Goal: Transaction & Acquisition: Purchase product/service

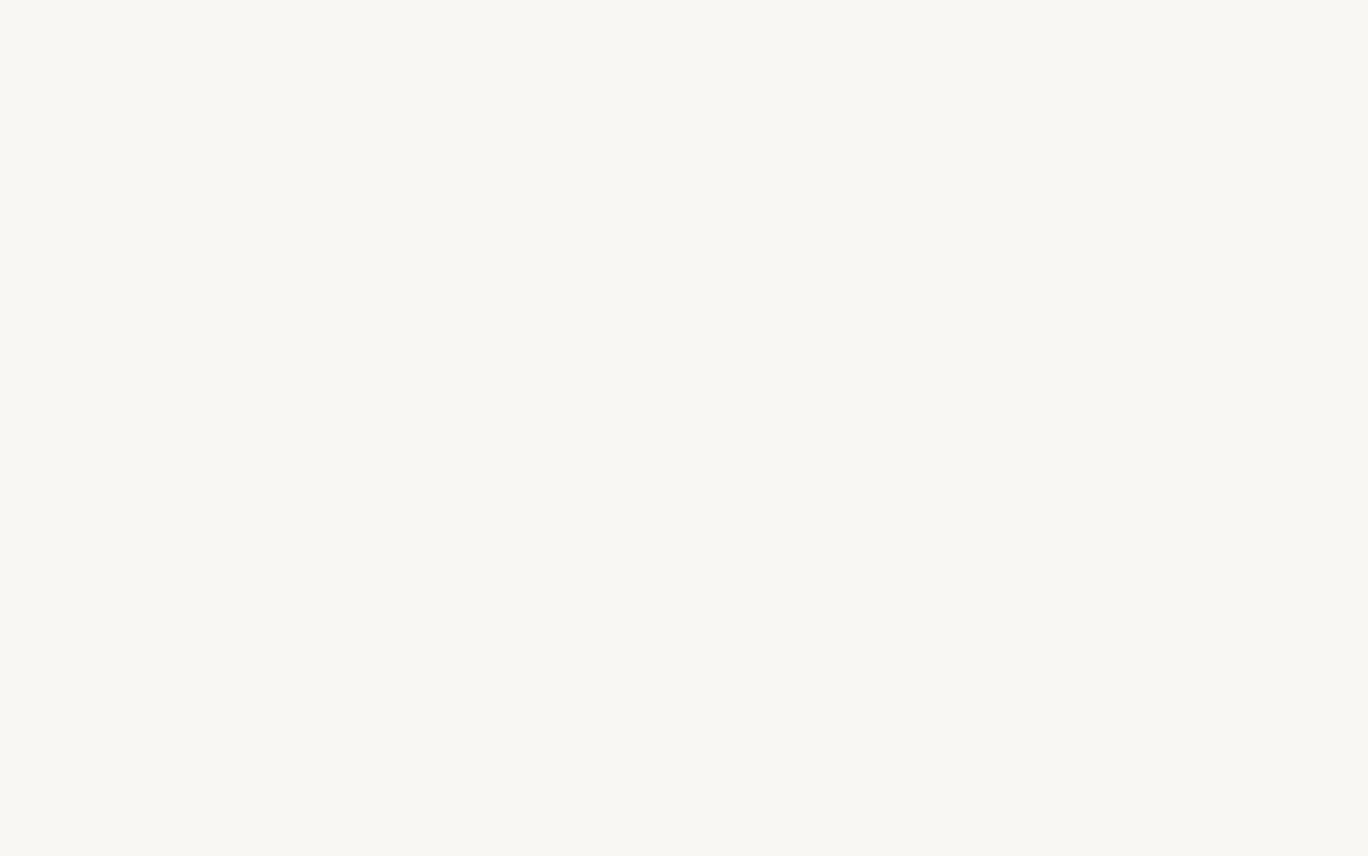
select select "FR"
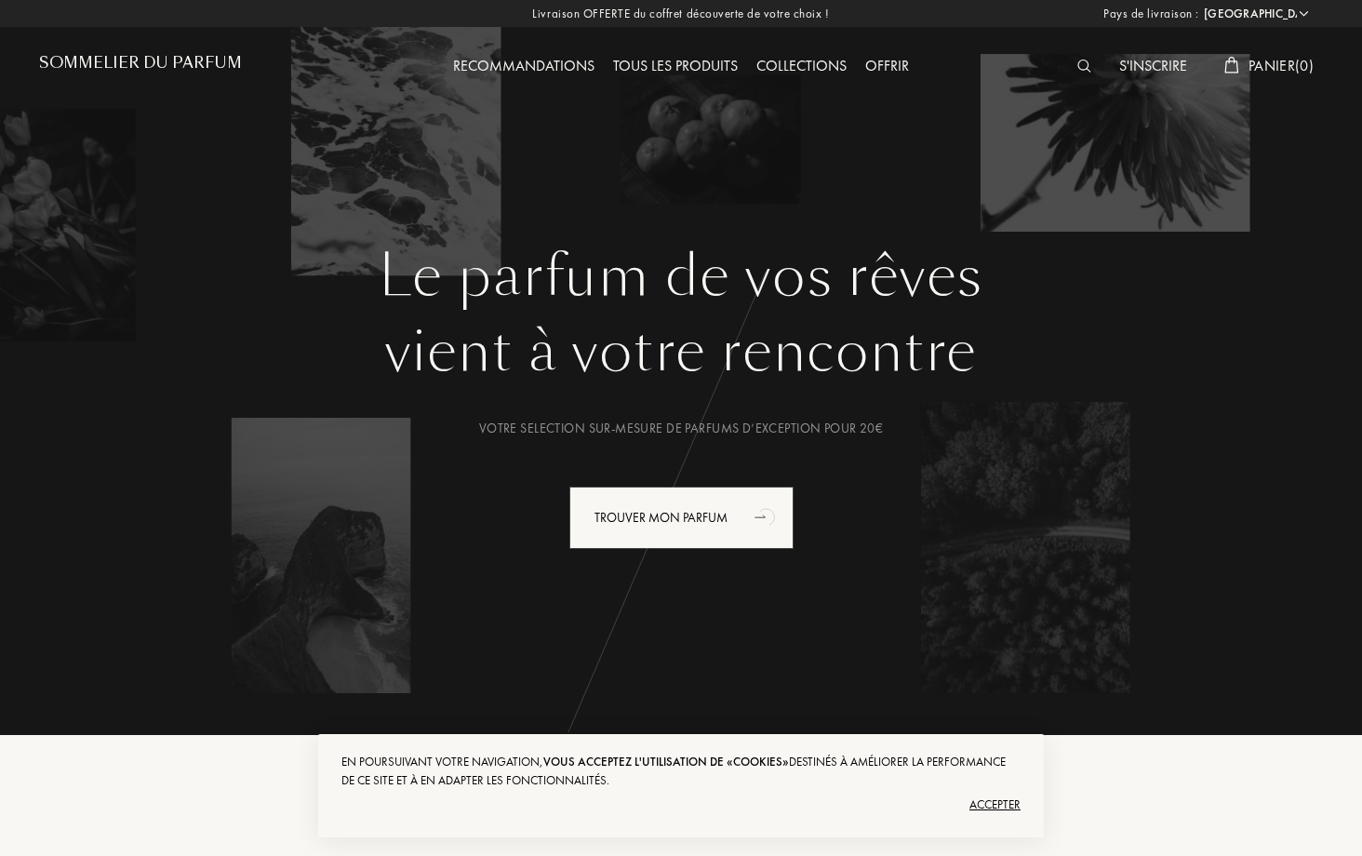
click at [674, 66] on div "Tous les produits" at bounding box center [675, 67] width 143 height 24
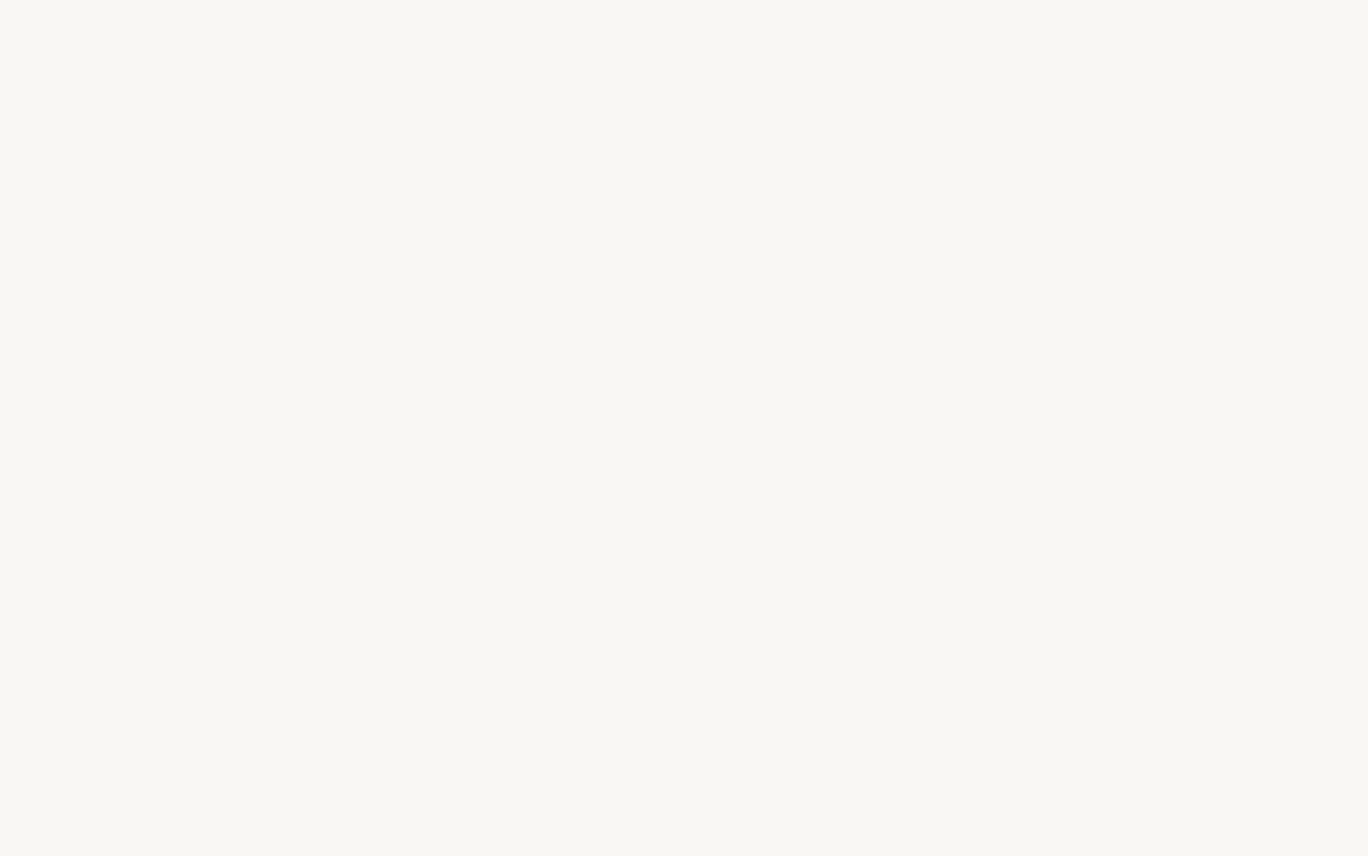
select select "FR"
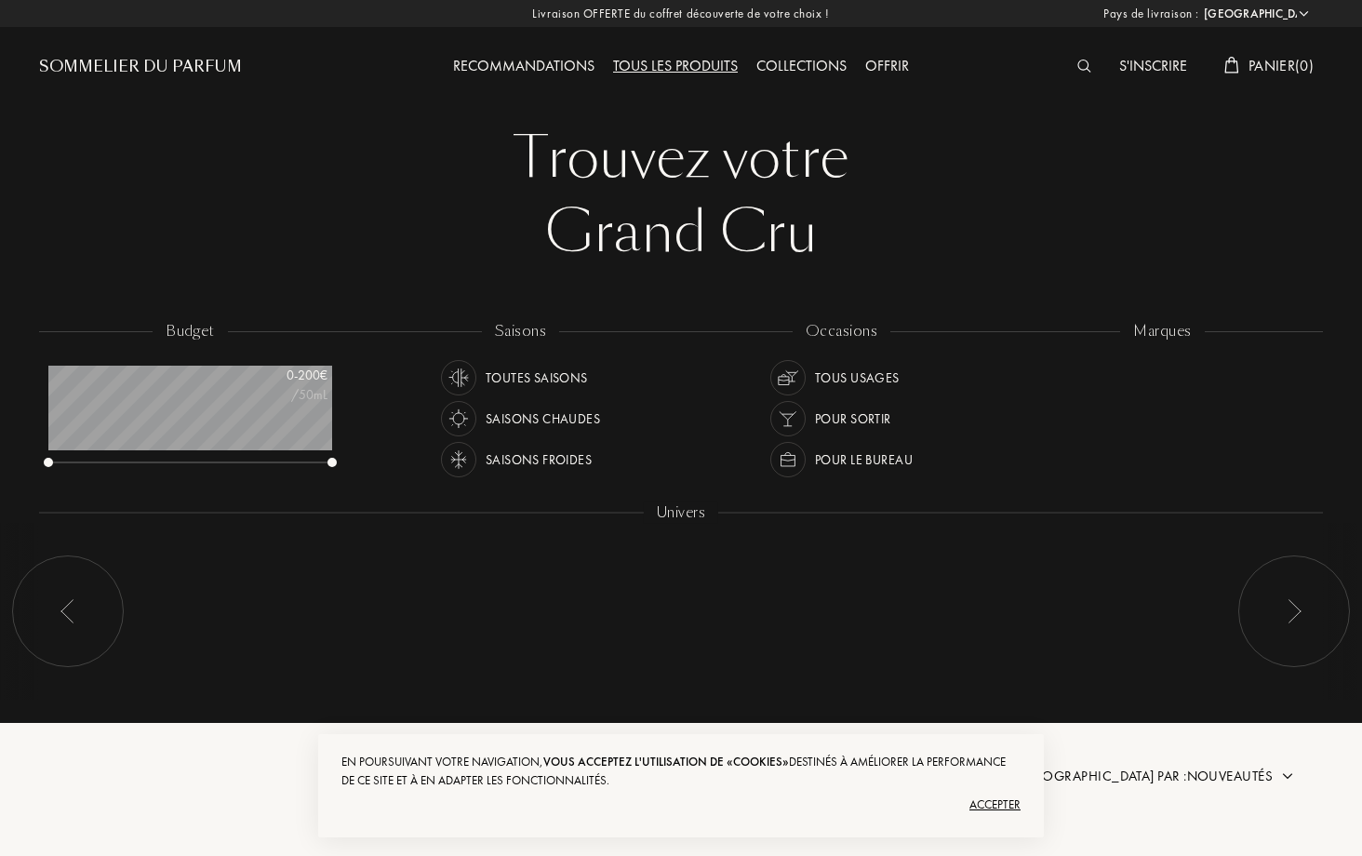
scroll to position [93, 284]
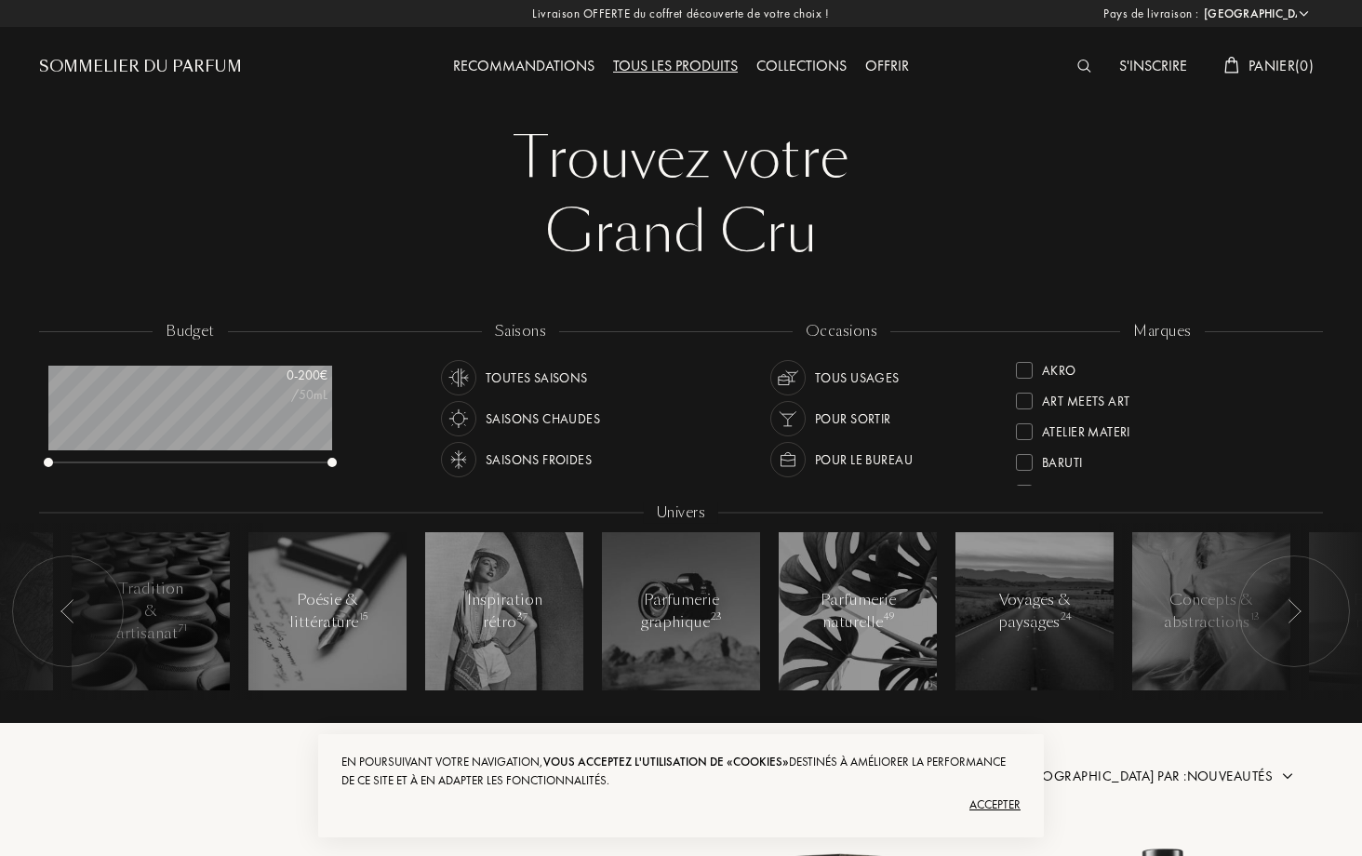
click at [773, 62] on div "Collections" at bounding box center [801, 67] width 109 height 24
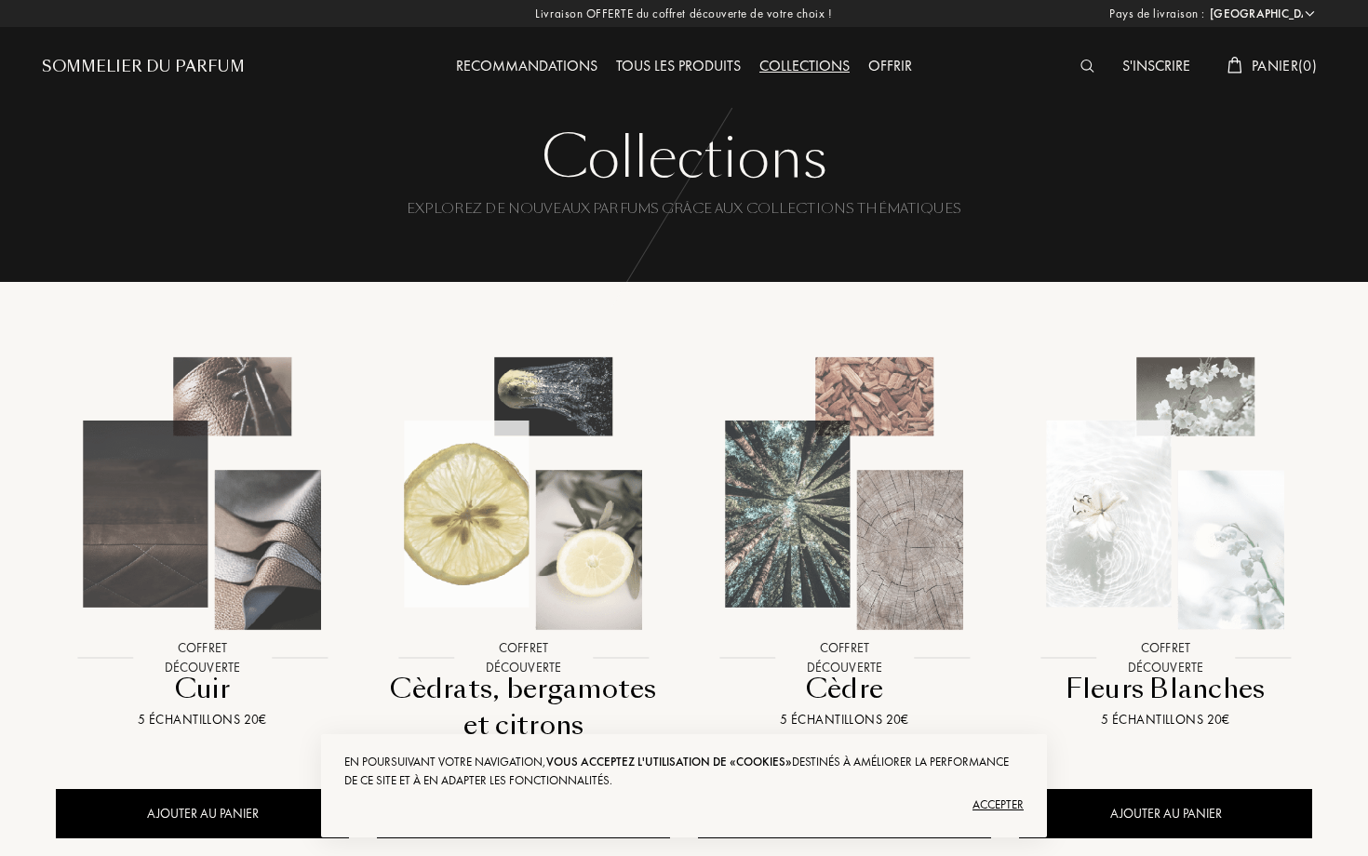
select select "FR"
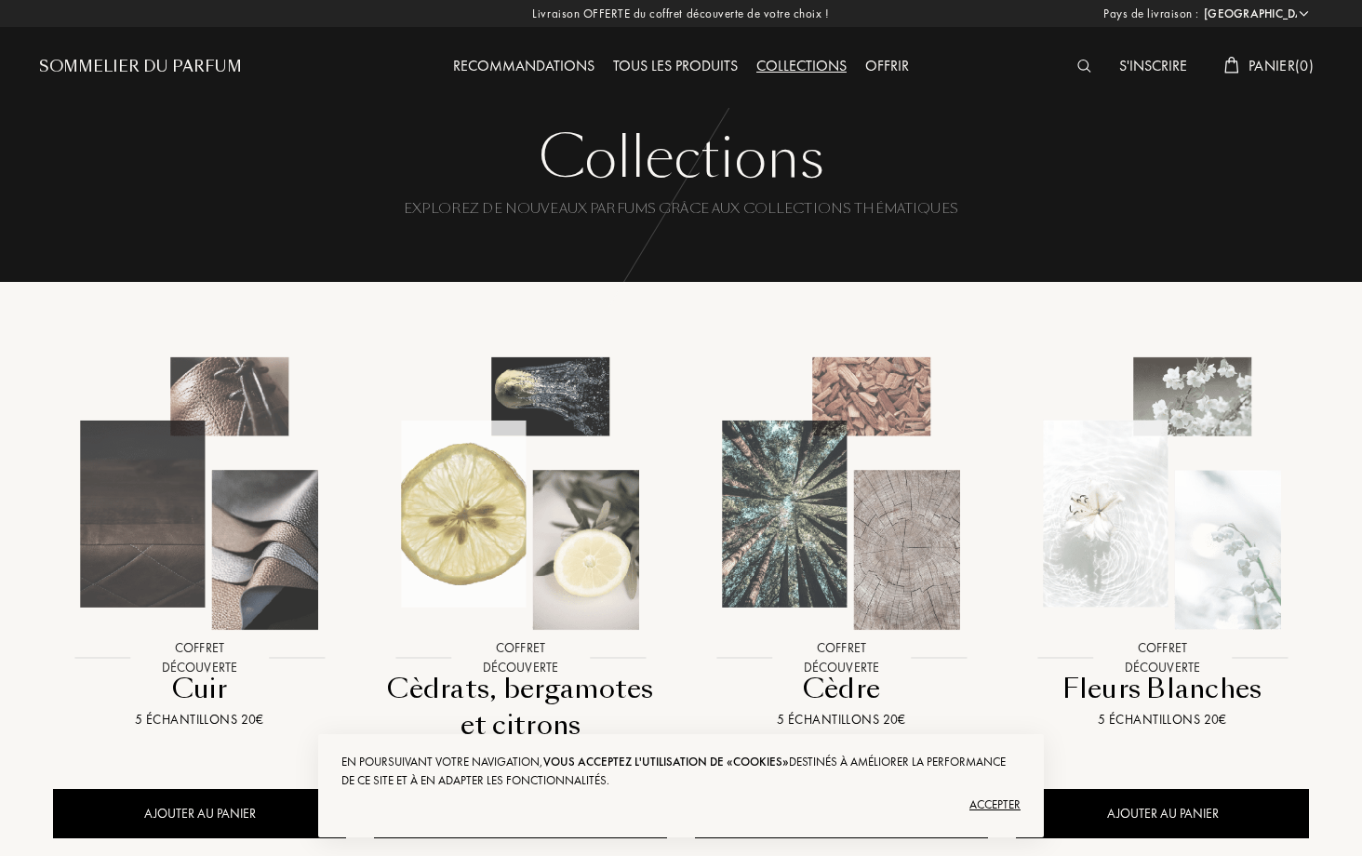
click at [890, 59] on div "Offrir" at bounding box center [887, 67] width 62 height 24
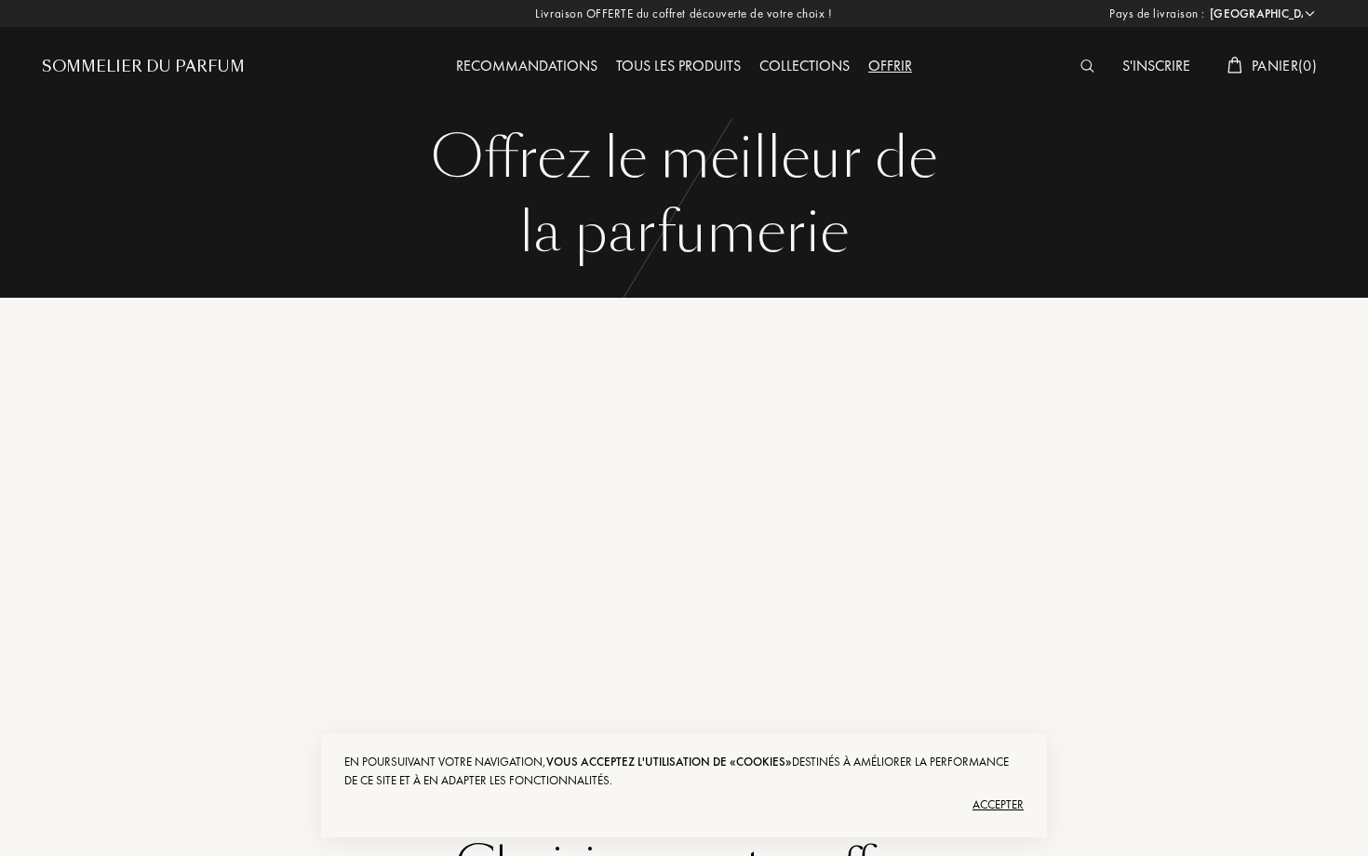
select select "FR"
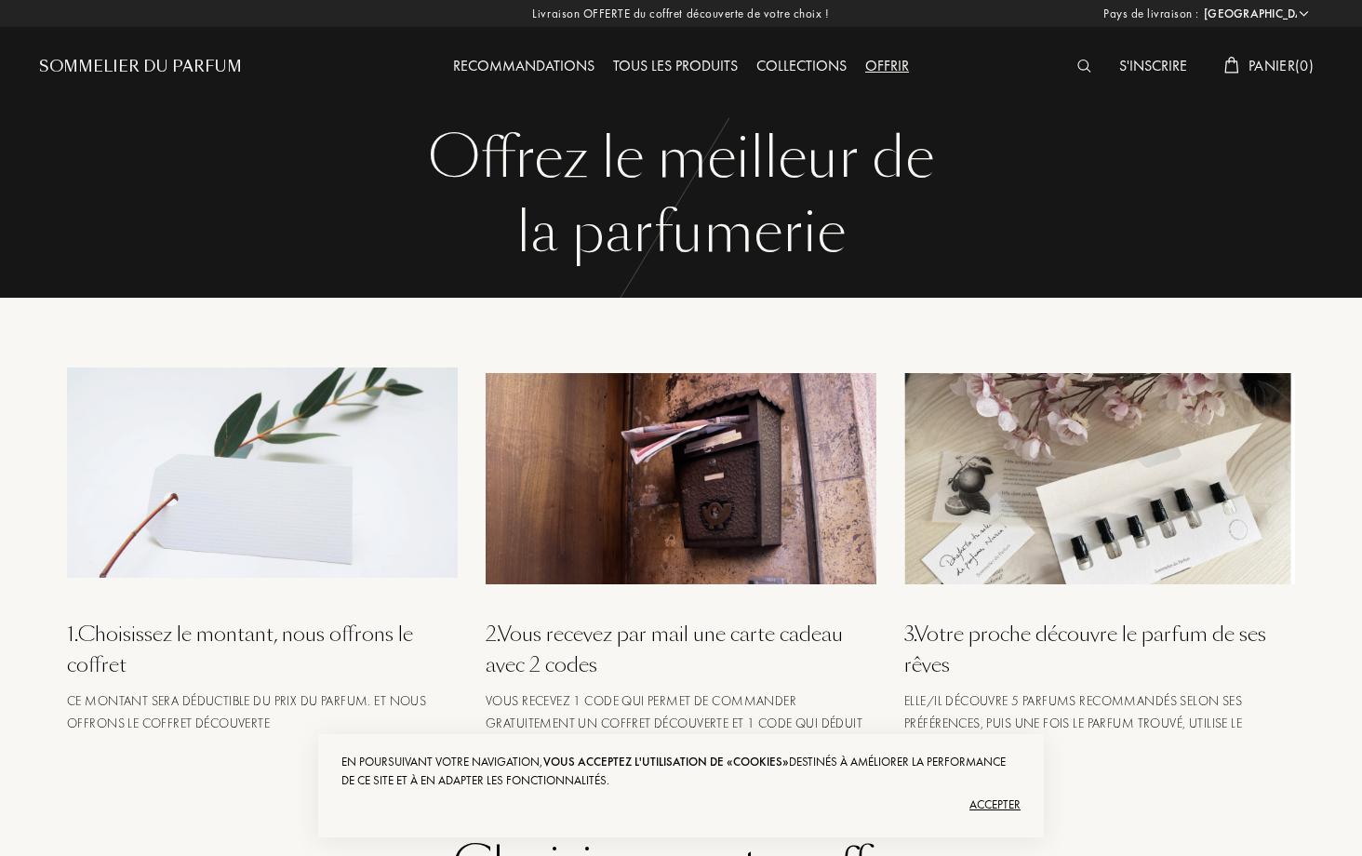
click at [544, 60] on div "Recommandations" at bounding box center [524, 67] width 160 height 24
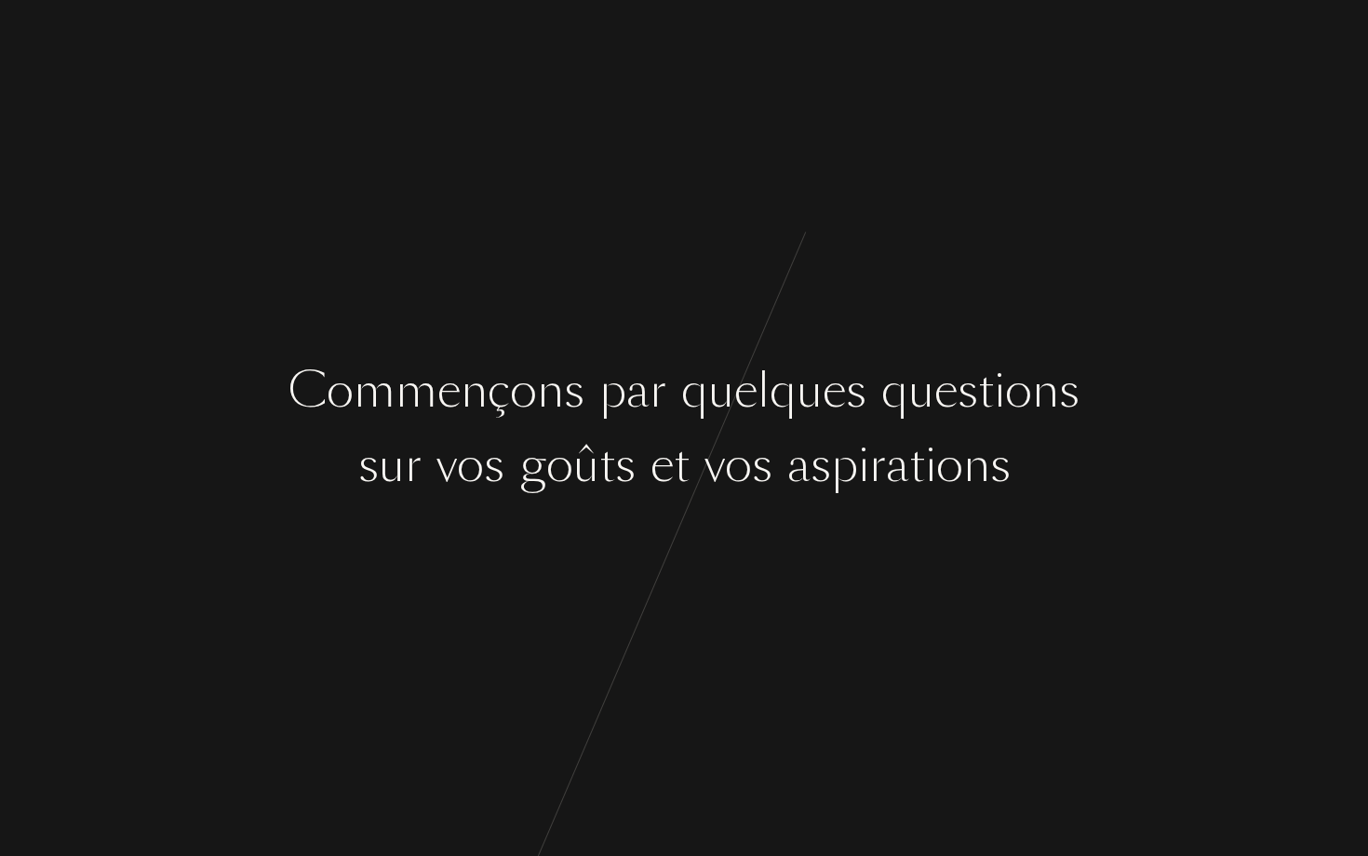
click at [612, 390] on div "p" at bounding box center [612, 391] width 27 height 70
click at [665, 468] on div "e" at bounding box center [661, 466] width 23 height 70
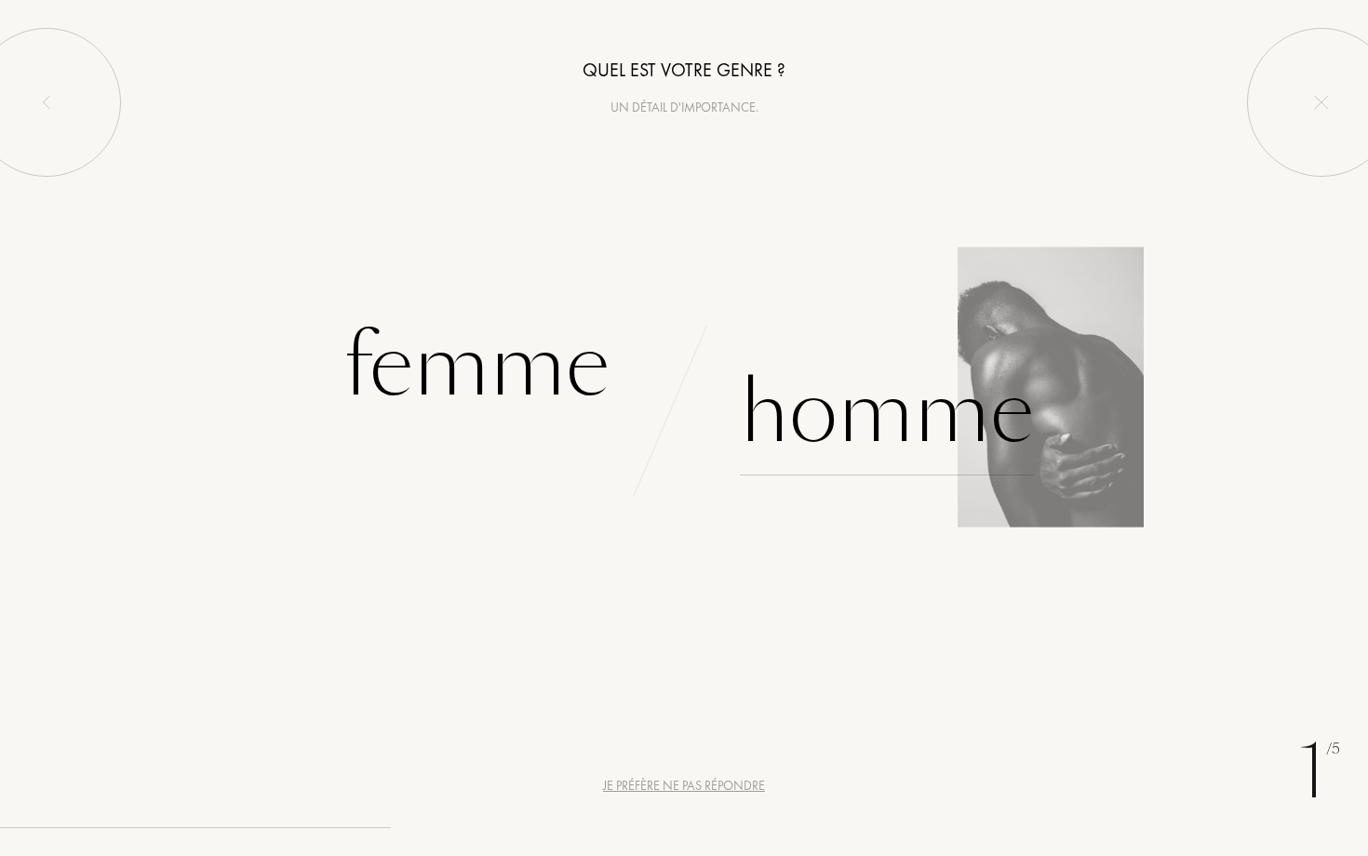
click at [863, 415] on div "Homme" at bounding box center [887, 413] width 294 height 126
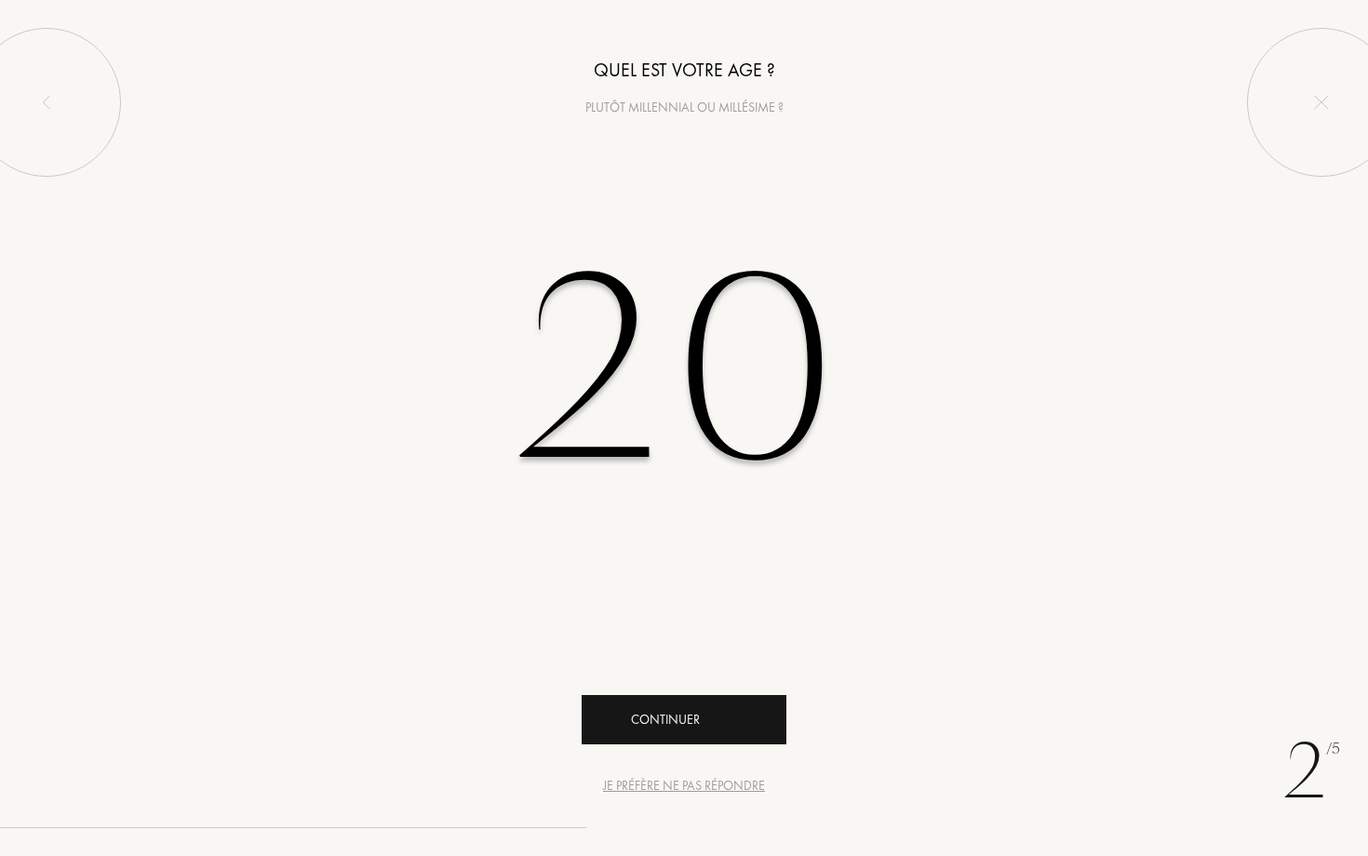
type input "20"
click at [682, 735] on div "Continuer" at bounding box center [684, 719] width 205 height 49
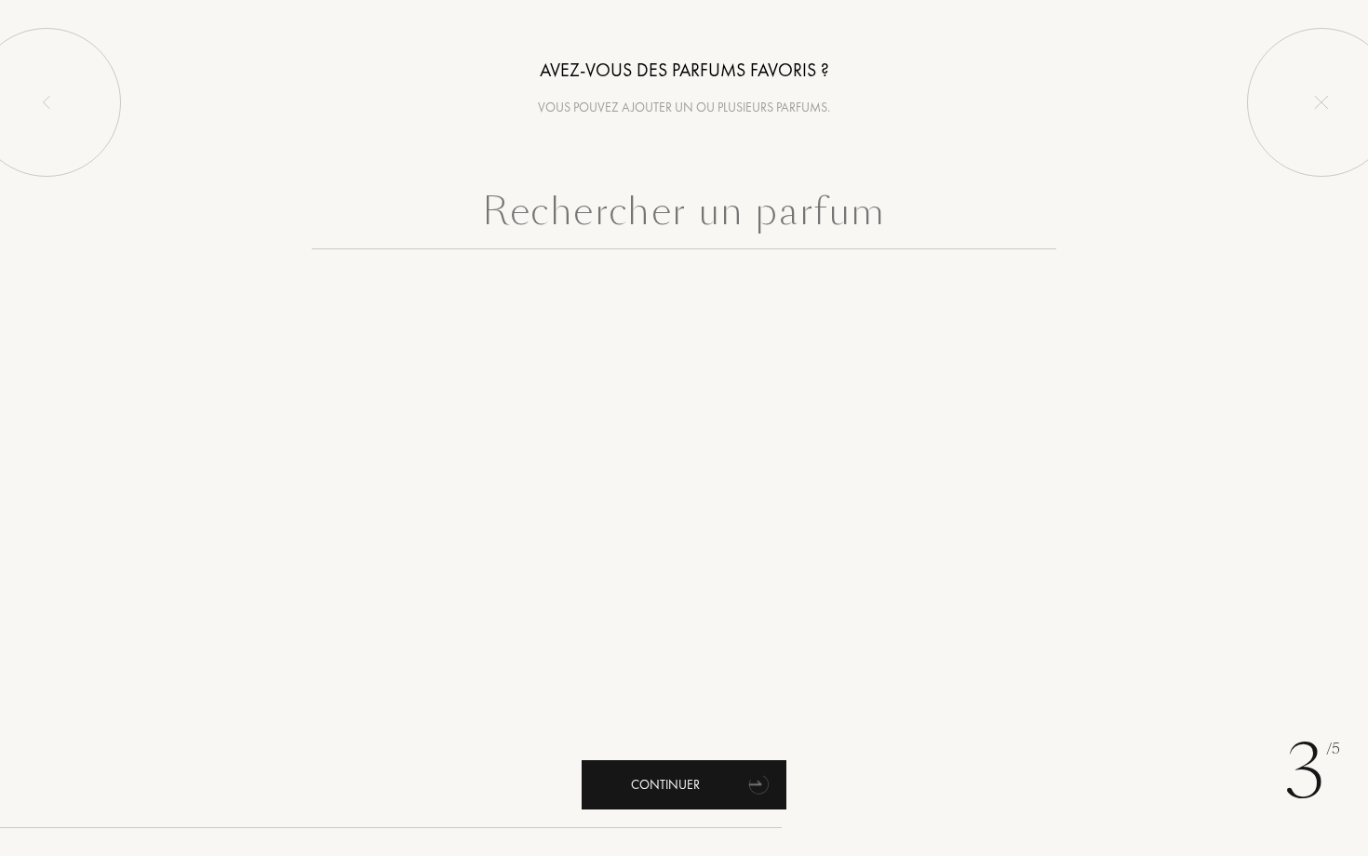
click at [697, 792] on div "Continuer" at bounding box center [684, 784] width 205 height 49
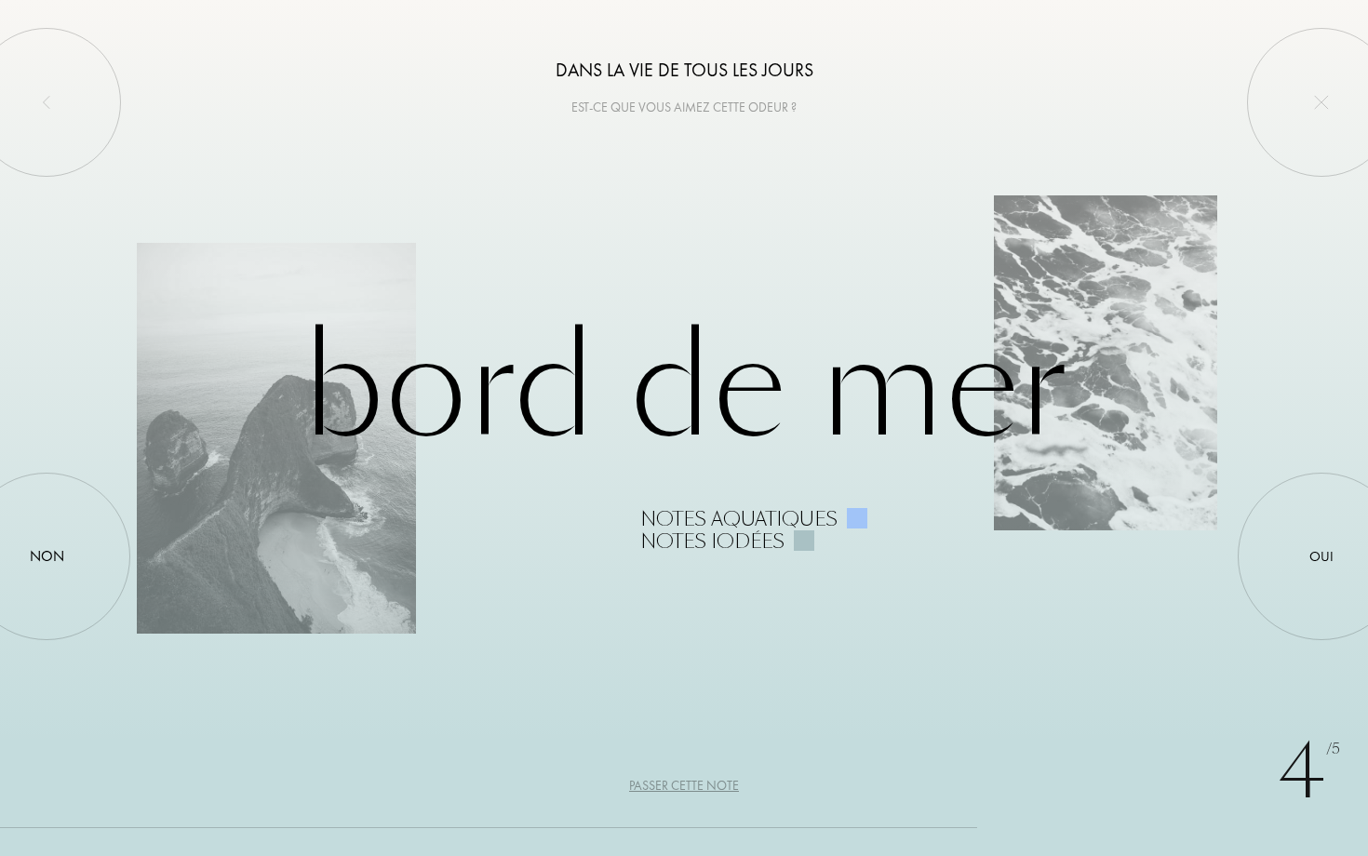
click at [700, 385] on div "Bord de Mer Notes aquatiques Notes iodées" at bounding box center [684, 427] width 1094 height 249
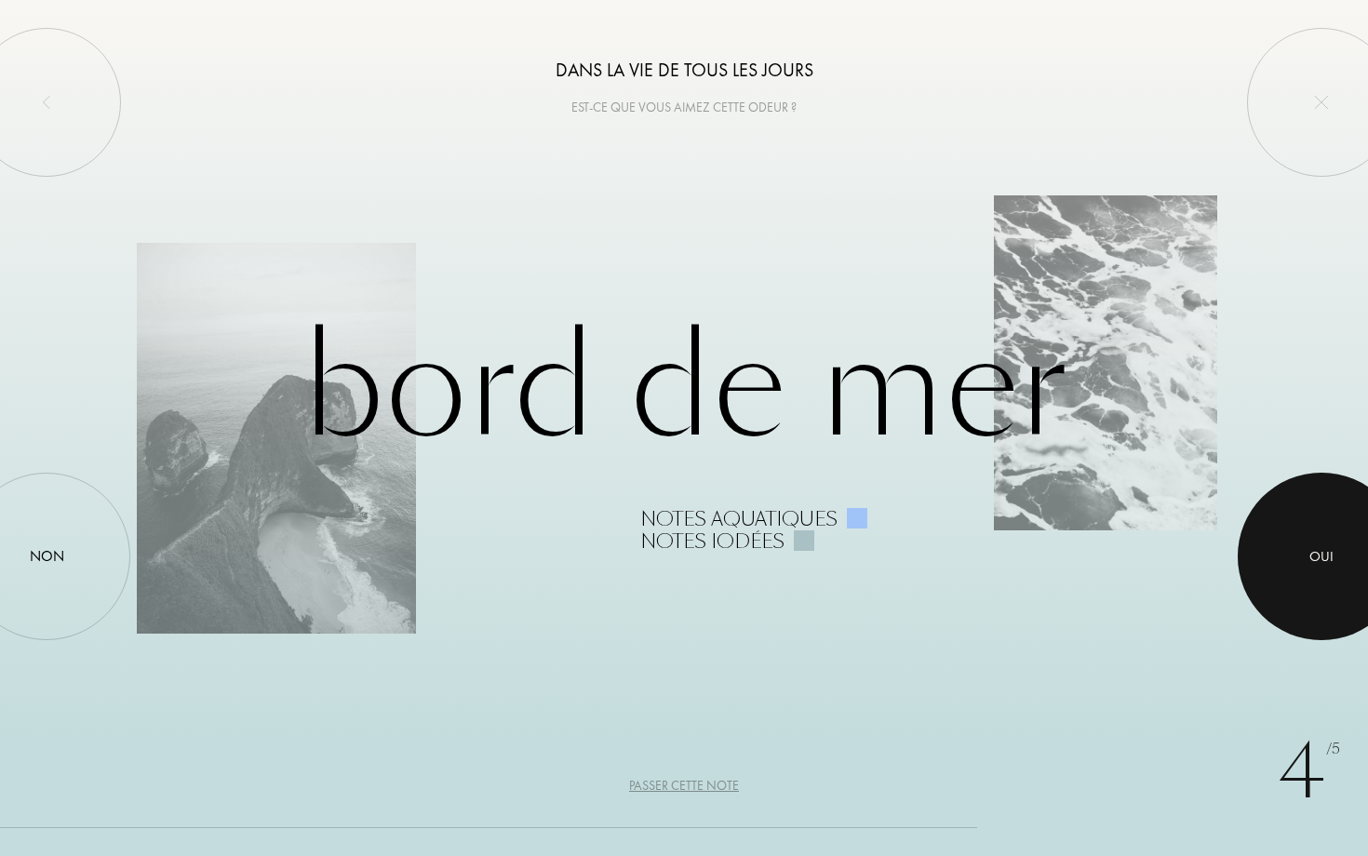
click at [1290, 529] on div "Oui" at bounding box center [1322, 557] width 168 height 168
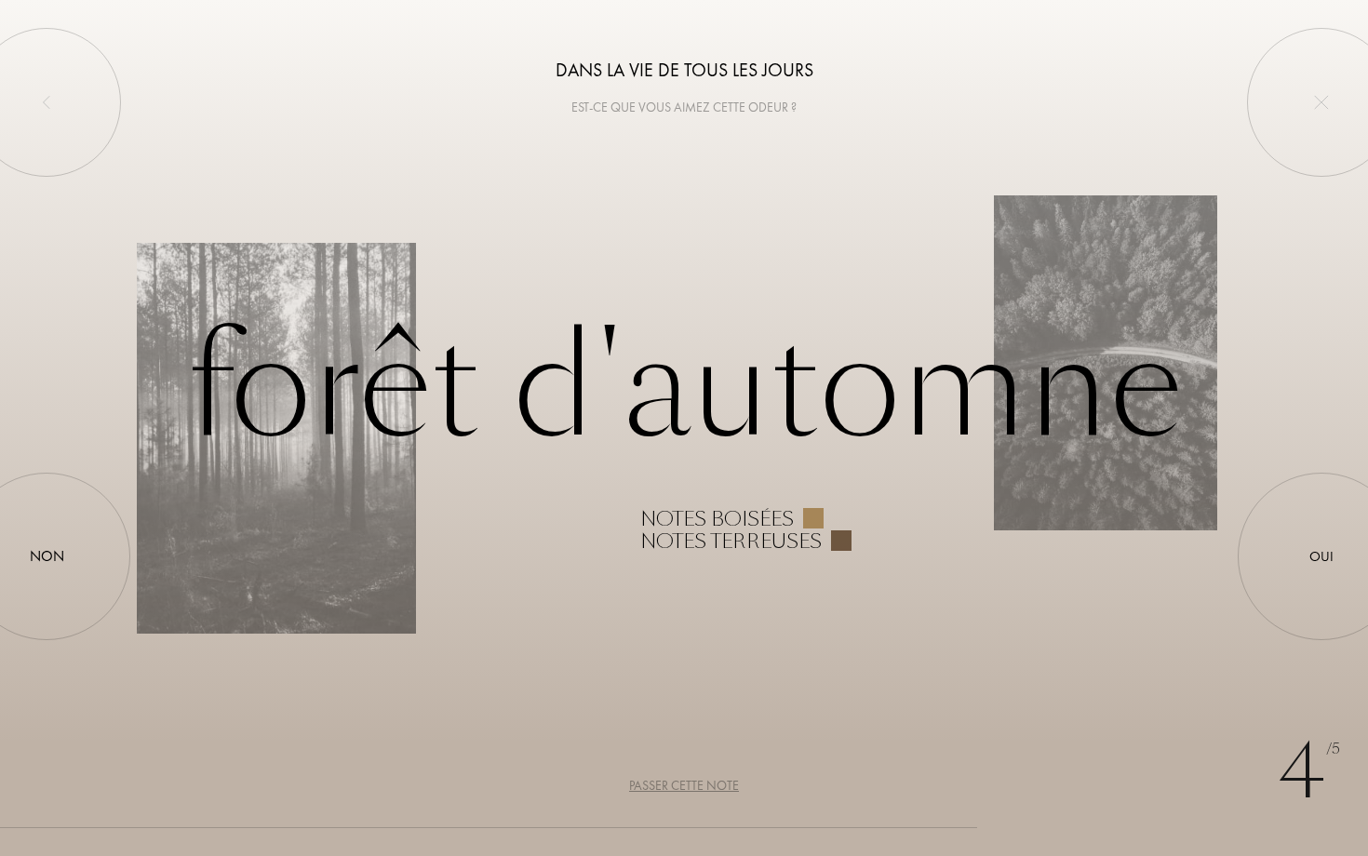
click at [692, 785] on div "Passer cette note" at bounding box center [684, 786] width 110 height 20
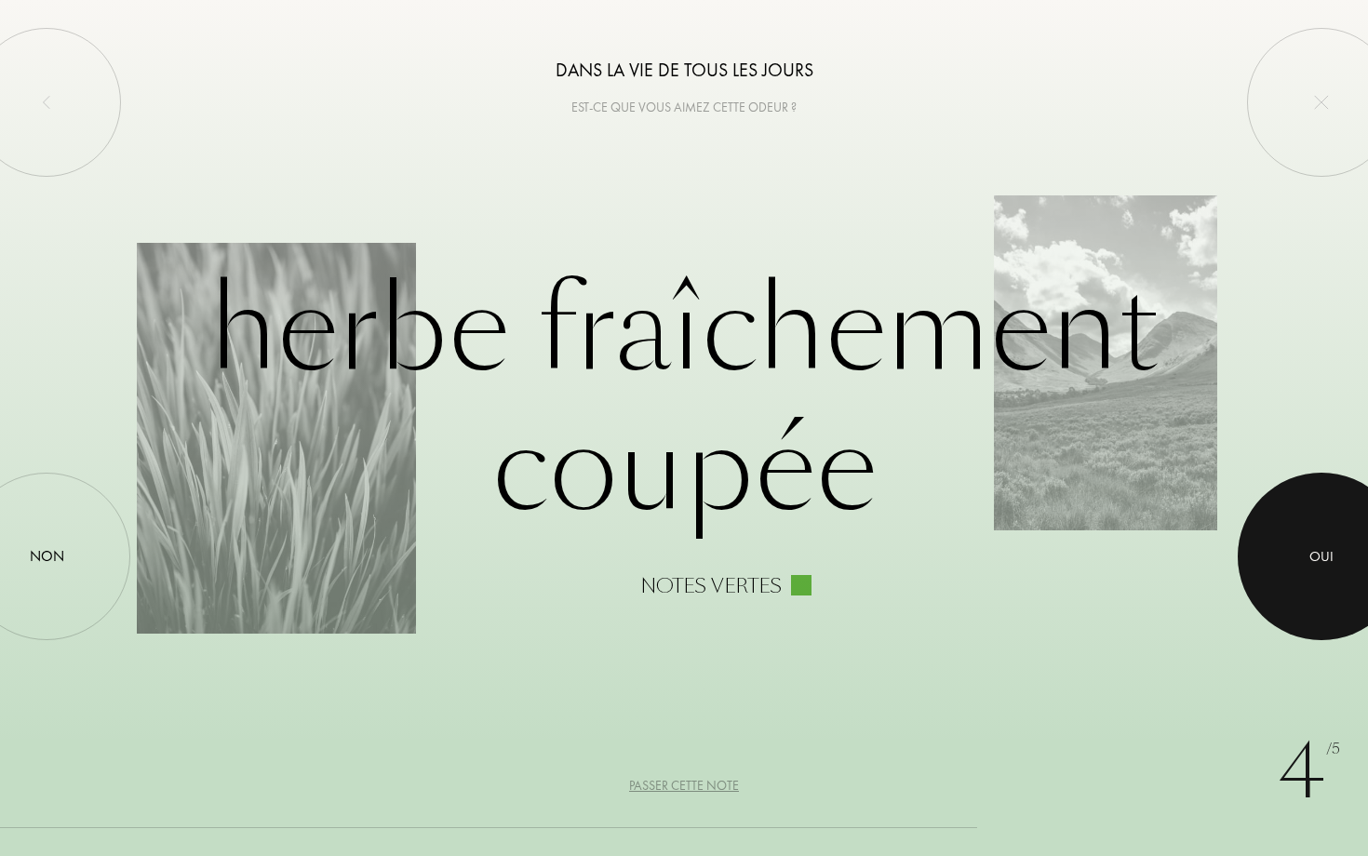
click at [1337, 531] on div at bounding box center [1322, 557] width 168 height 168
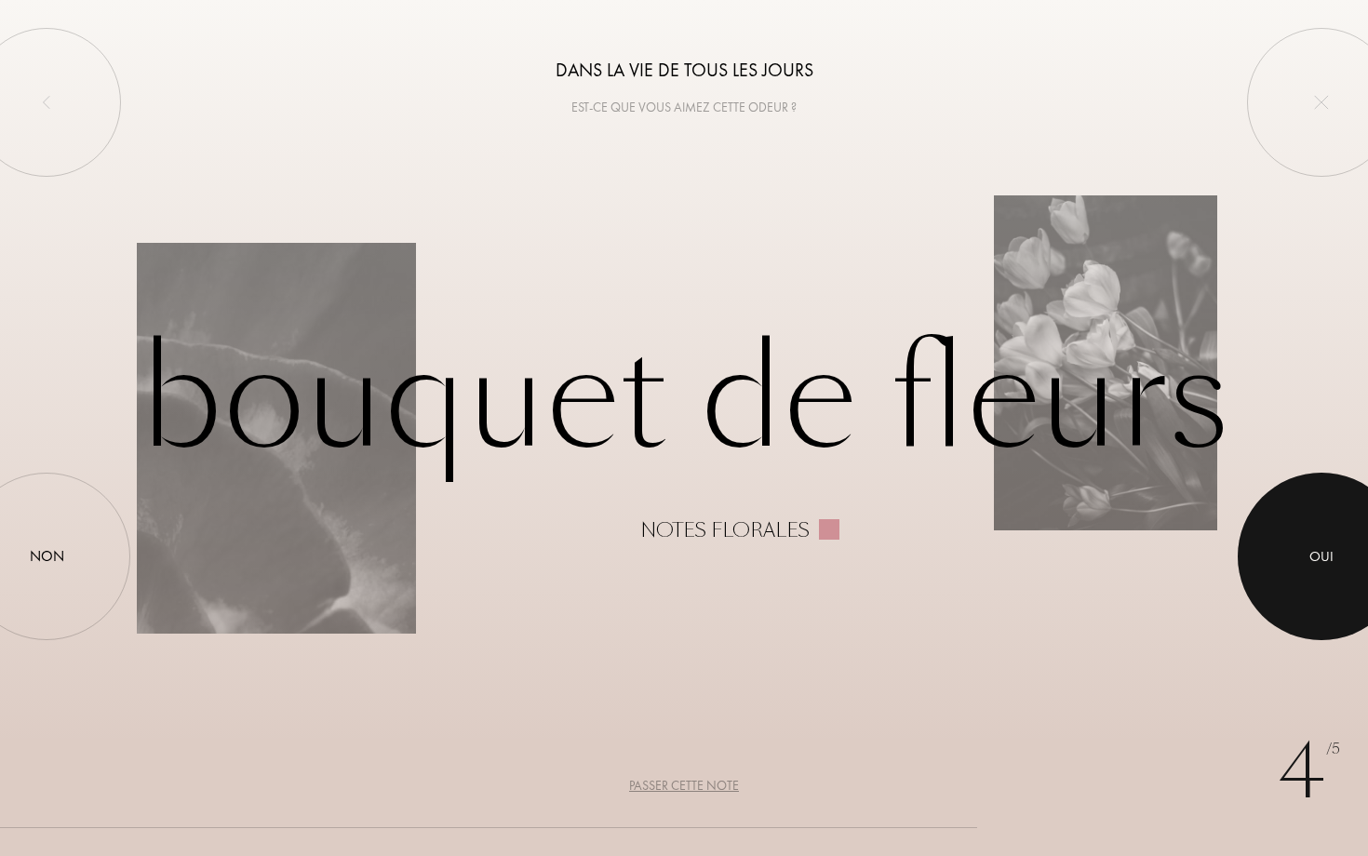
click at [1334, 532] on div at bounding box center [1322, 557] width 168 height 168
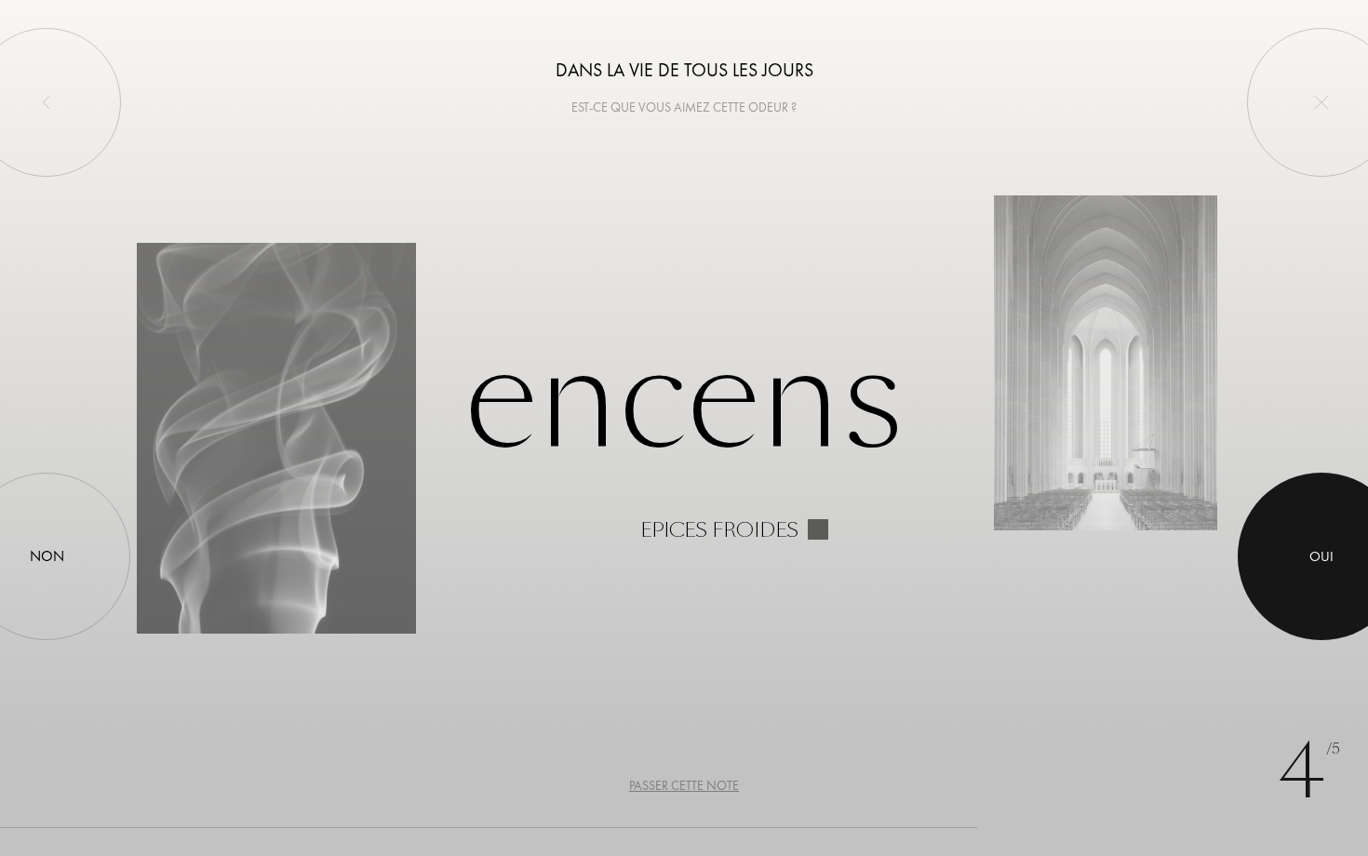
click at [1304, 566] on div at bounding box center [1322, 557] width 168 height 168
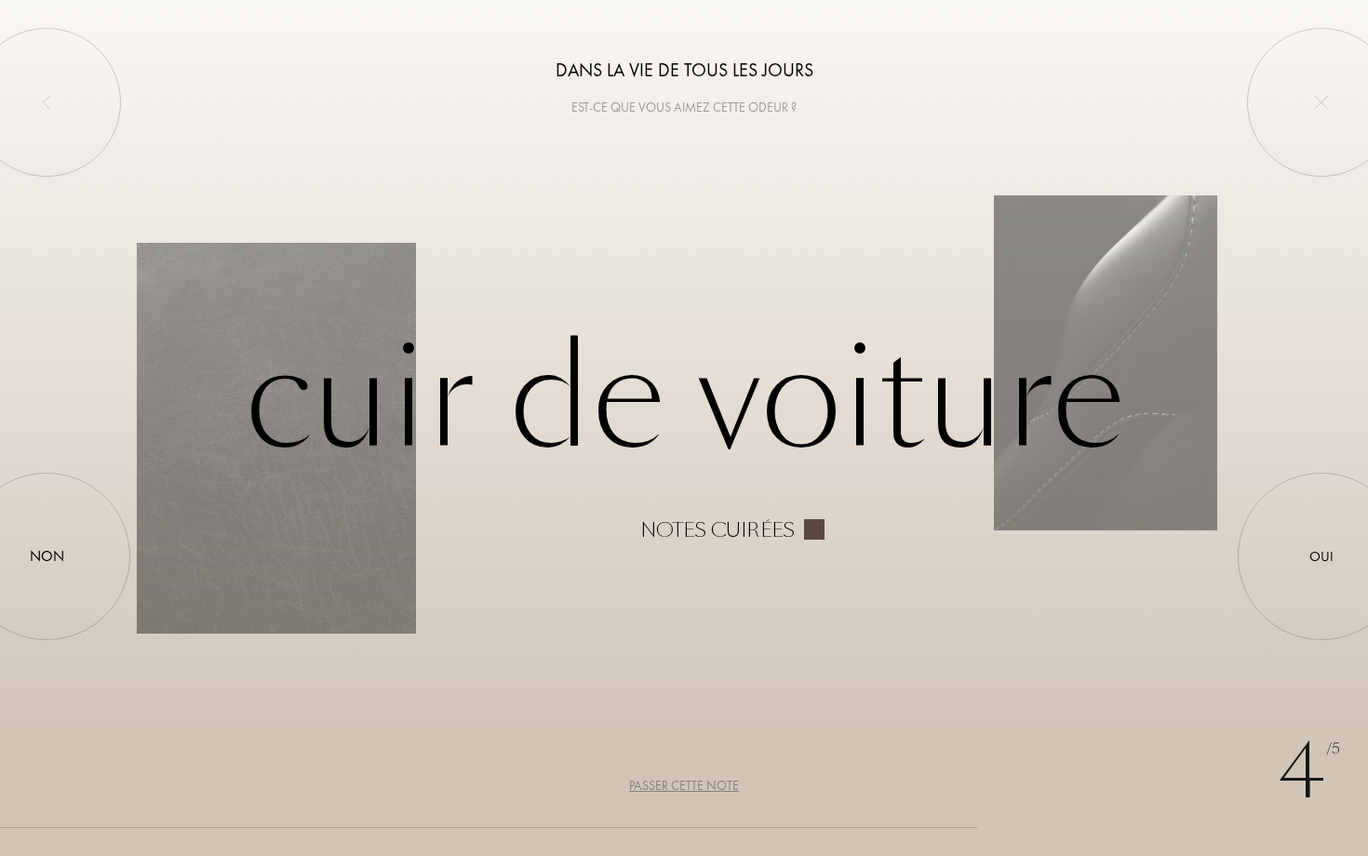
click at [698, 789] on div "Passer cette note" at bounding box center [684, 786] width 110 height 20
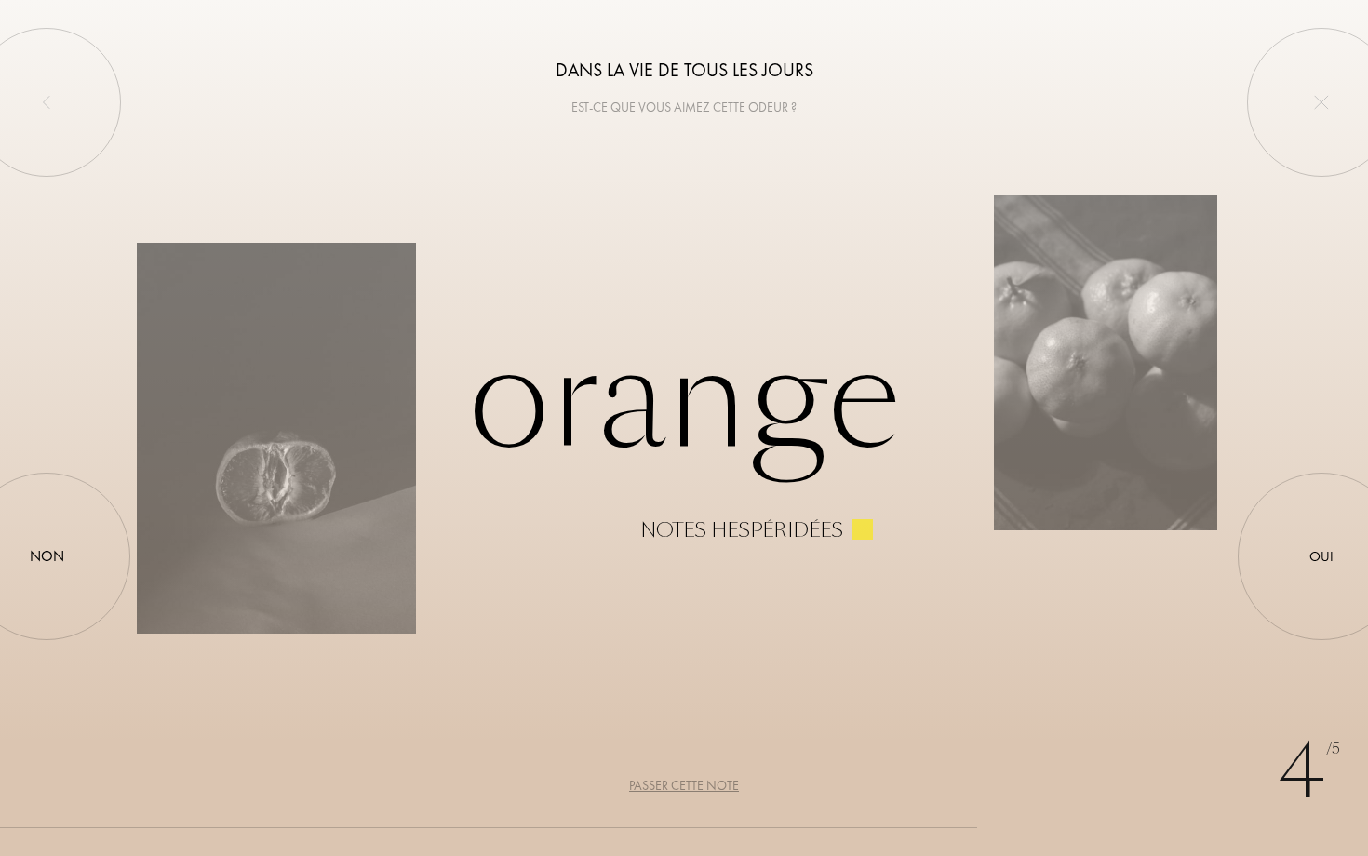
click at [700, 780] on div "Passer cette note" at bounding box center [684, 786] width 110 height 20
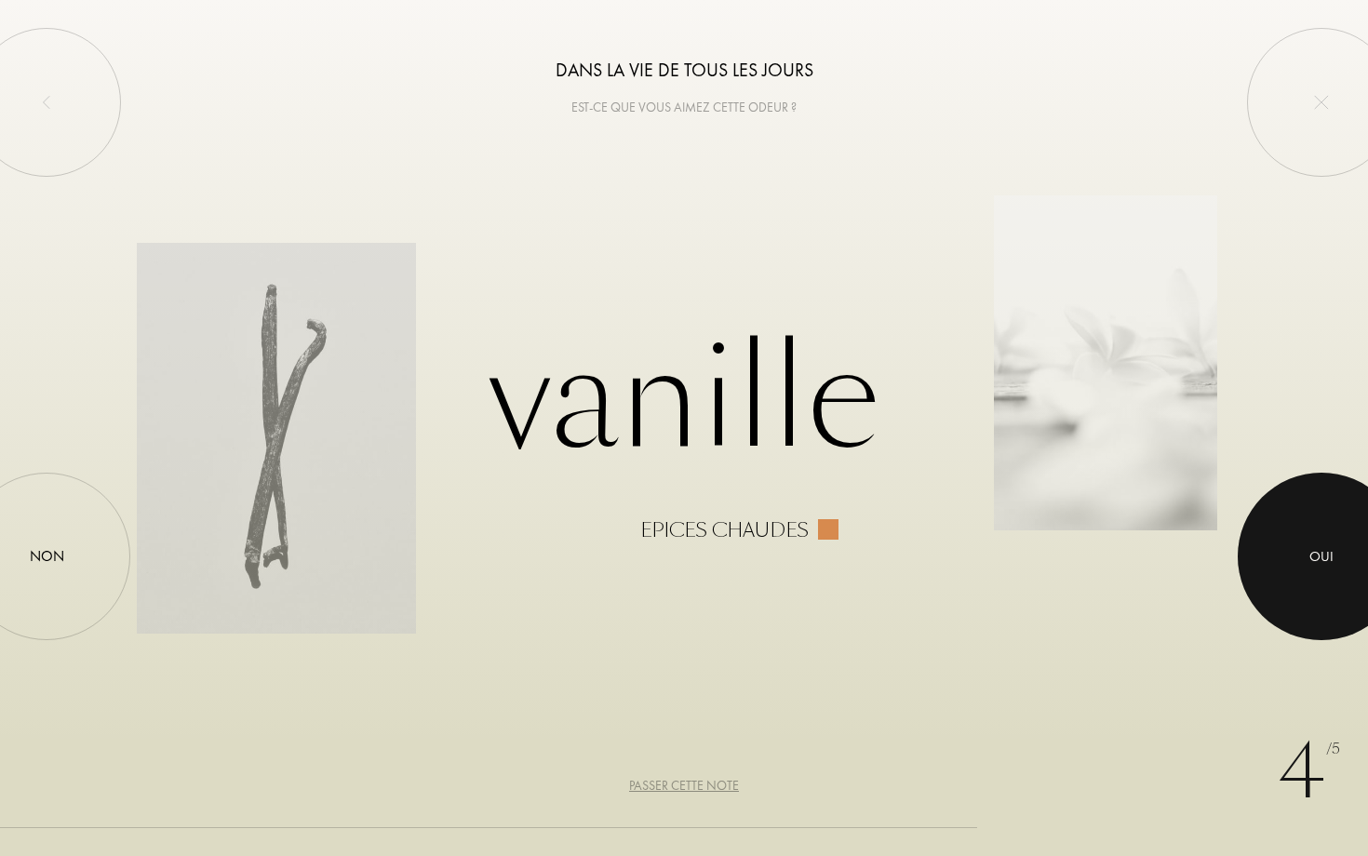
click at [1302, 506] on div at bounding box center [1322, 557] width 168 height 168
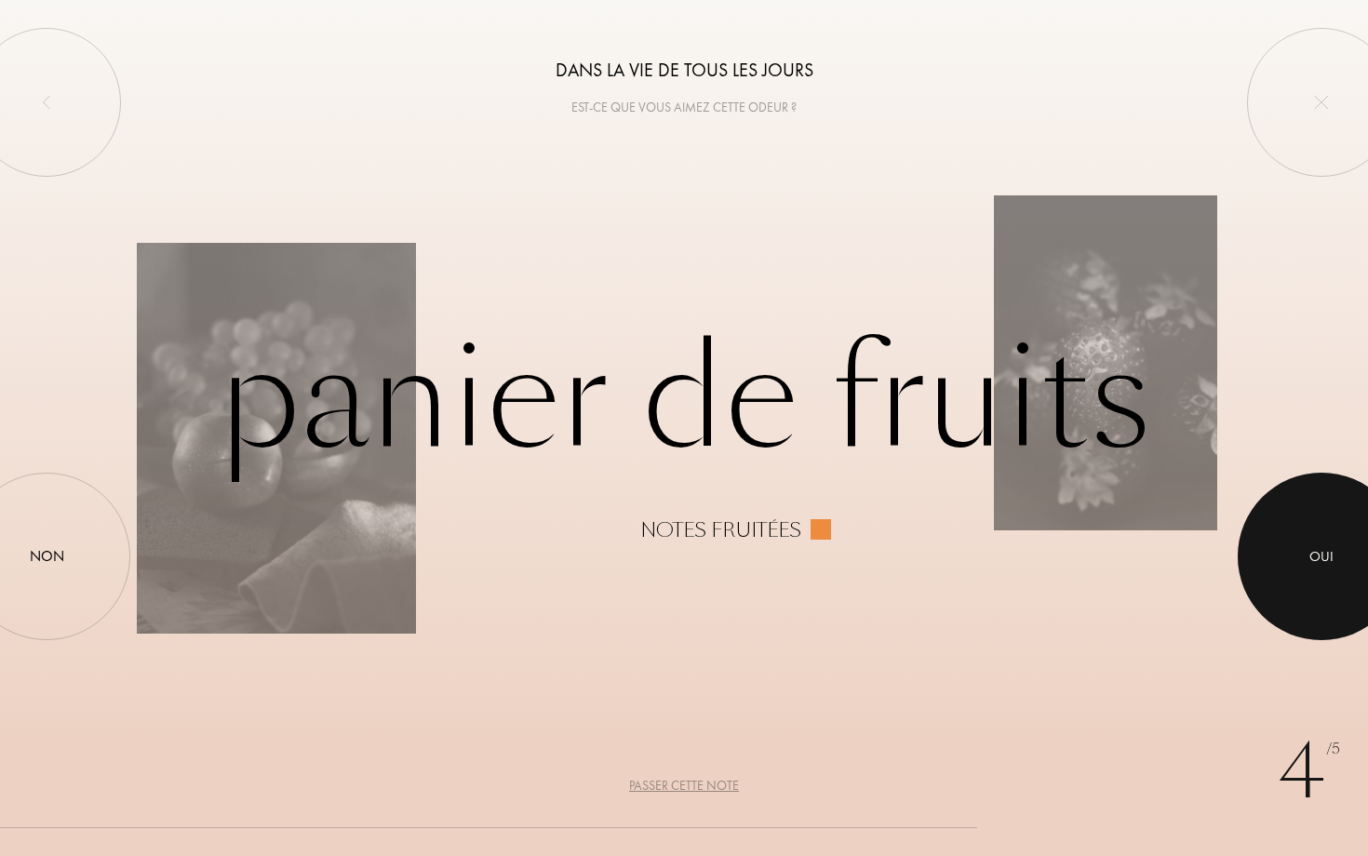
click at [1272, 536] on div at bounding box center [1322, 557] width 168 height 168
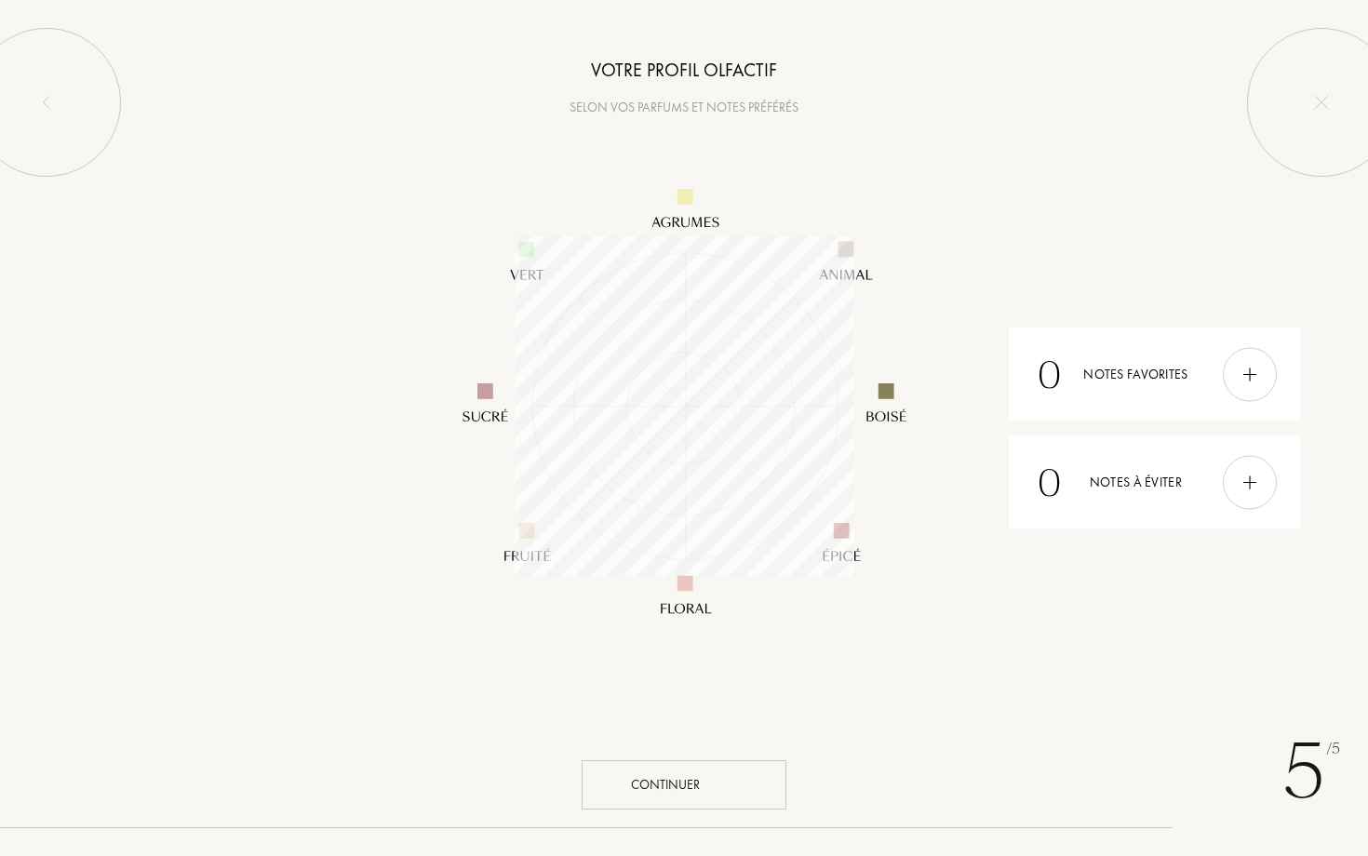
scroll to position [340, 340]
click at [719, 782] on div "Continuer" at bounding box center [684, 784] width 205 height 49
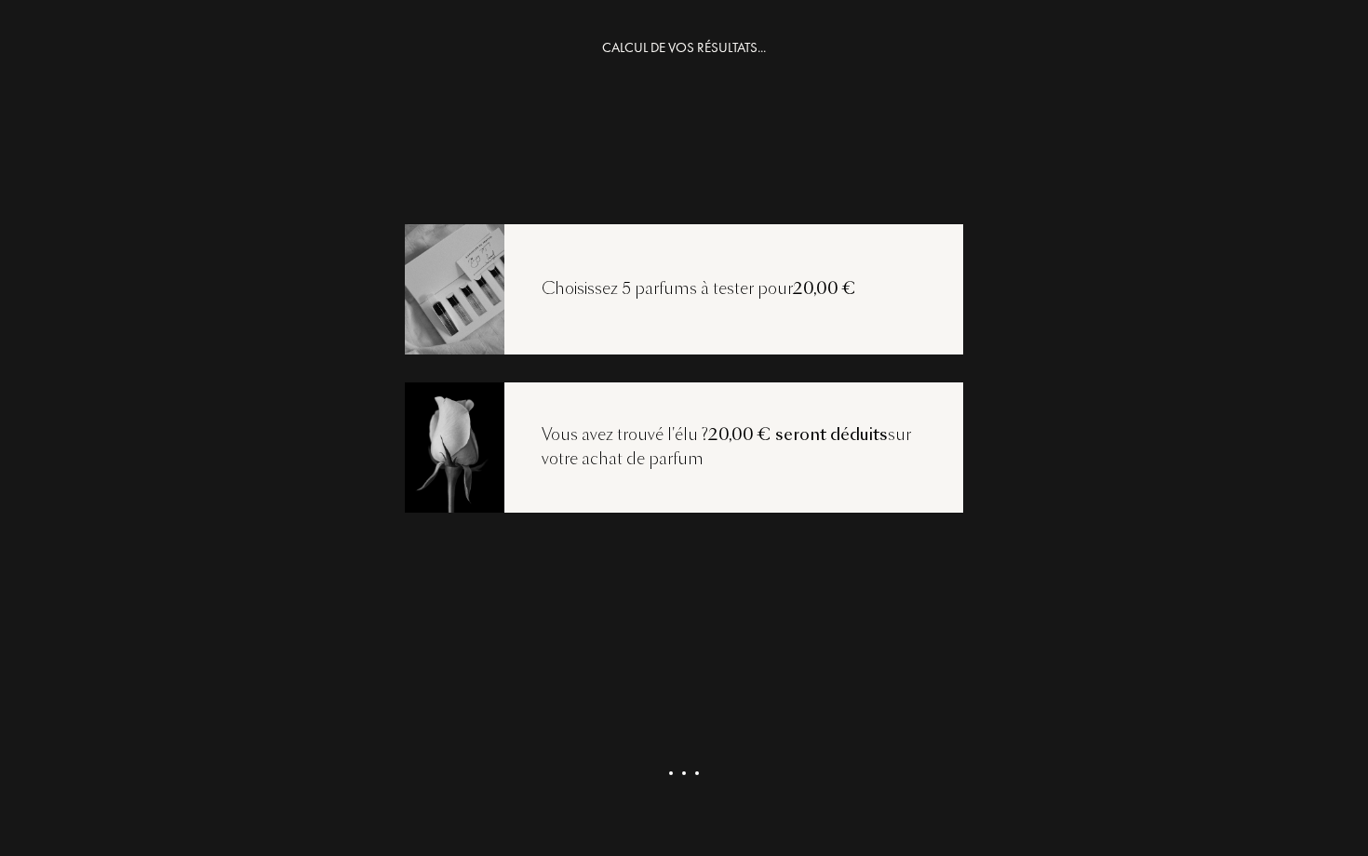
click at [683, 741] on div "CALCUL DE VOS RÉSULTATS... Choisissez 5 parfums à tester pour 20,00 € Vous avez…" at bounding box center [684, 465] width 1368 height 856
click at [771, 650] on div "CALCUL DE VOS RÉSULTATS... Choisissez 5 parfums à tester pour 20,00 € Vous avez…" at bounding box center [684, 465] width 1368 height 856
click at [706, 820] on div "Voir ma sélection" at bounding box center [684, 799] width 205 height 49
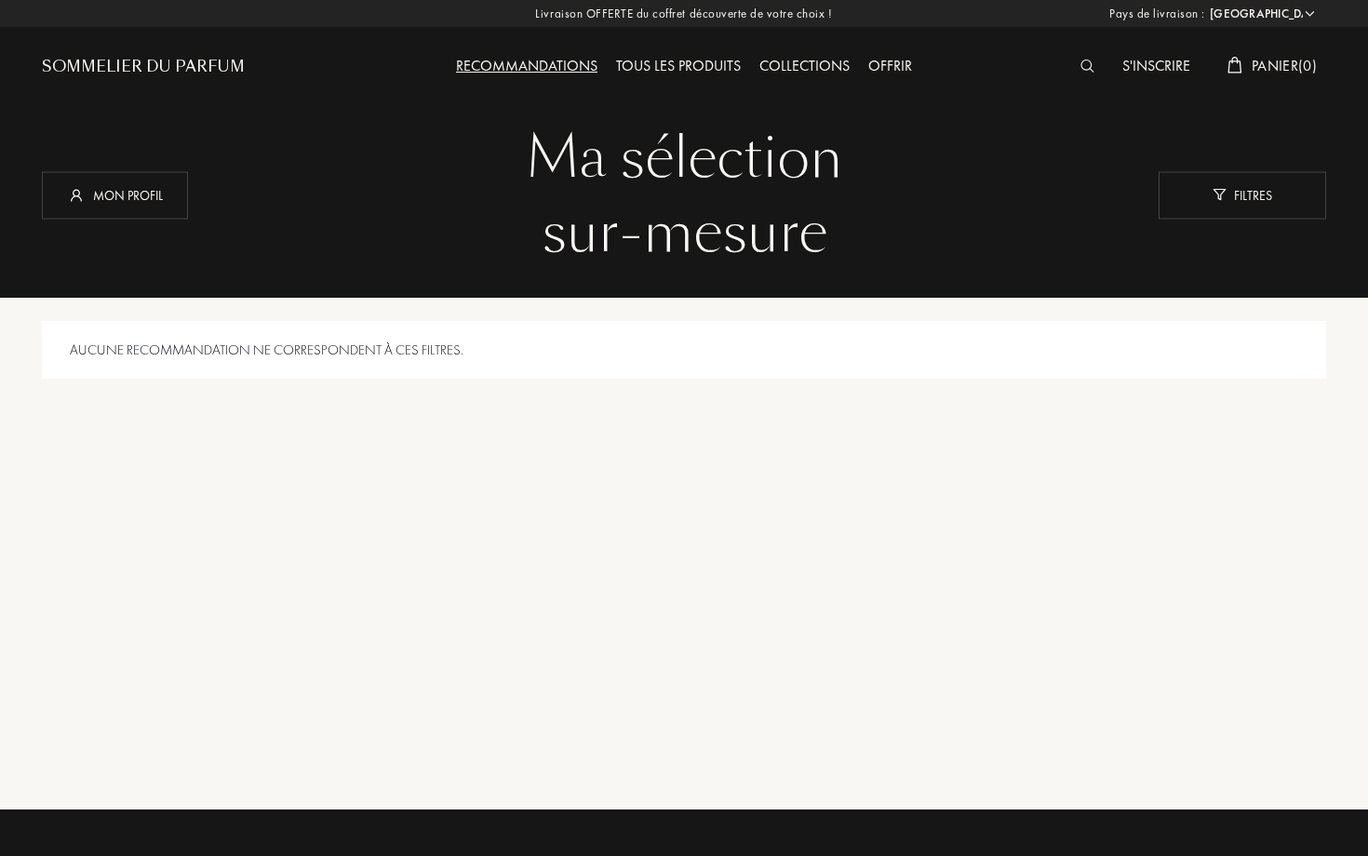
select select "FR"
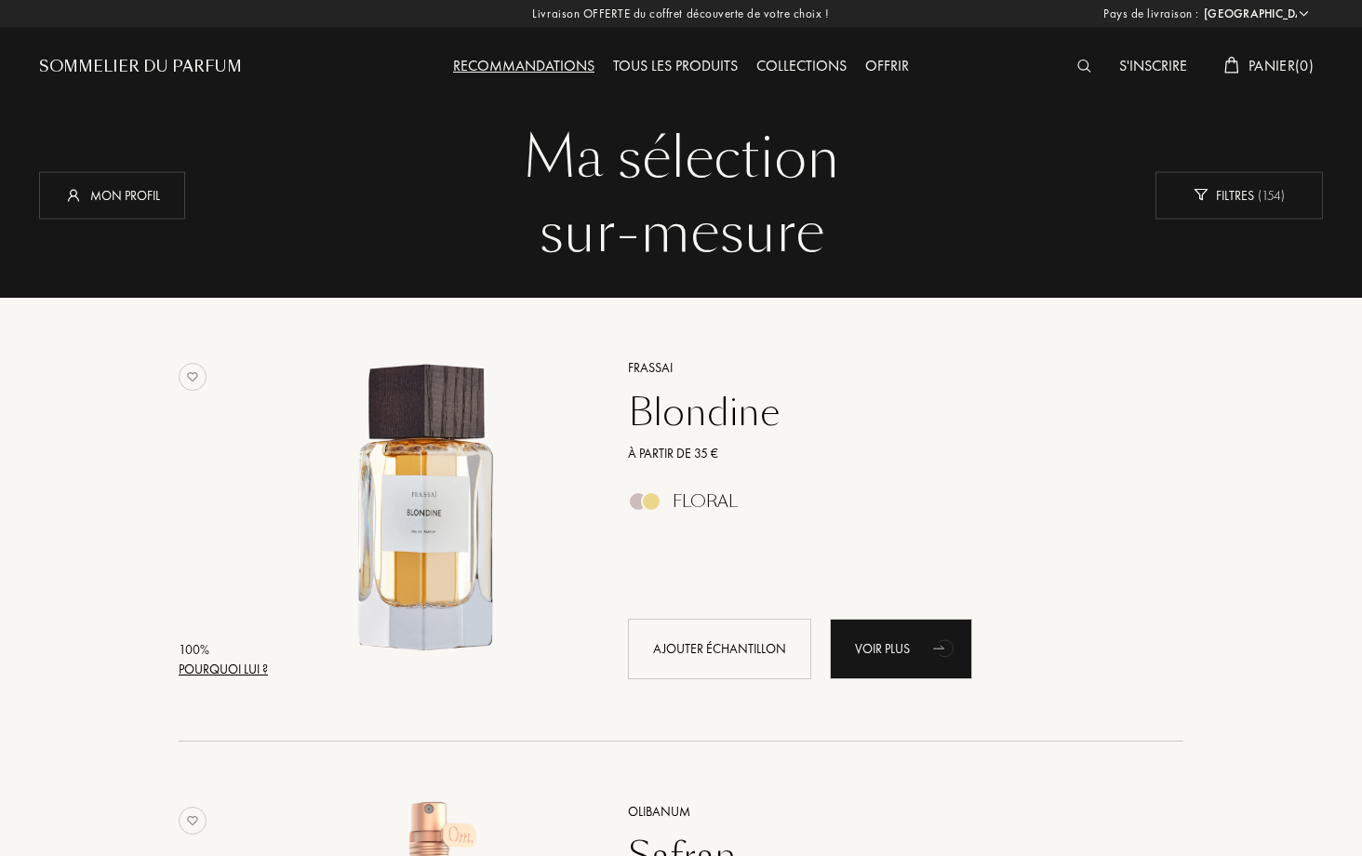
click at [527, 70] on div "Recommandations" at bounding box center [524, 67] width 160 height 24
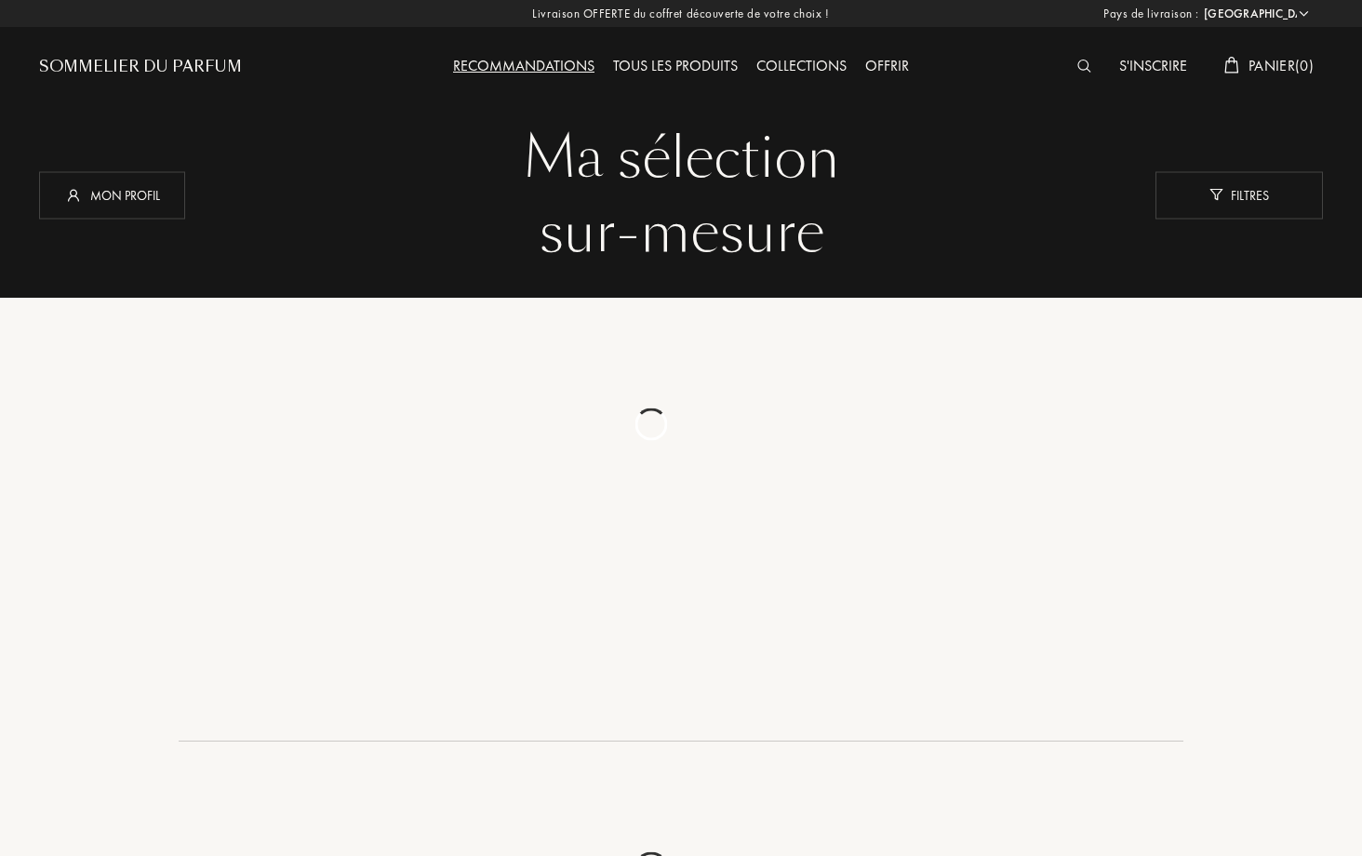
select select "FR"
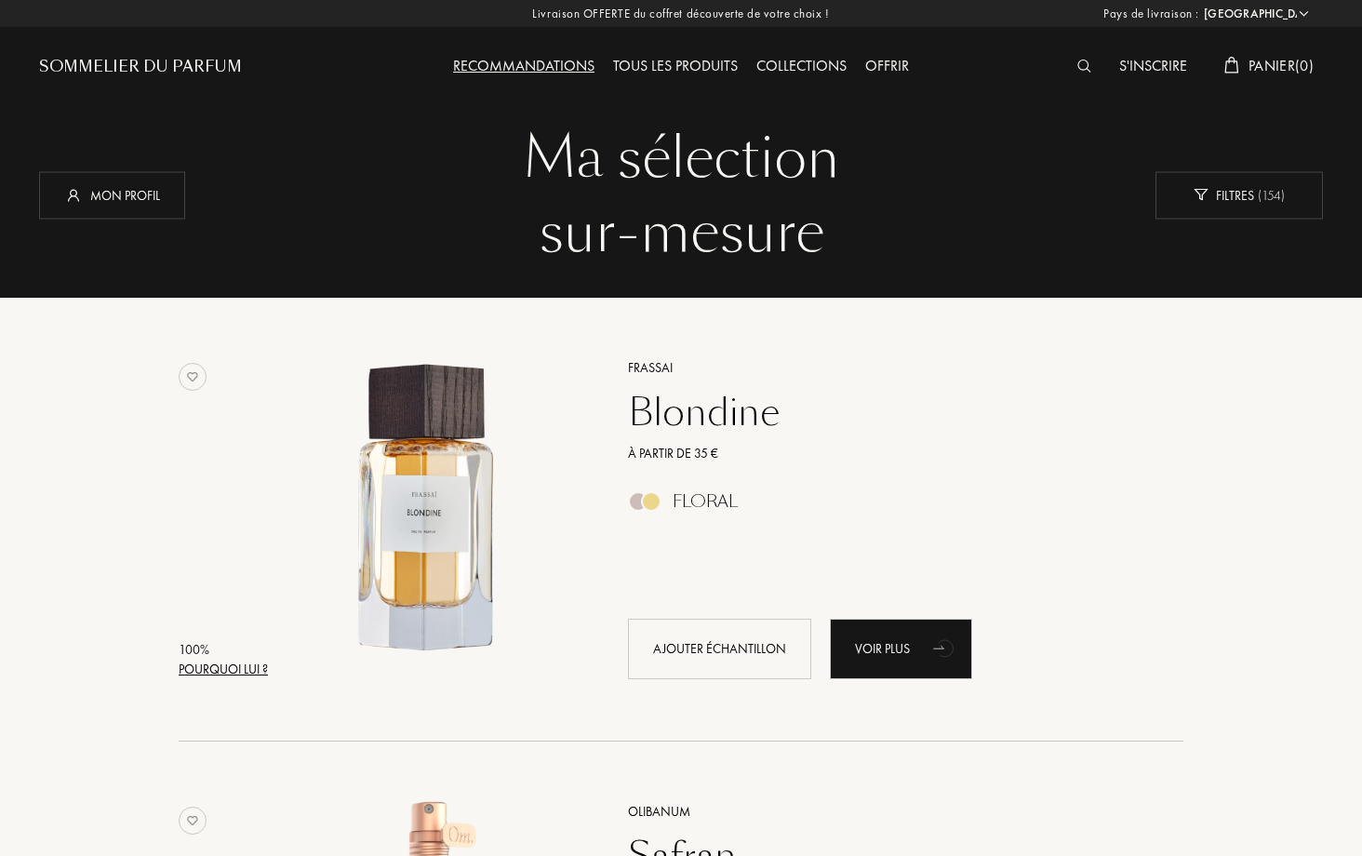
click at [644, 57] on div "Tous les produits" at bounding box center [675, 67] width 143 height 24
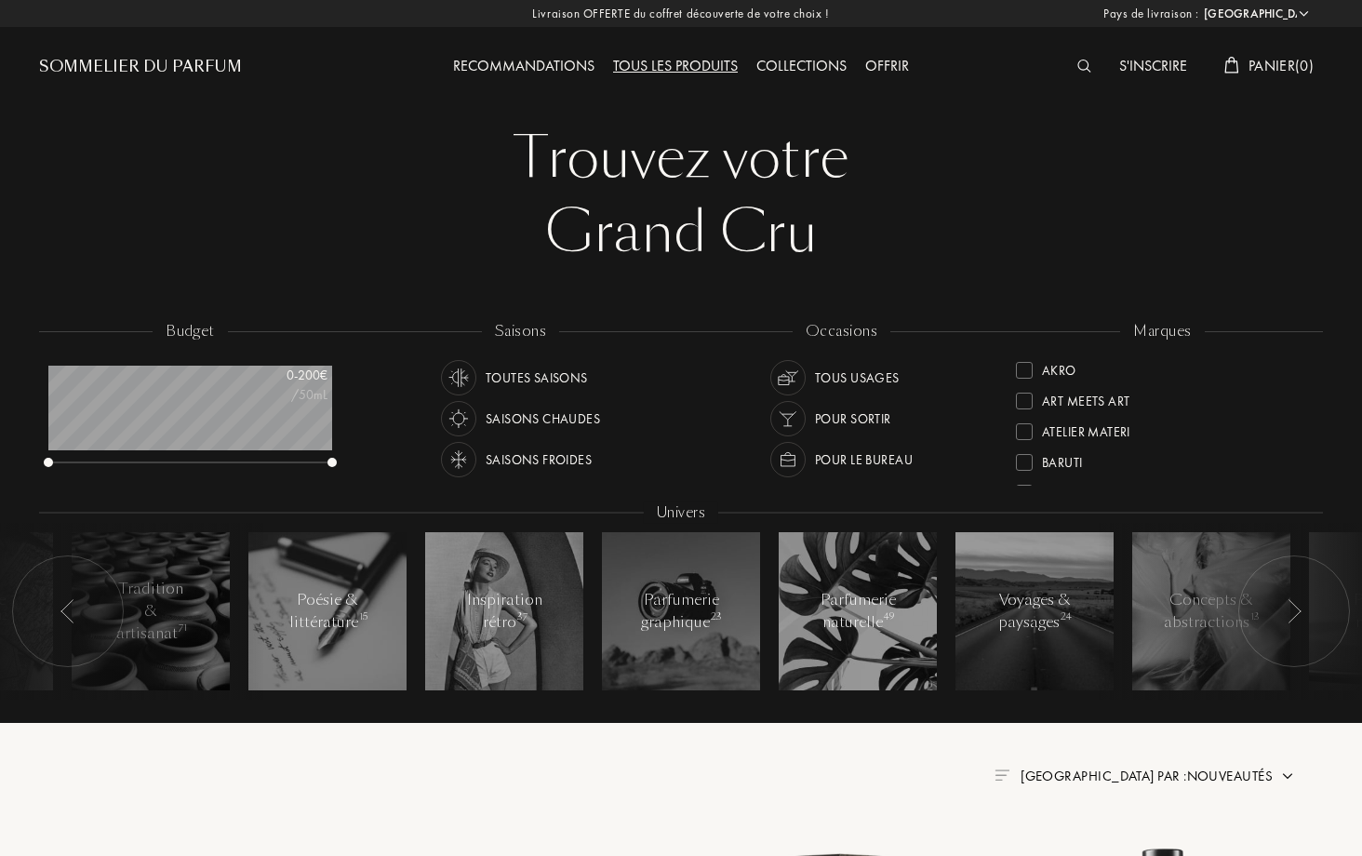
select select "FR"
click at [1302, 637] on div at bounding box center [1295, 612] width 112 height 112
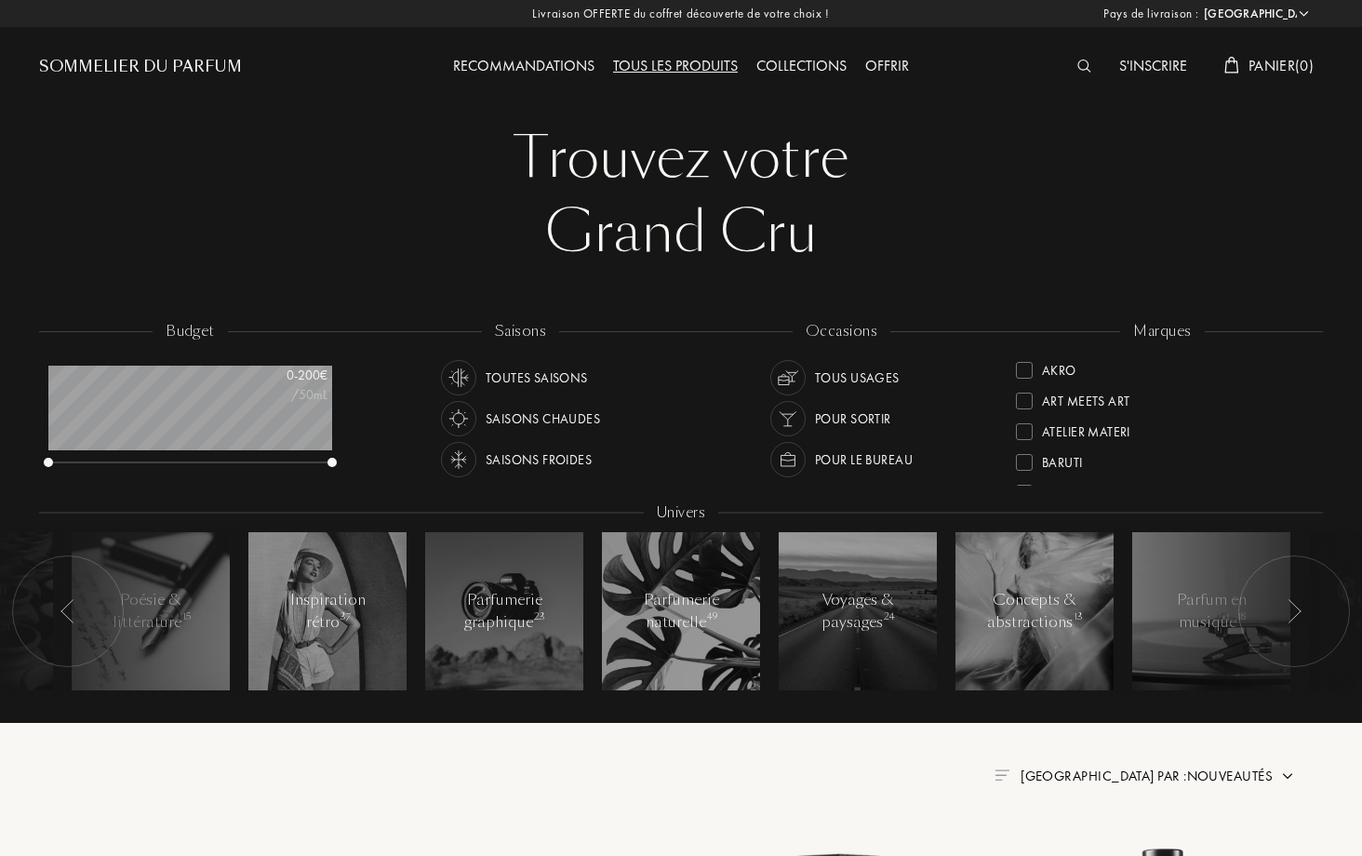
click at [1302, 637] on div at bounding box center [1295, 612] width 112 height 112
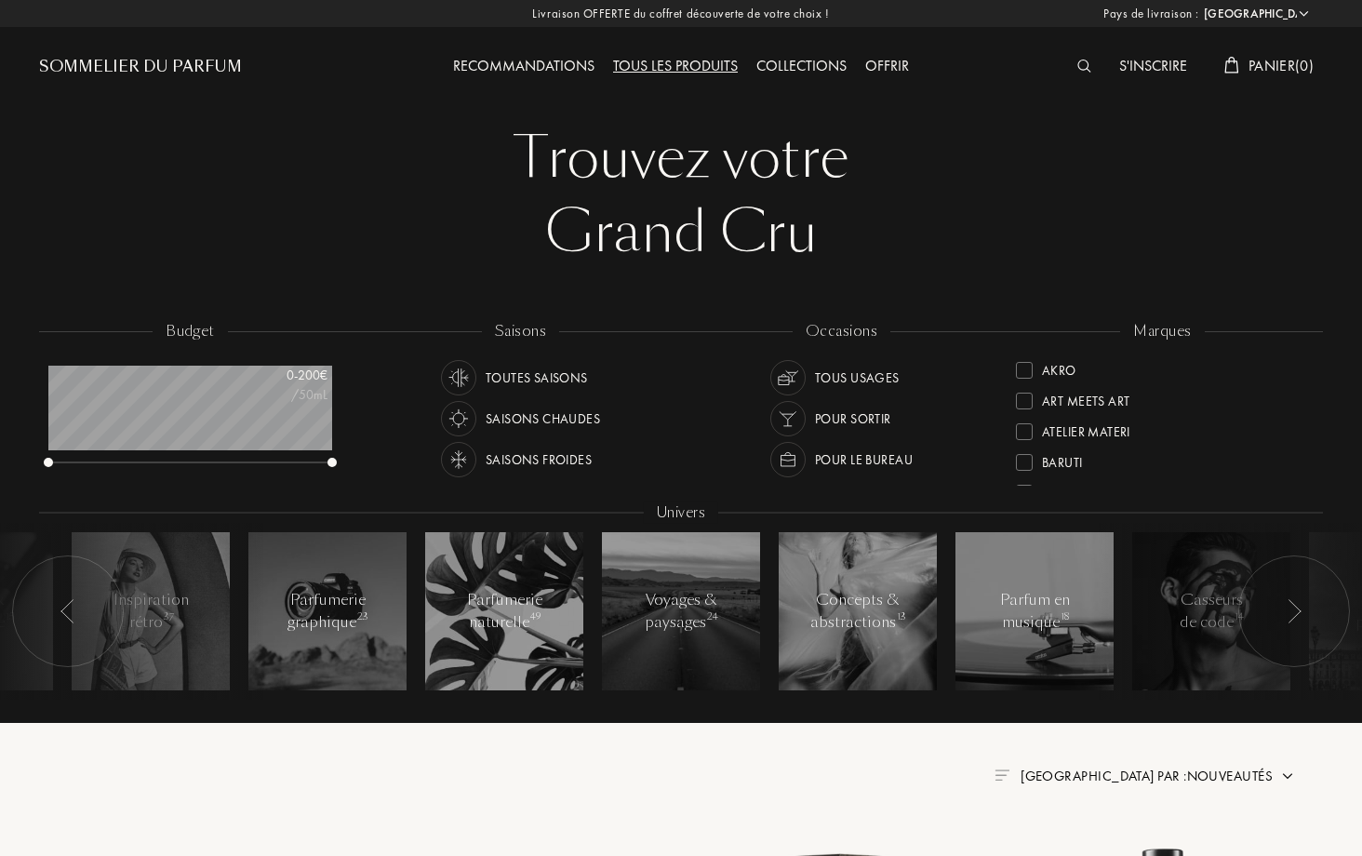
click at [1302, 637] on div at bounding box center [1295, 612] width 112 height 112
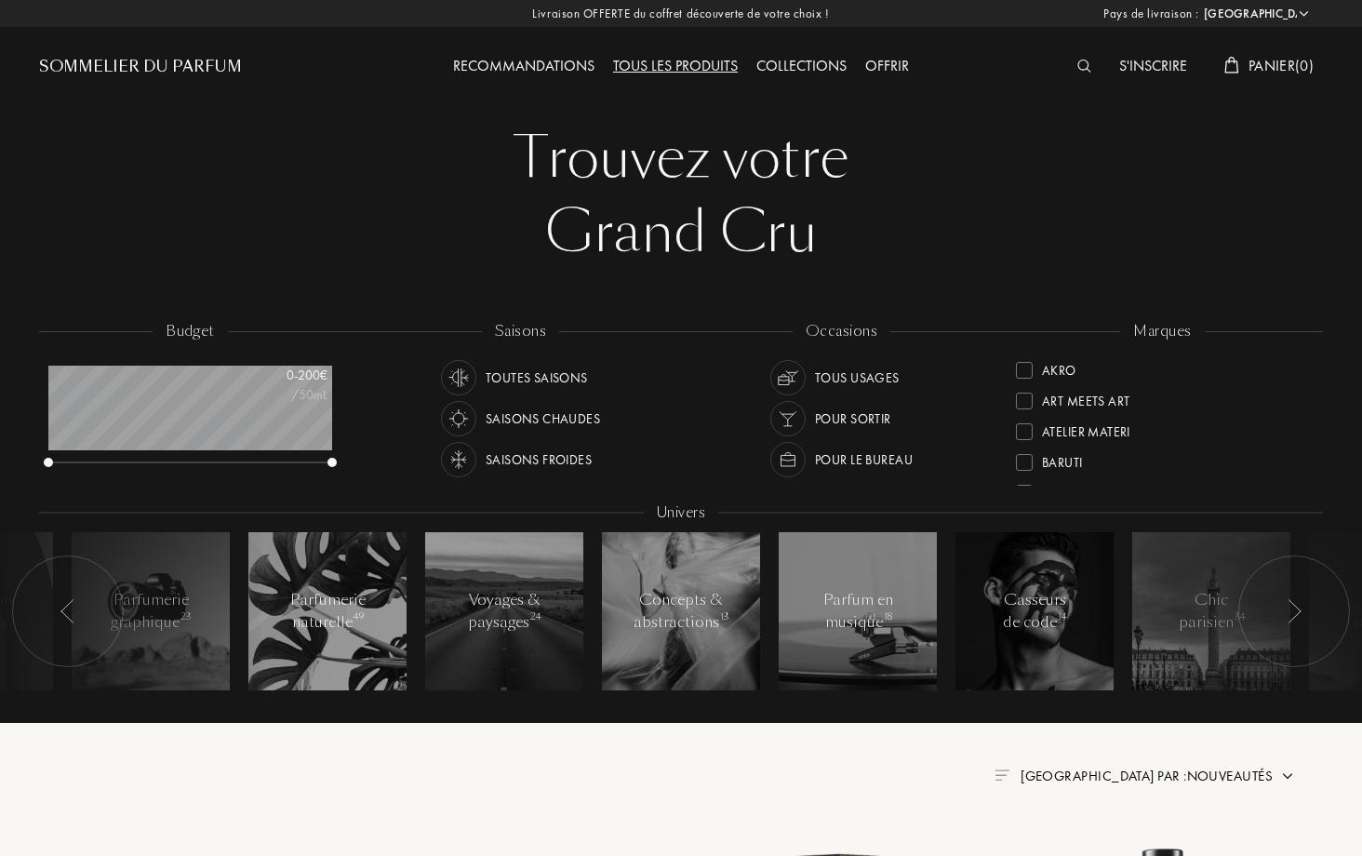
click at [114, 626] on div at bounding box center [68, 612] width 112 height 112
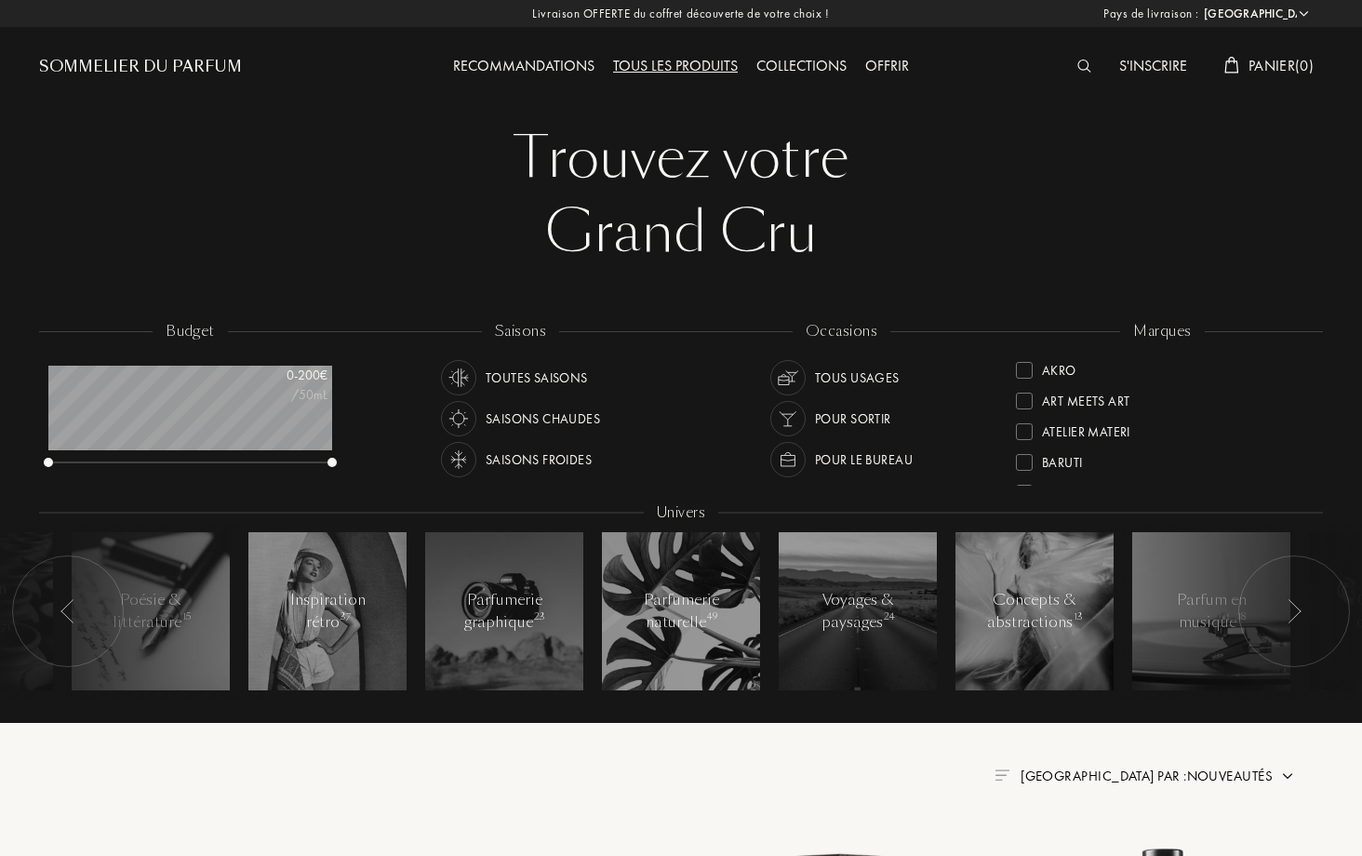
click at [114, 626] on div at bounding box center [68, 612] width 112 height 112
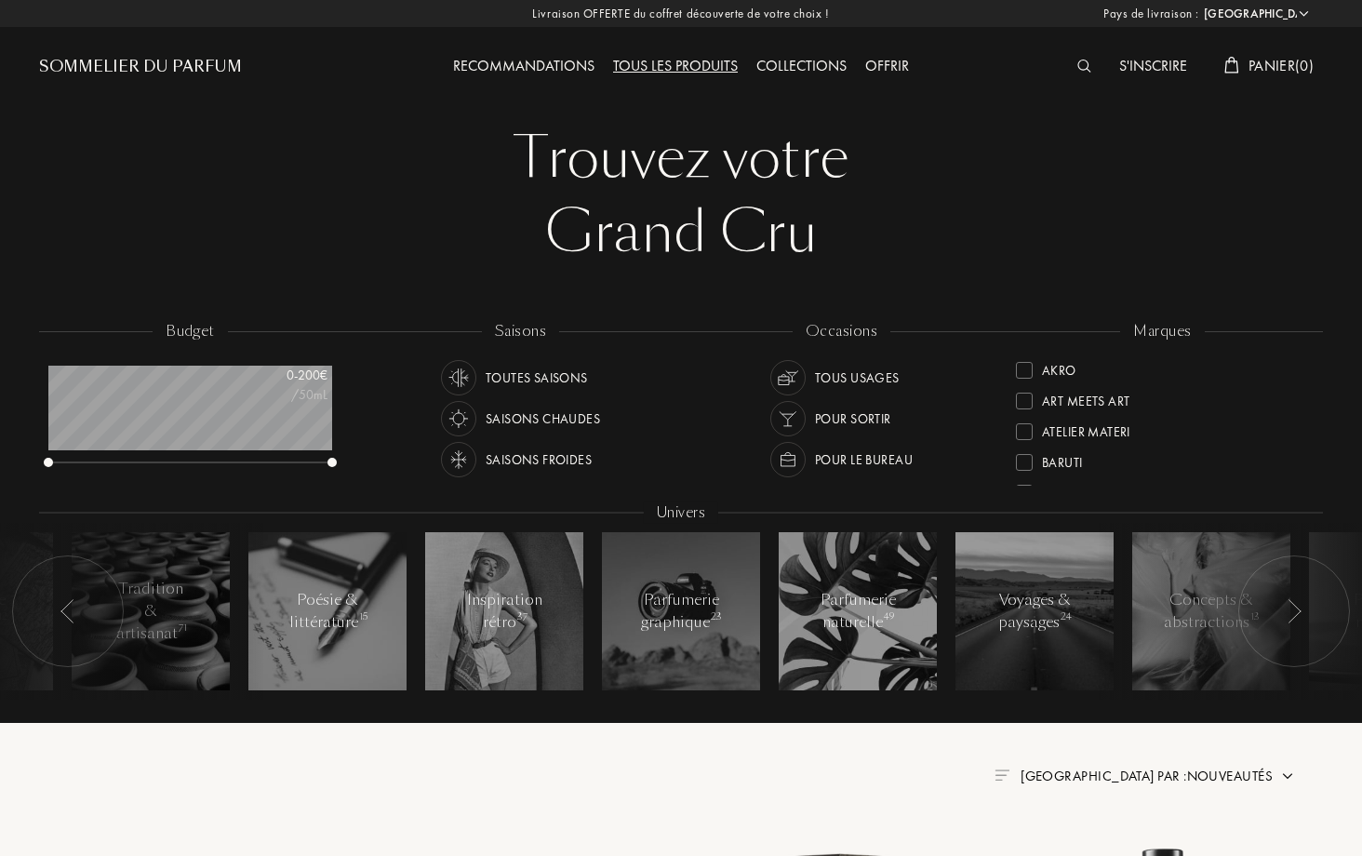
click at [114, 626] on div at bounding box center [68, 612] width 112 height 112
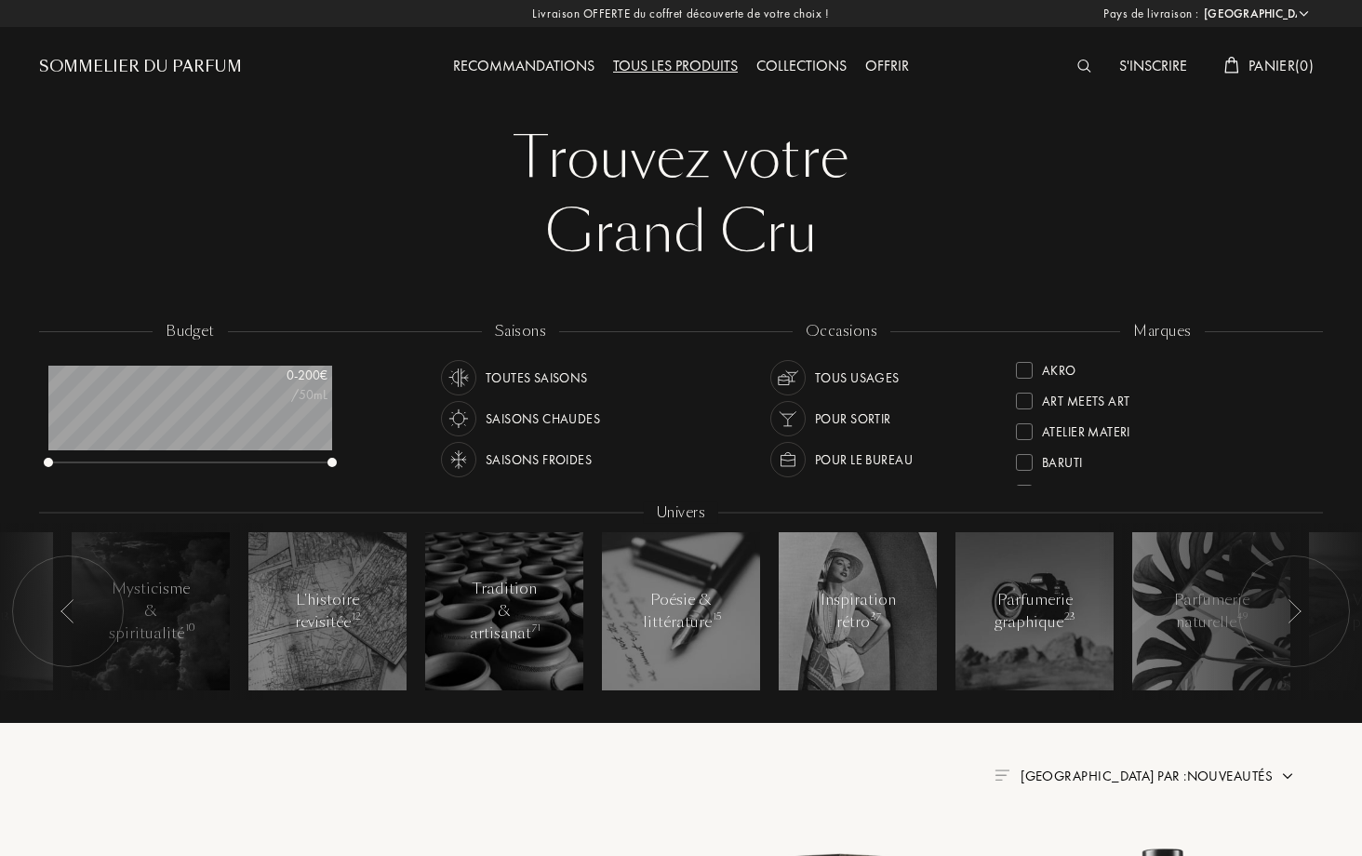
click at [114, 626] on div at bounding box center [68, 612] width 112 height 112
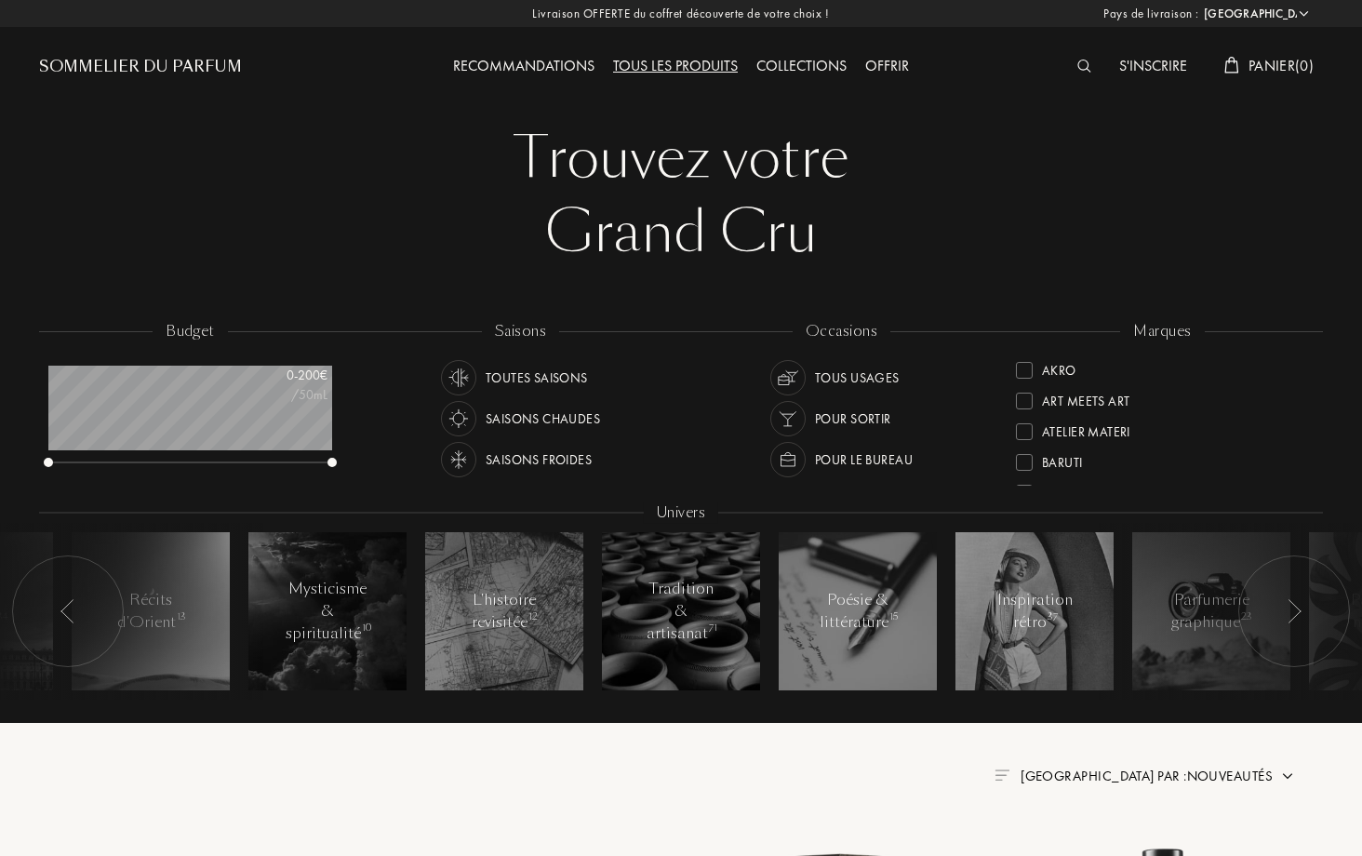
click at [114, 626] on div at bounding box center [68, 612] width 112 height 112
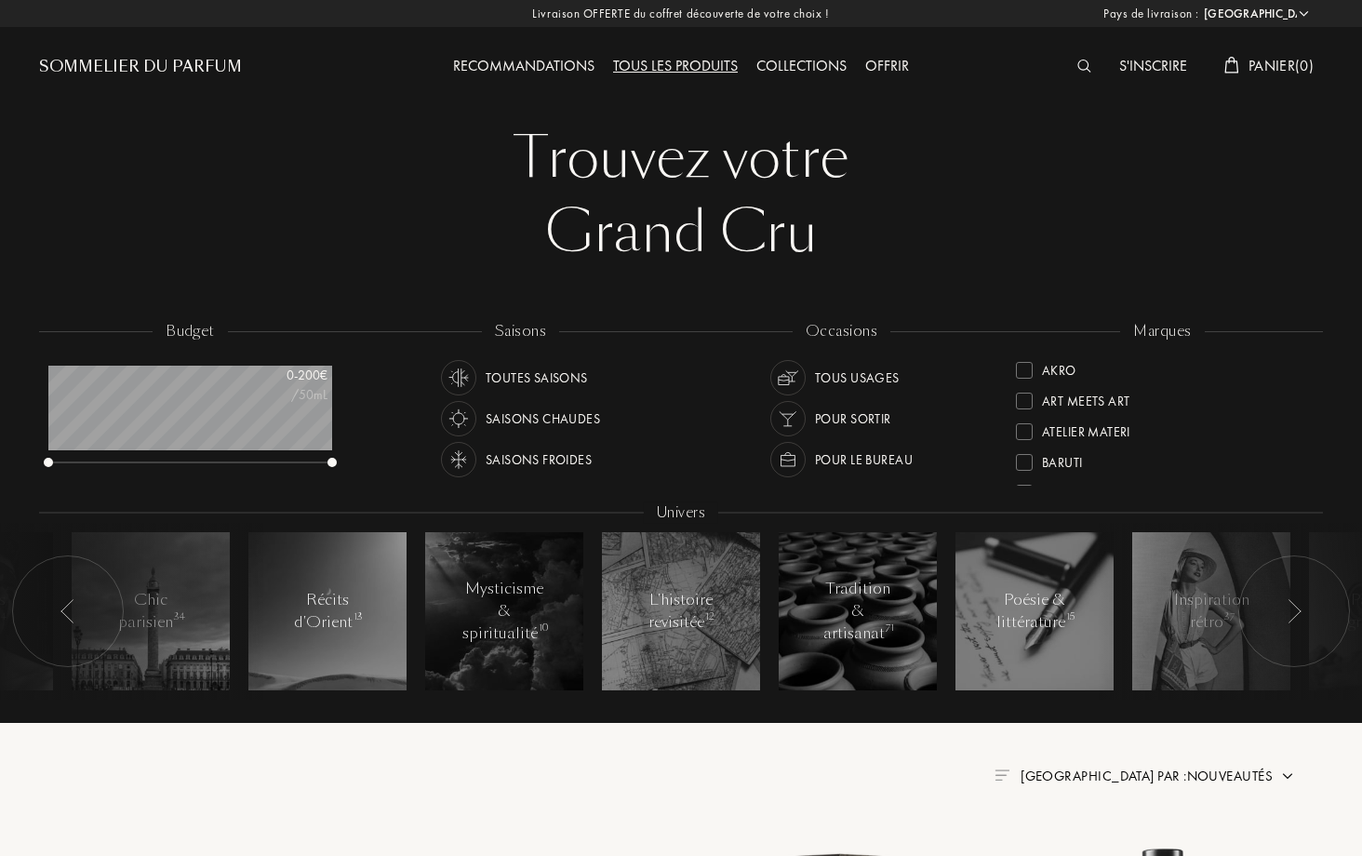
click at [114, 626] on div at bounding box center [68, 612] width 112 height 112
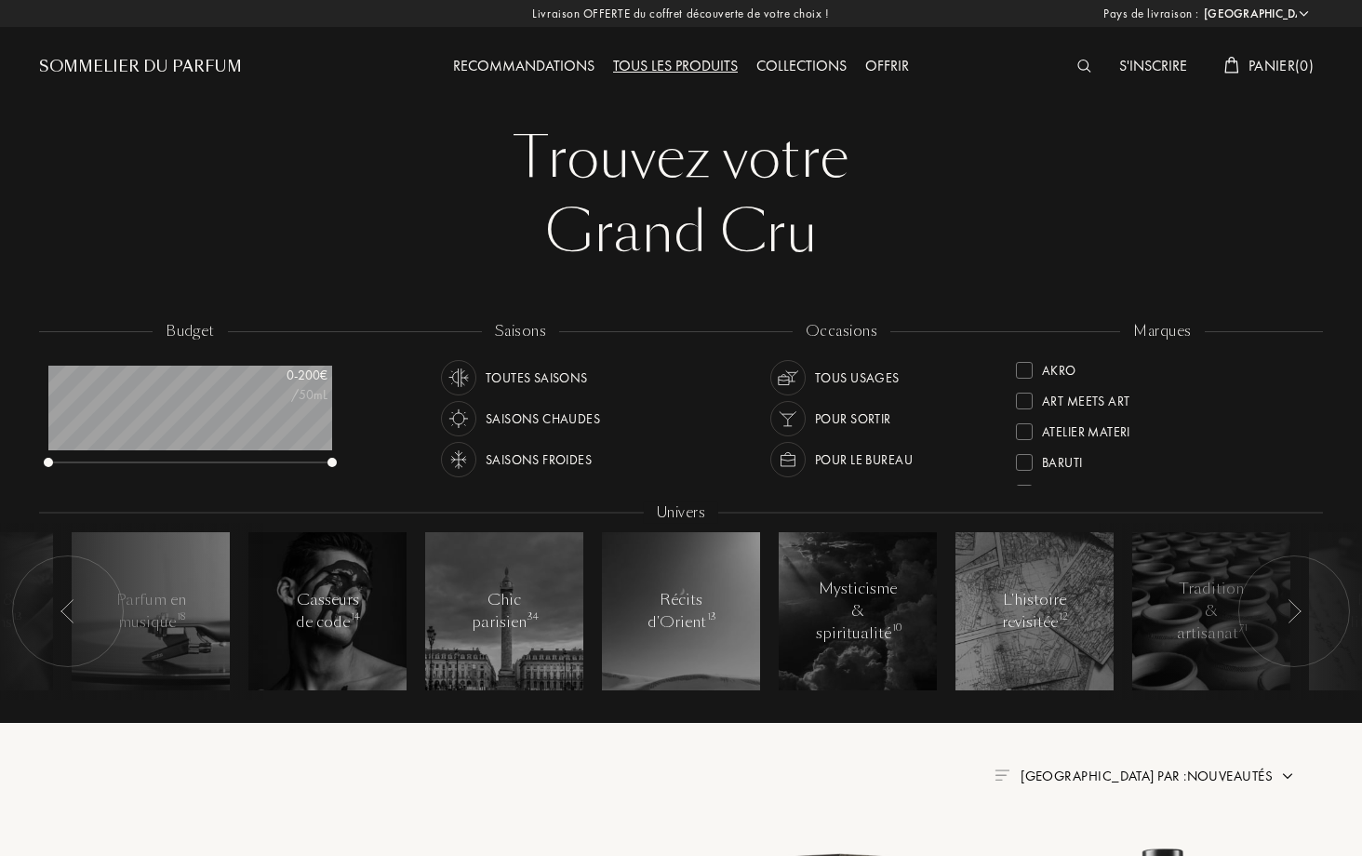
click at [114, 626] on div at bounding box center [68, 612] width 112 height 112
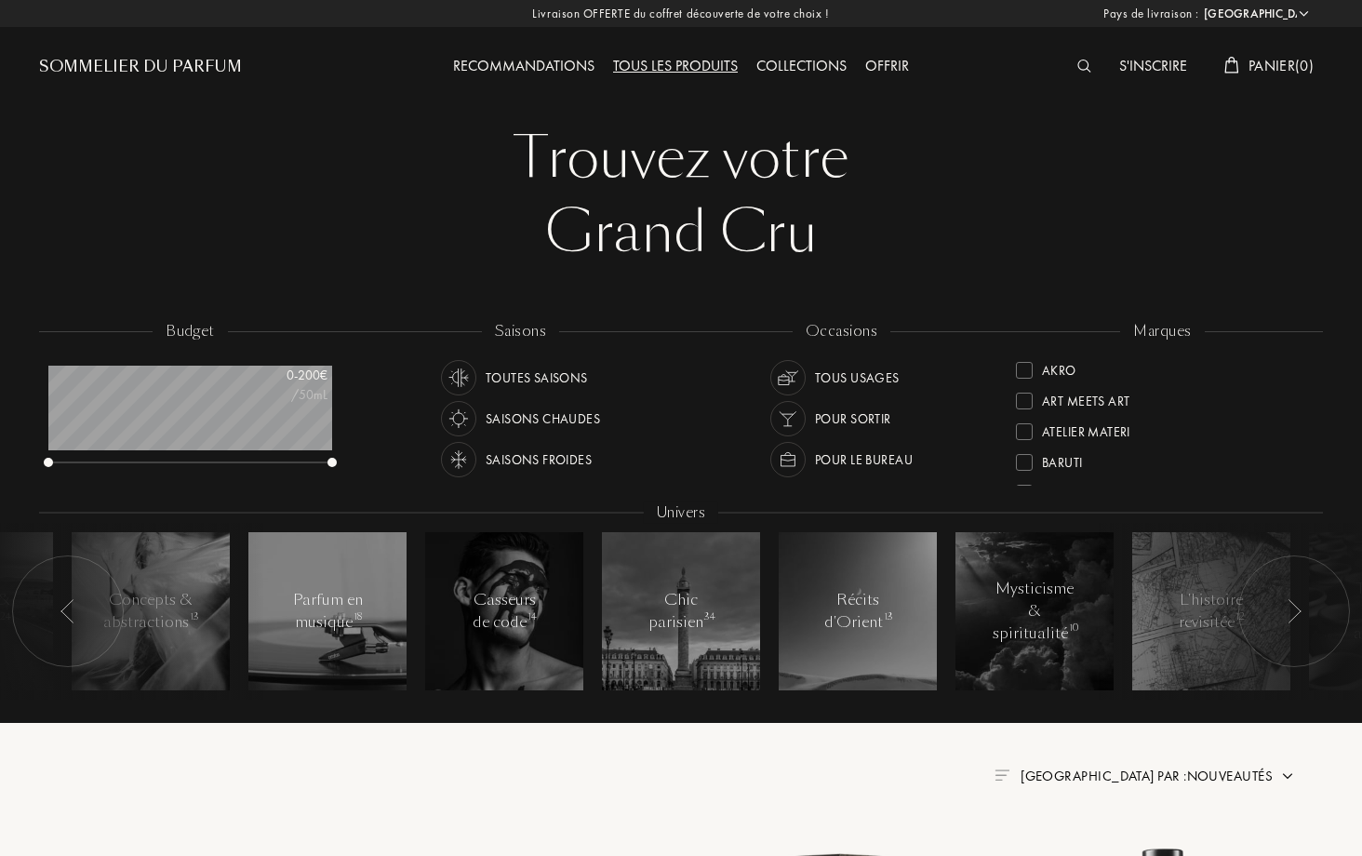
click at [114, 626] on div at bounding box center [68, 612] width 112 height 112
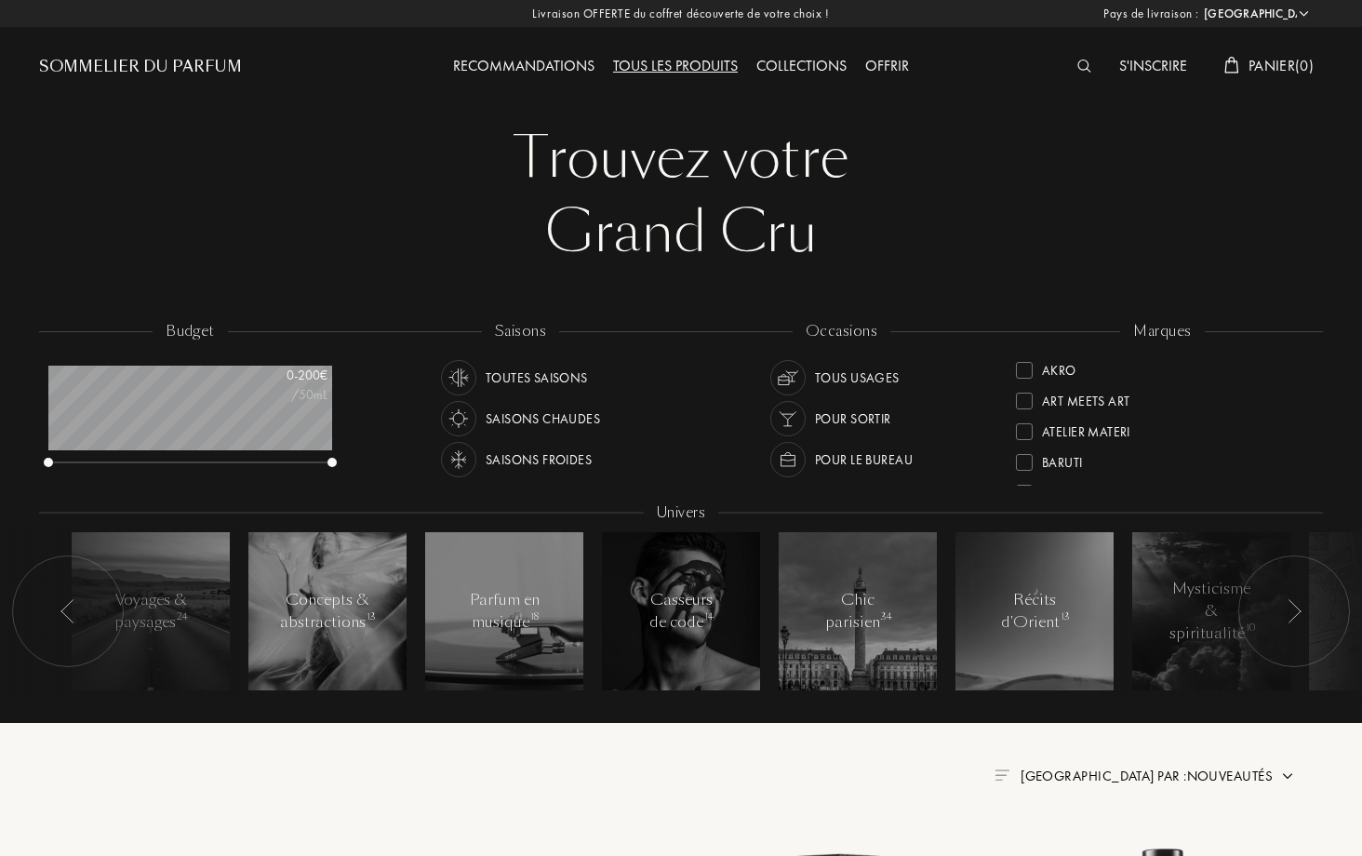
click at [114, 626] on div at bounding box center [68, 612] width 112 height 112
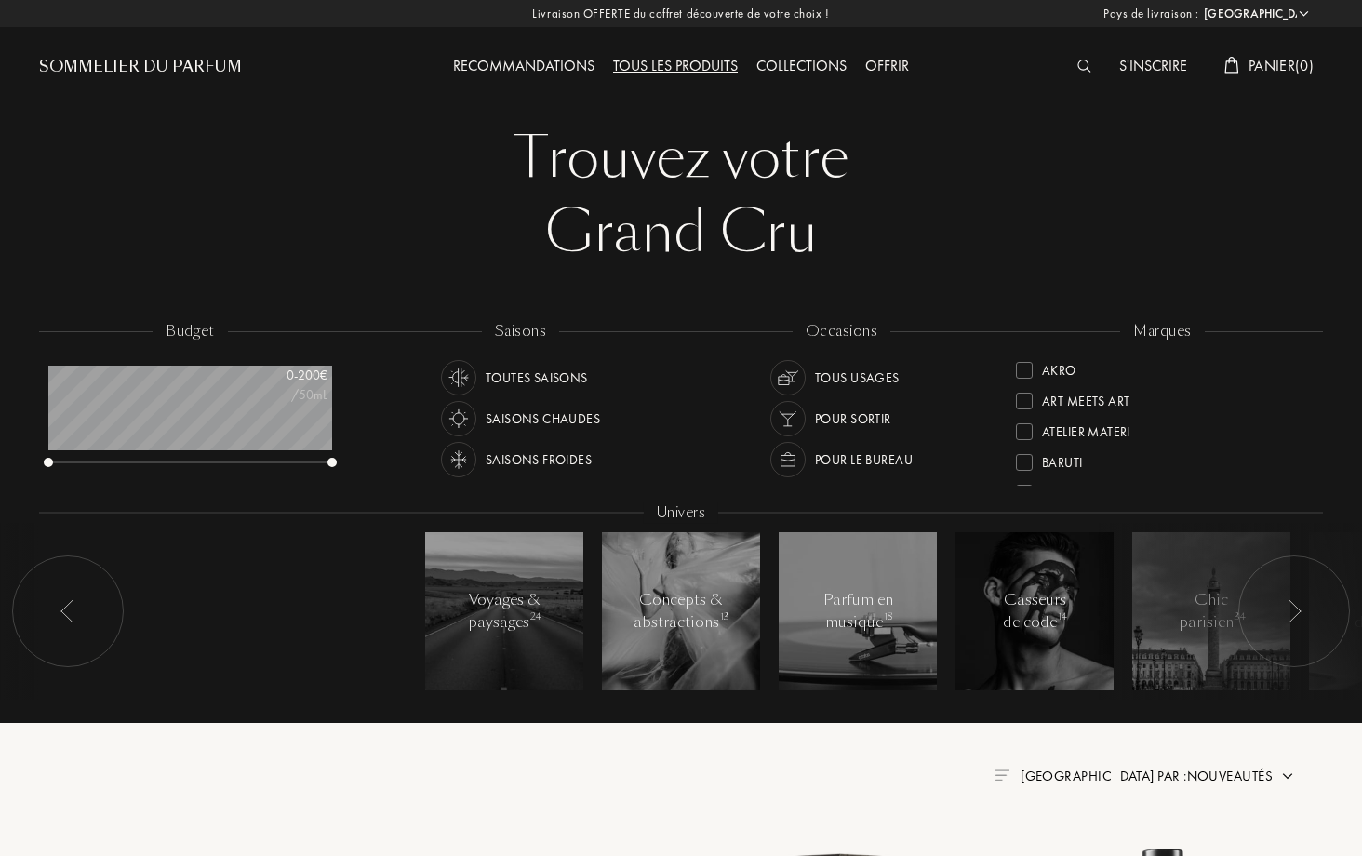
click at [114, 626] on div at bounding box center [68, 612] width 112 height 112
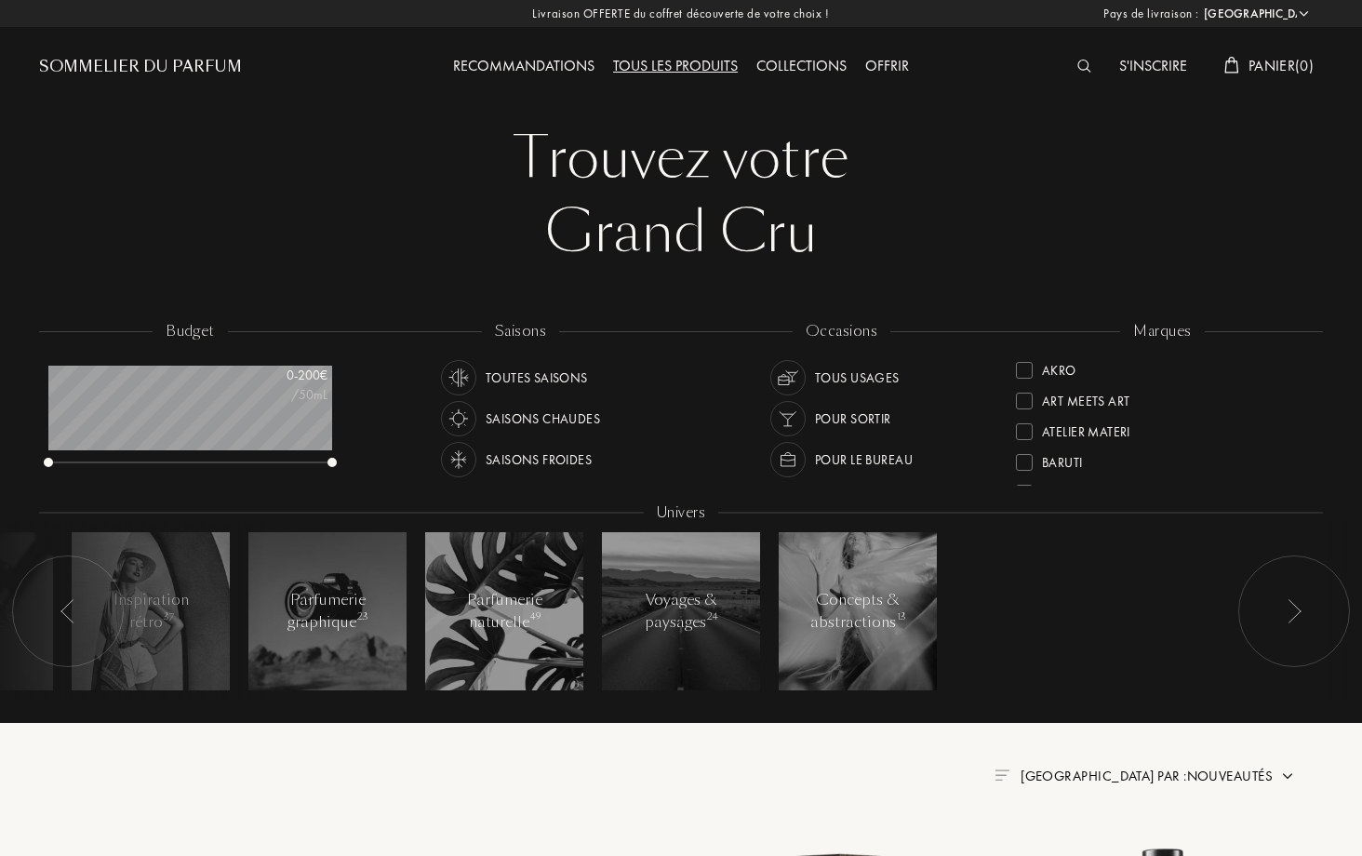
click at [114, 626] on div at bounding box center [68, 612] width 112 height 112
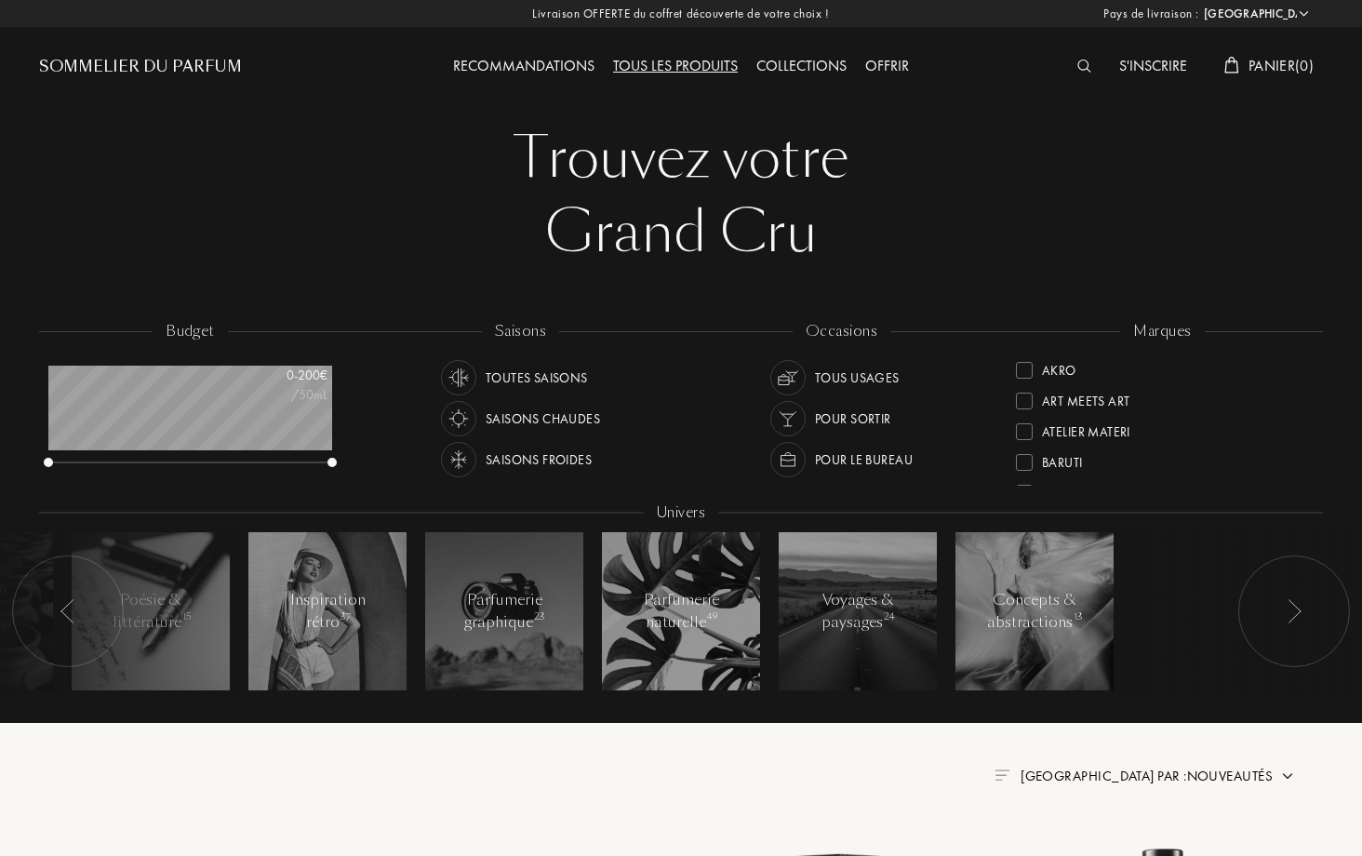
click at [114, 626] on div at bounding box center [68, 612] width 112 height 112
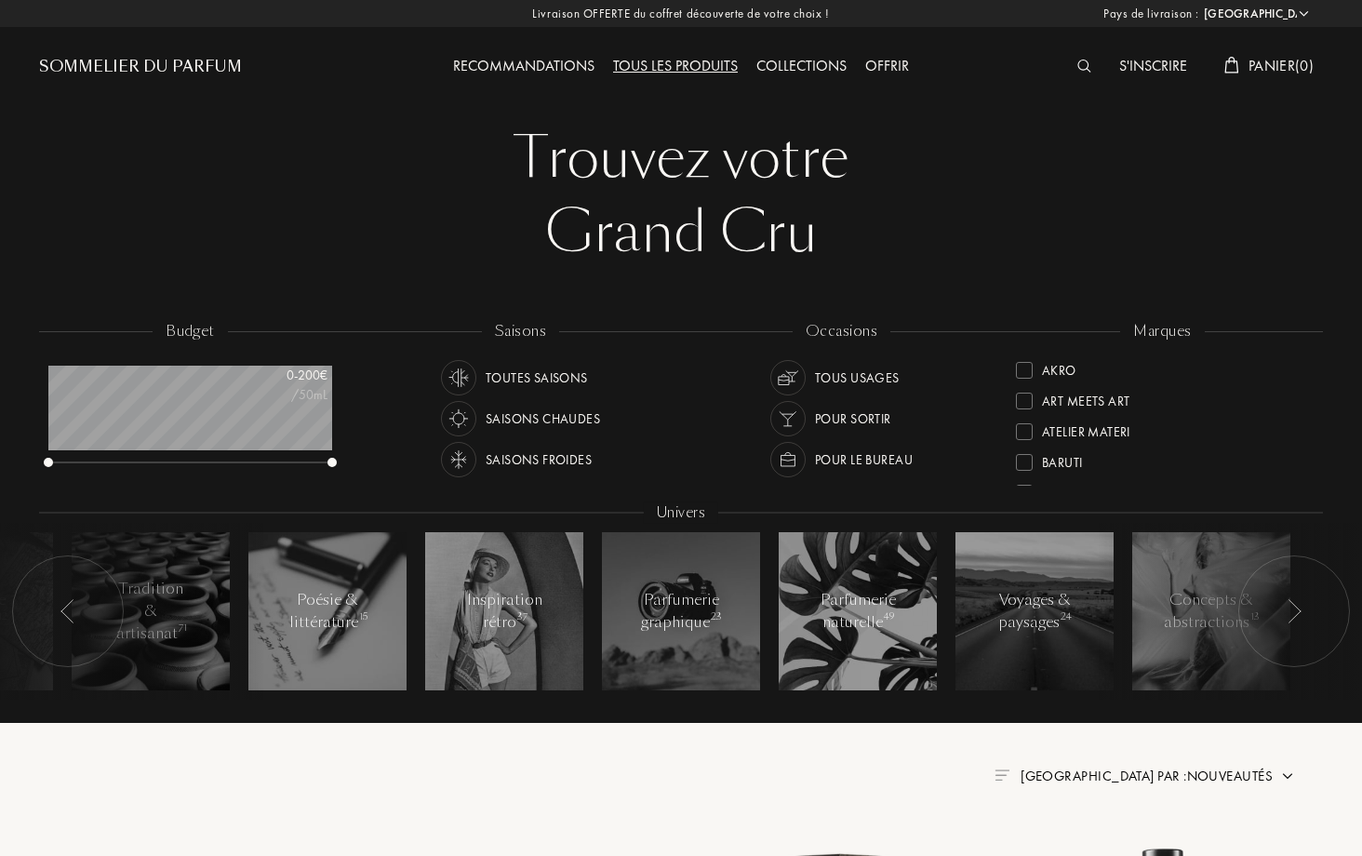
click at [114, 626] on div at bounding box center [68, 612] width 112 height 112
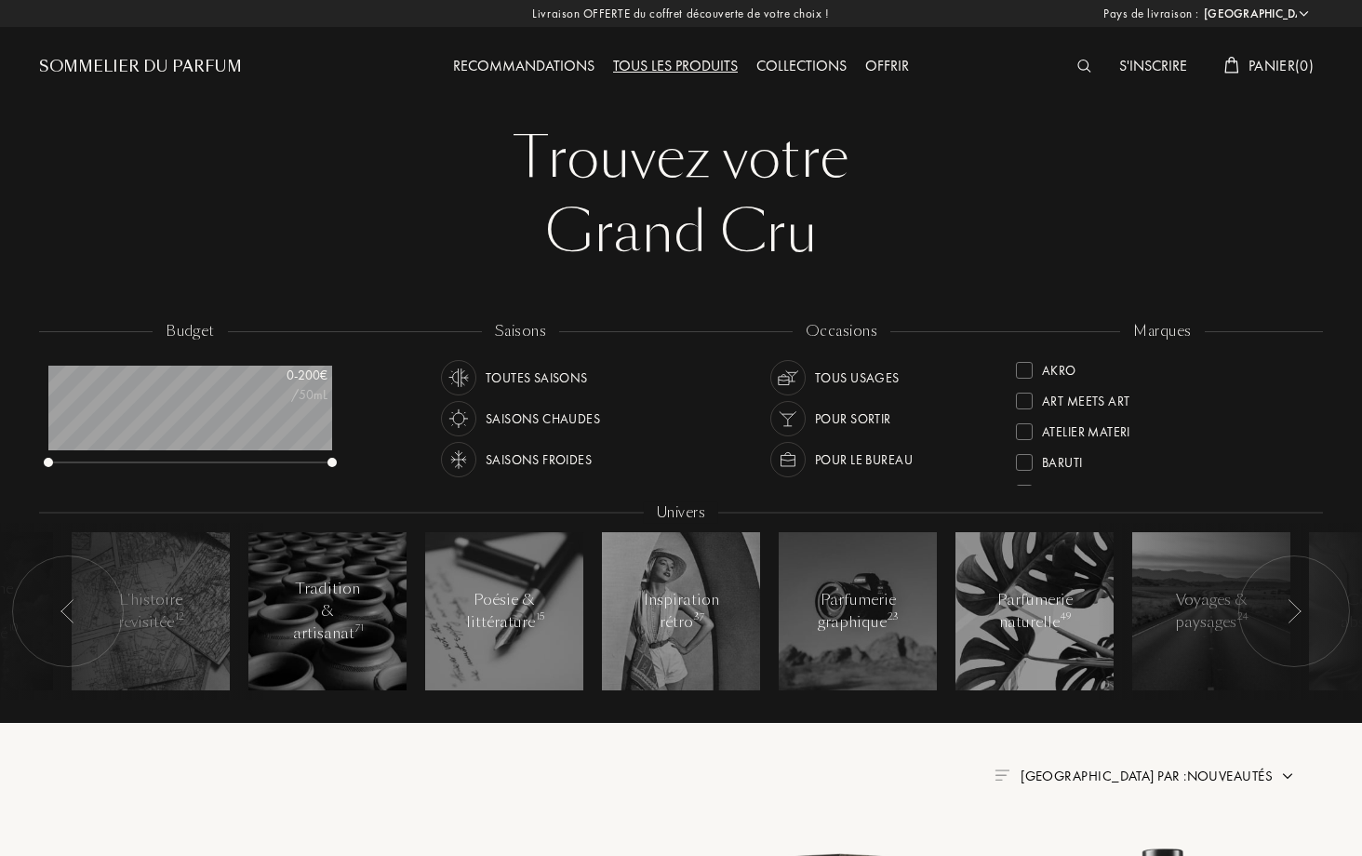
click at [114, 626] on div at bounding box center [68, 612] width 112 height 112
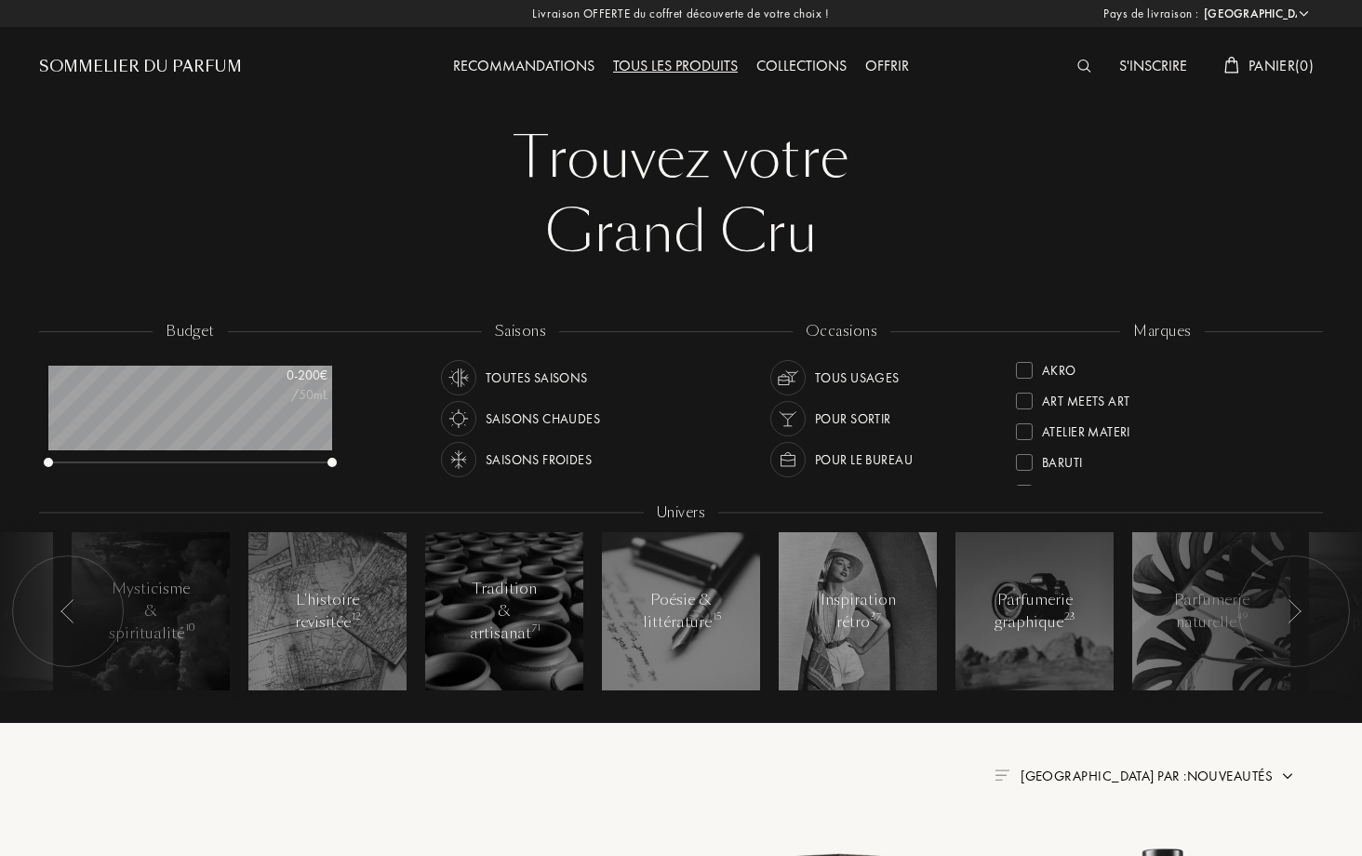
click at [523, 382] on div "Toutes saisons" at bounding box center [537, 377] width 102 height 35
click at [810, 51] on div "Recommandations Tous les produits Collections Offrir" at bounding box center [681, 51] width 642 height 102
click at [816, 58] on div "Collections" at bounding box center [801, 67] width 109 height 24
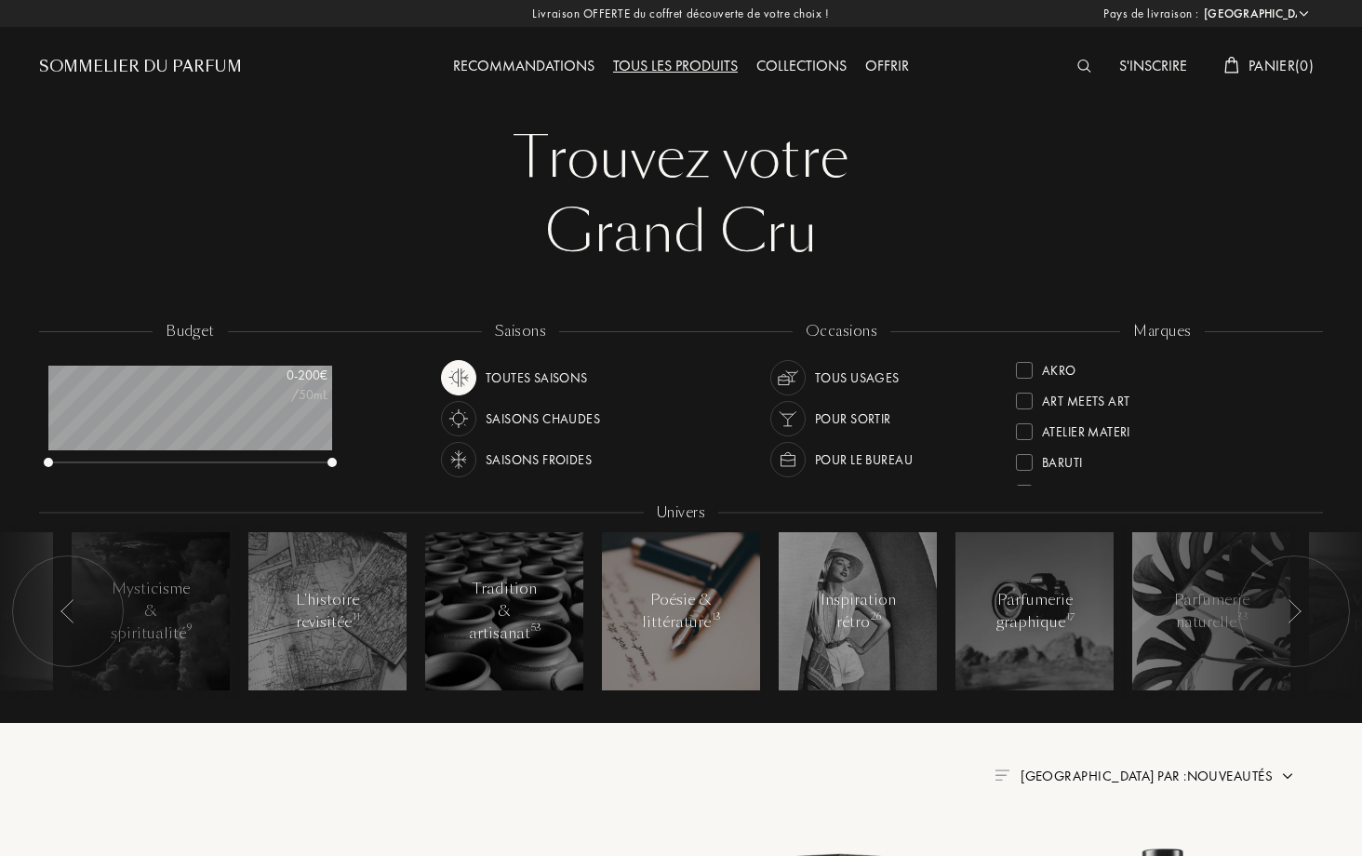
click at [703, 600] on div "Poésie & littérature 13" at bounding box center [681, 611] width 79 height 45
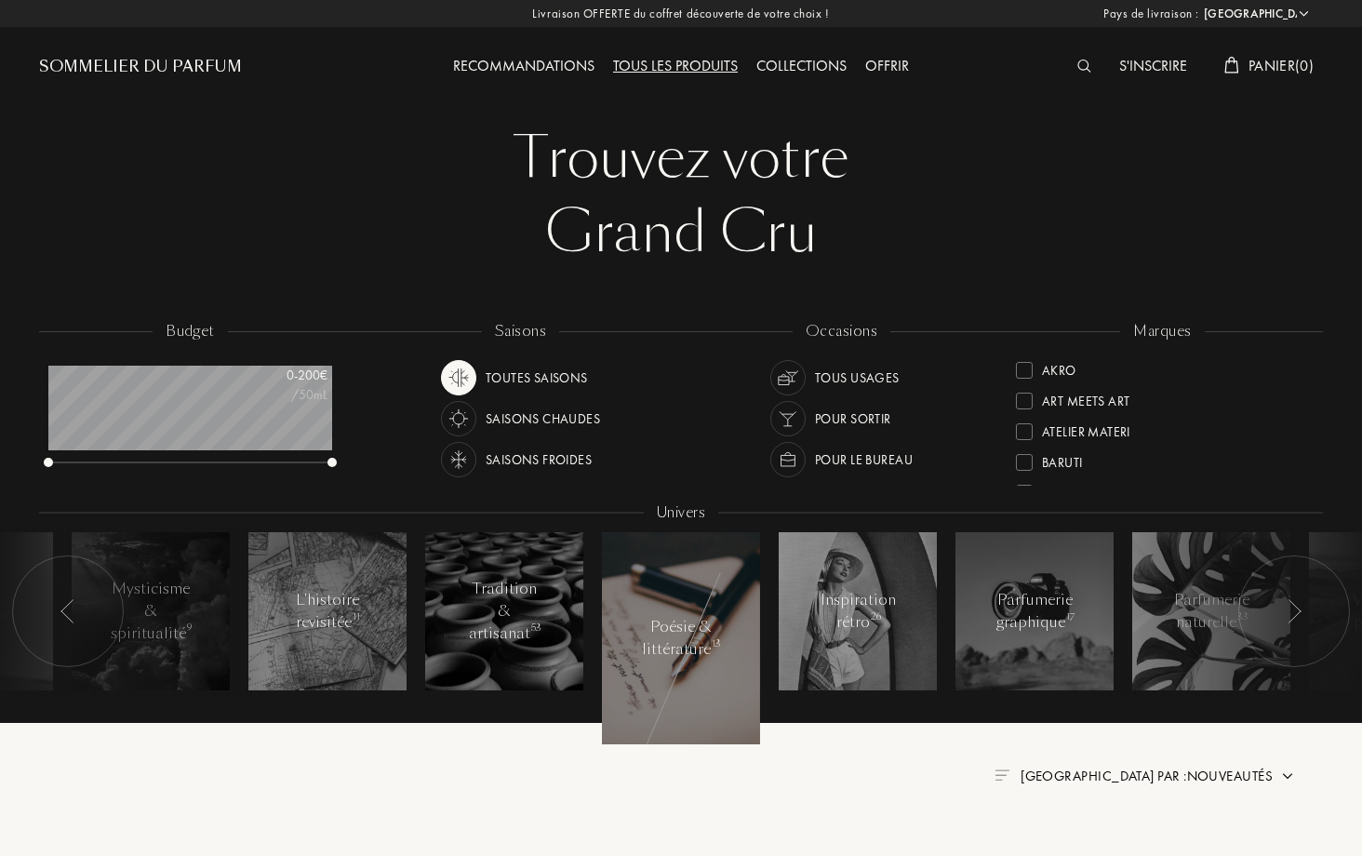
click at [685, 288] on div "Trouvez votre Grand Cru Trouvez votre Grand Cru budget 0 - 200 € /50mL saisons …" at bounding box center [681, 410] width 1312 height 820
drag, startPoint x: 317, startPoint y: 459, endPoint x: 347, endPoint y: 472, distance: 32.5
click at [347, 472] on div "budget 0 - 200 € /50mL" at bounding box center [199, 405] width 321 height 168
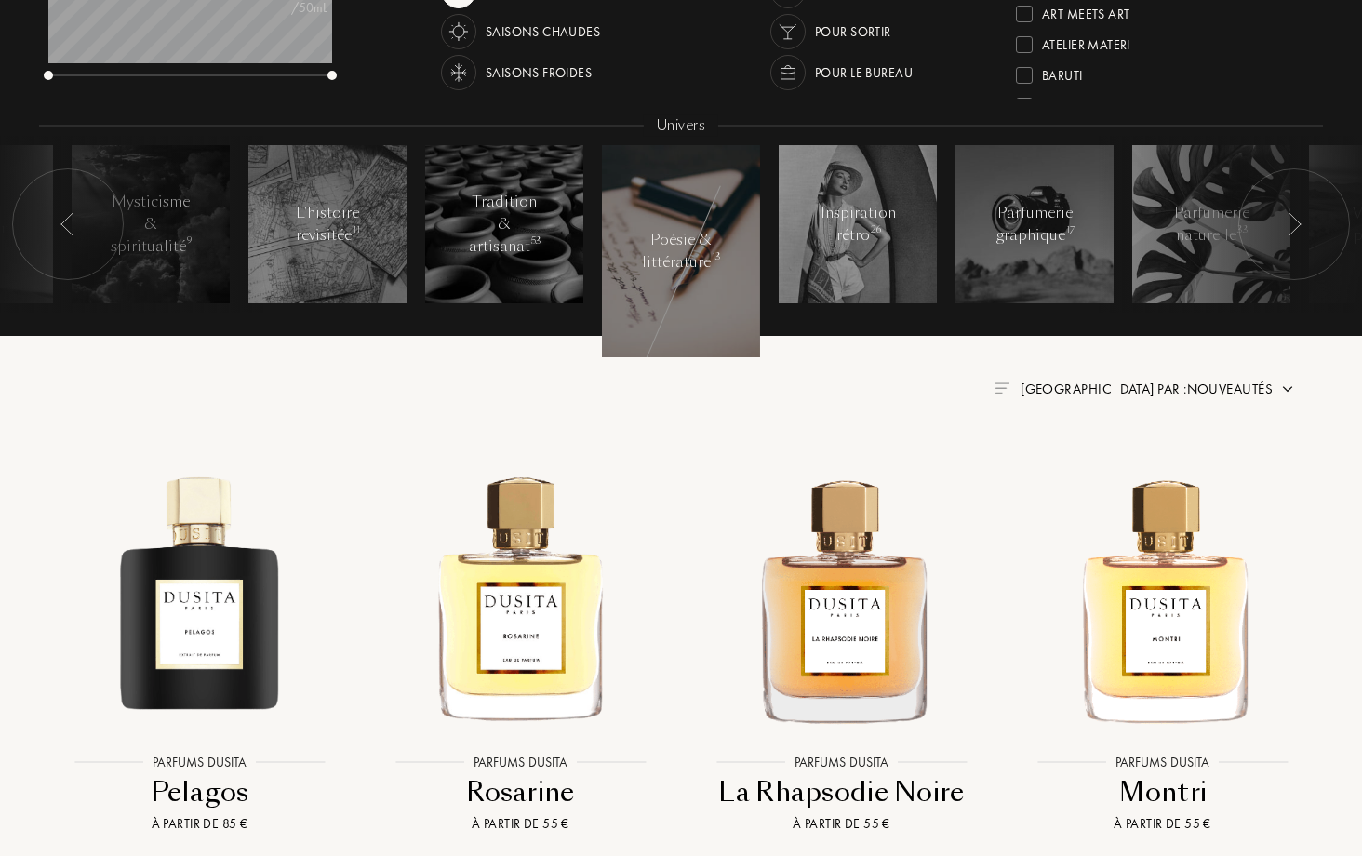
scroll to position [386, 0]
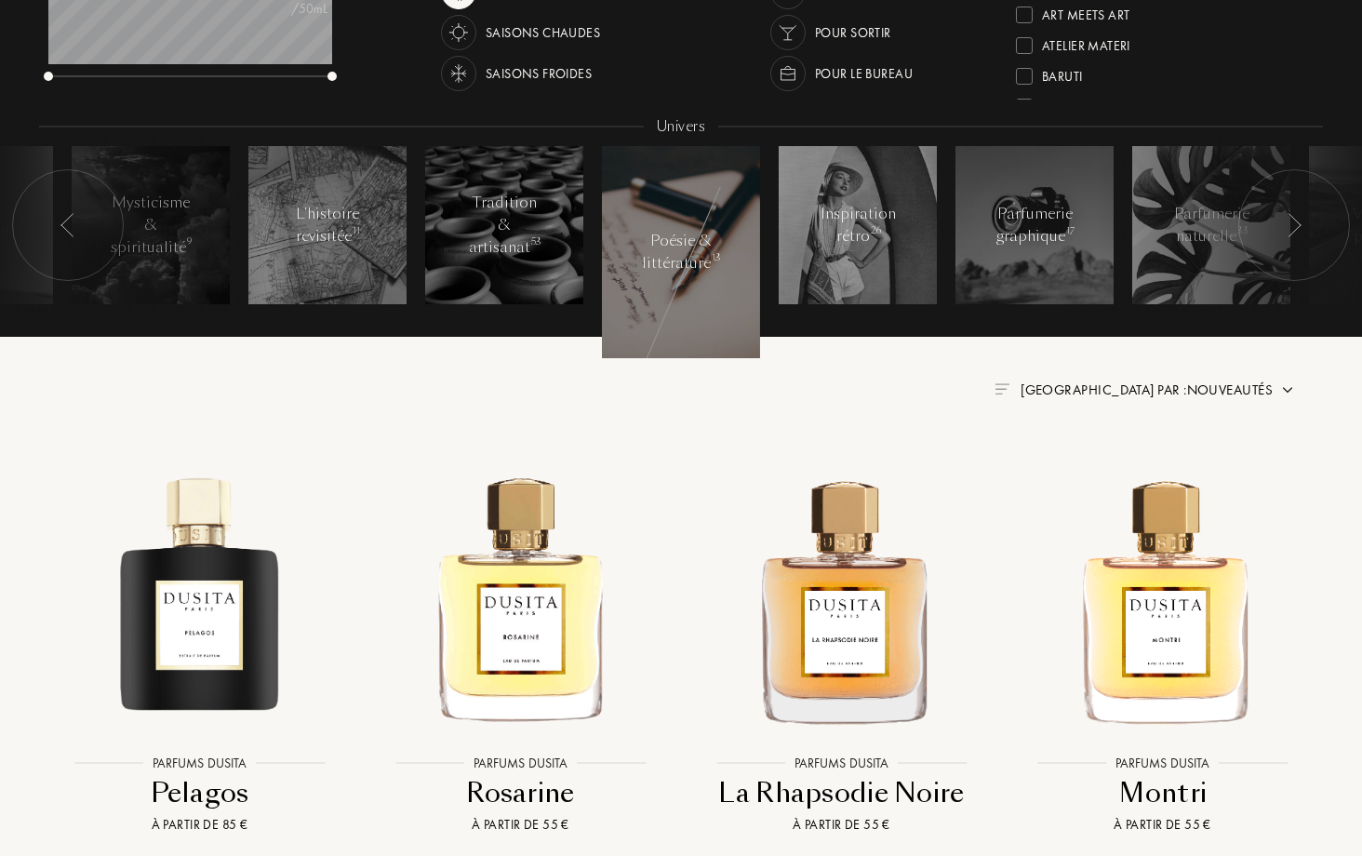
click at [1271, 394] on span "Trier par : Nouveautés" at bounding box center [1147, 390] width 252 height 19
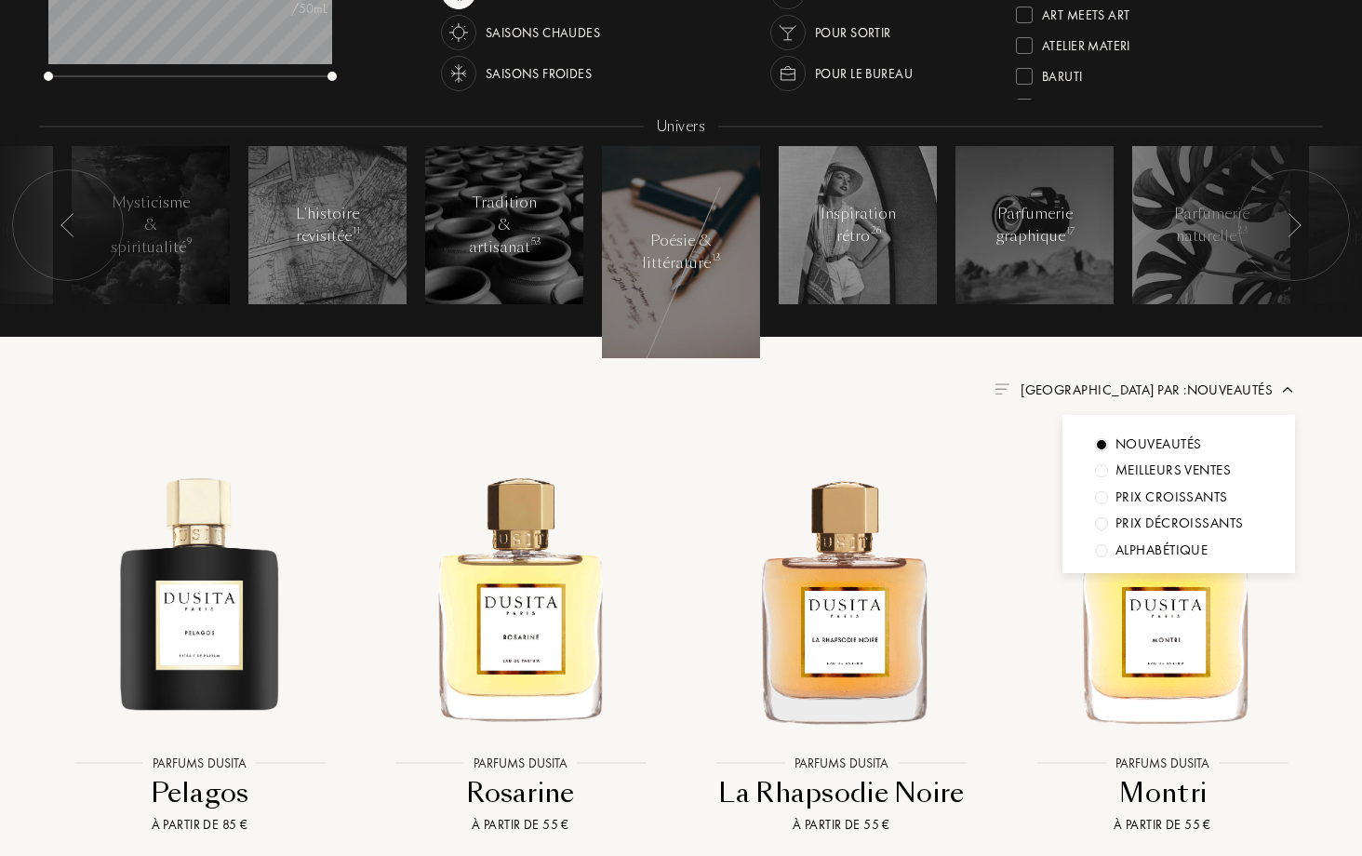
click at [1147, 474] on div "Meilleurs ventes" at bounding box center [1173, 470] width 115 height 21
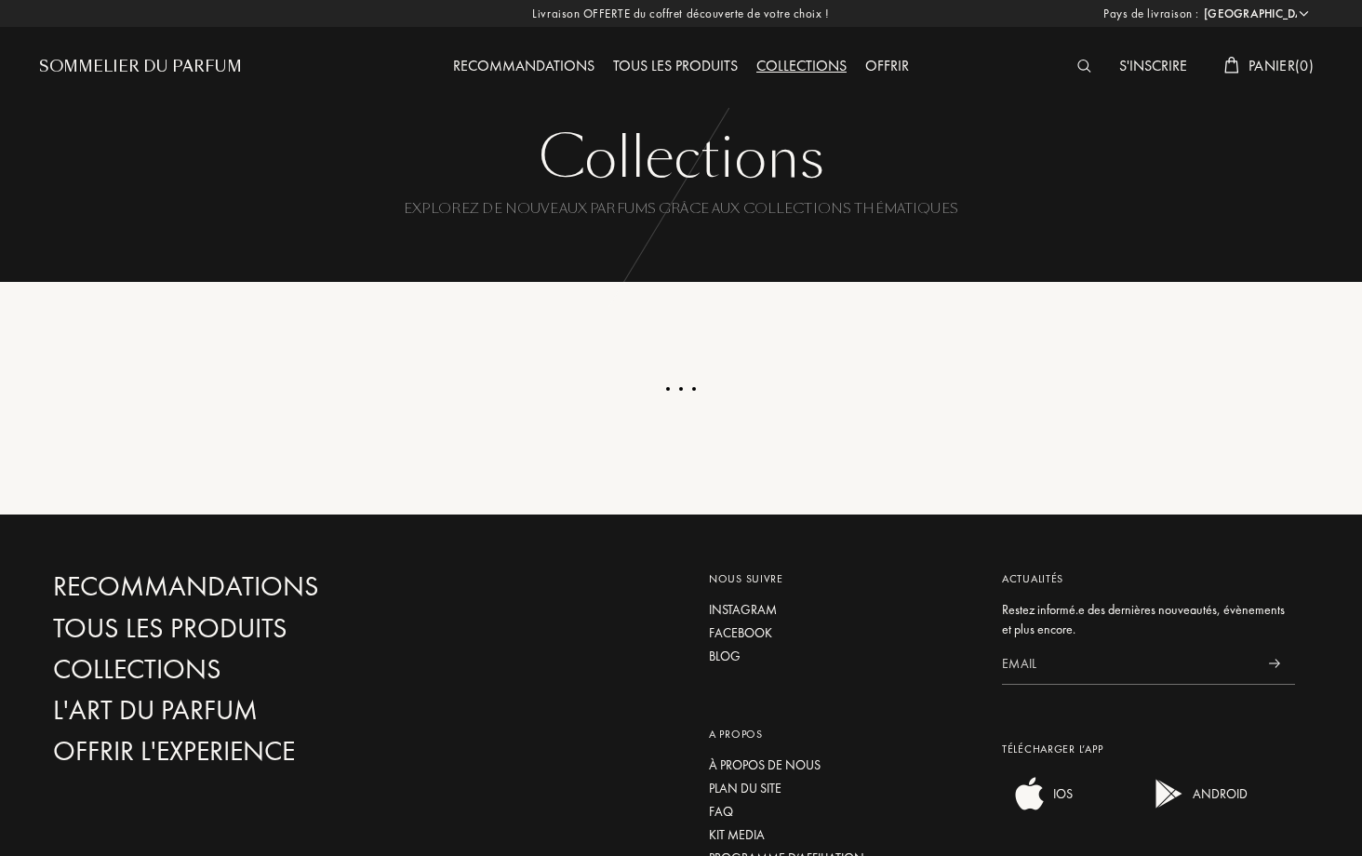
select select "FR"
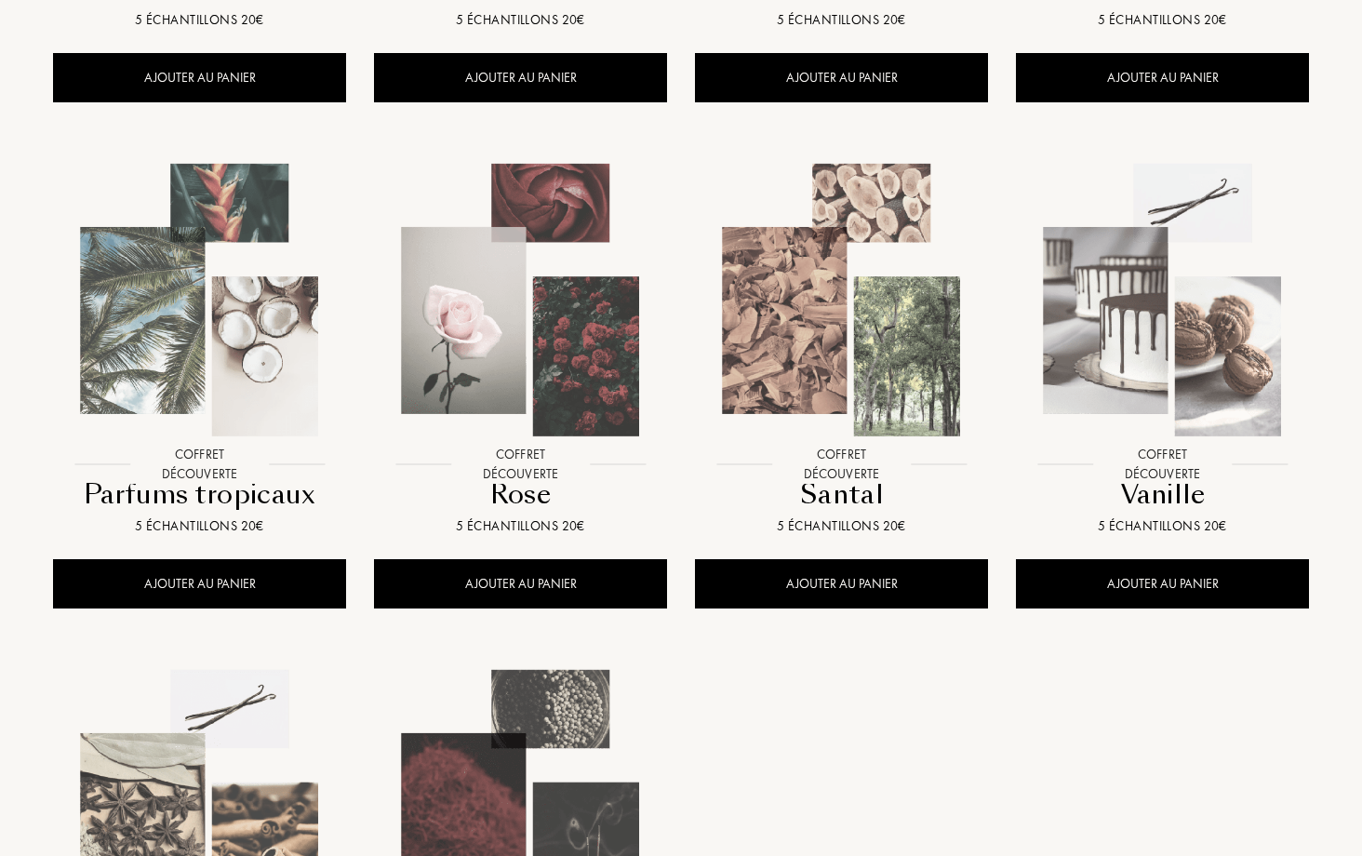
scroll to position [1247, 0]
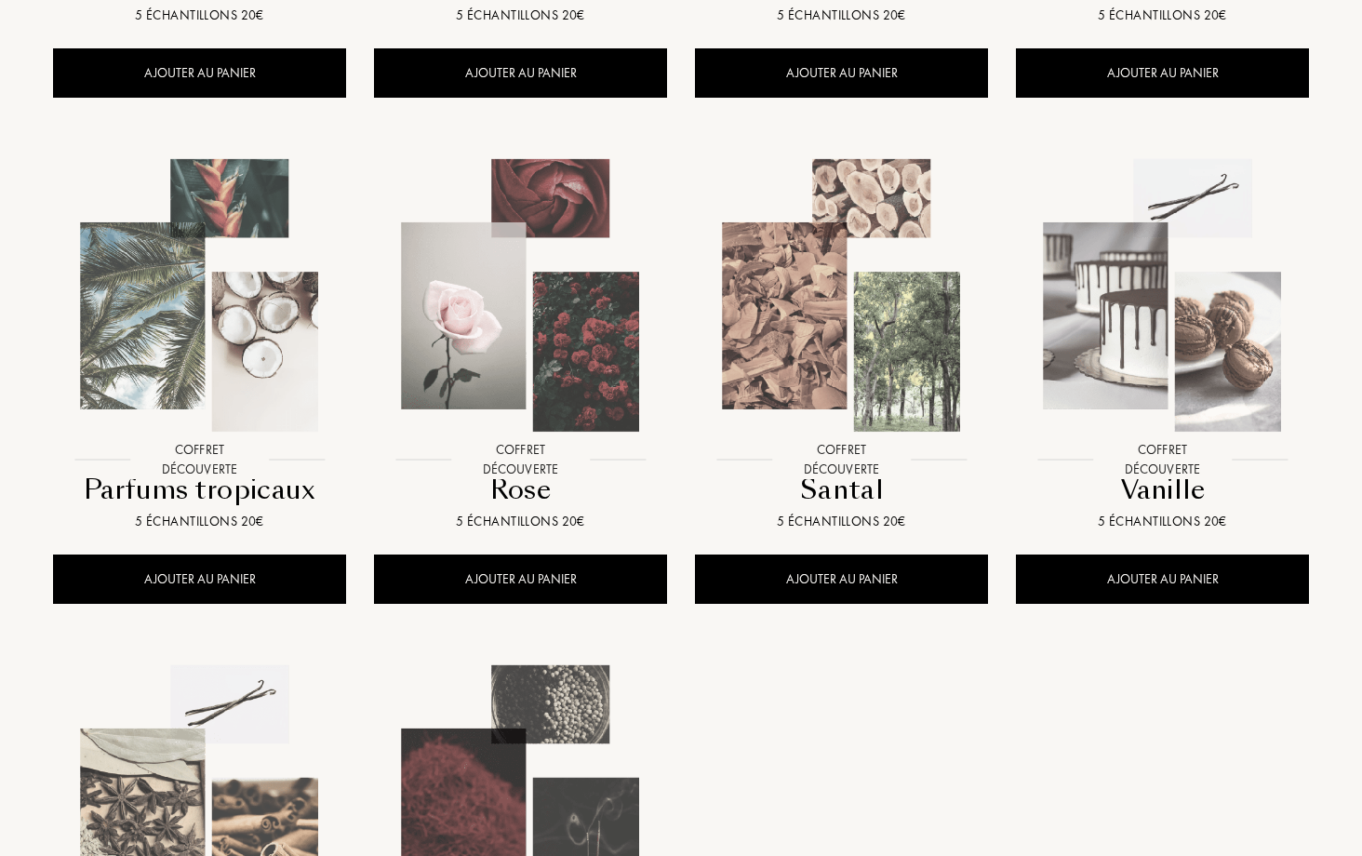
click at [110, 402] on img at bounding box center [199, 295] width 289 height 289
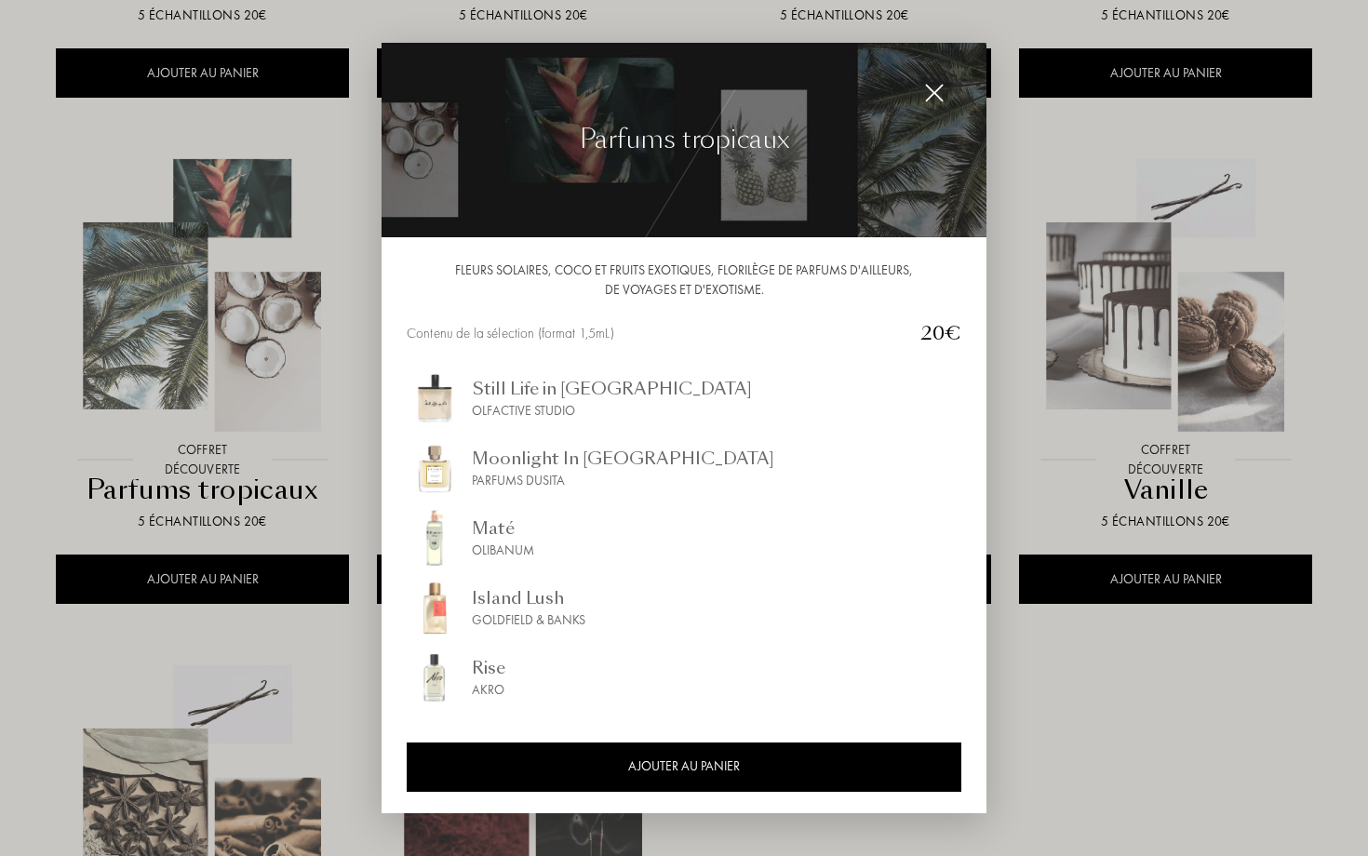
click at [332, 646] on div at bounding box center [684, 428] width 1368 height 856
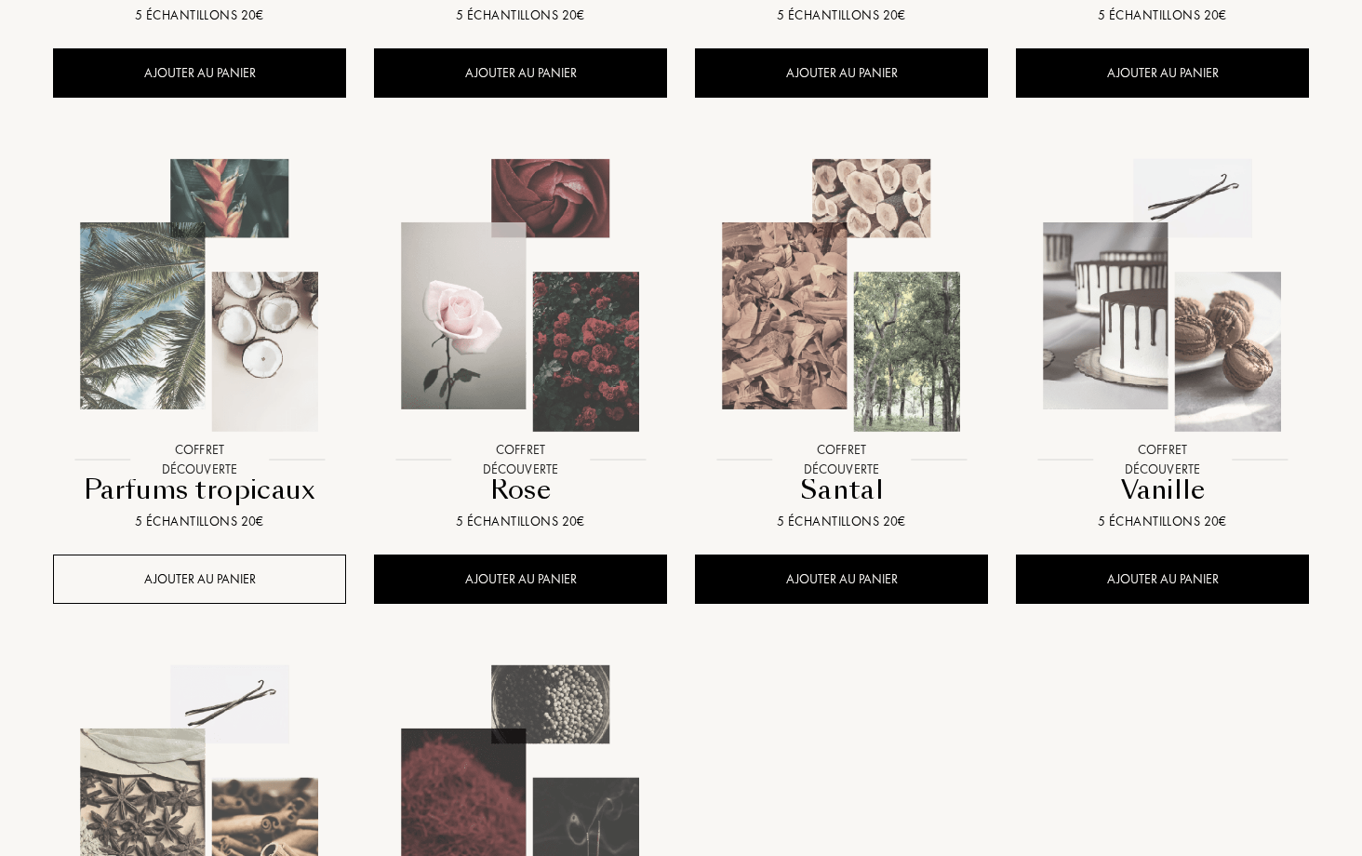
click at [294, 583] on div "AJOUTER AU PANIER" at bounding box center [199, 579] width 293 height 49
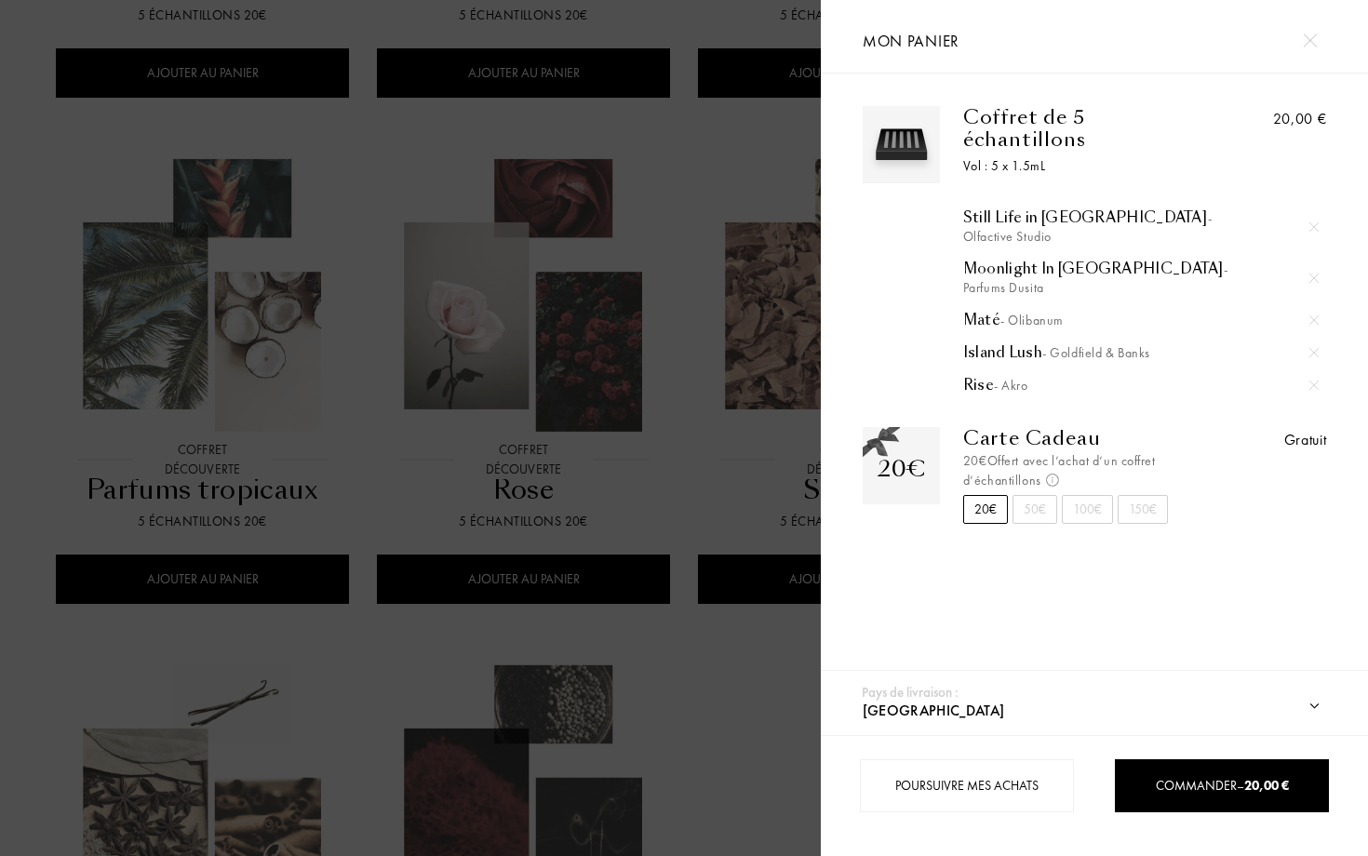
click at [1293, 56] on div "Mon panier" at bounding box center [1094, 36] width 491 height 73
click at [1305, 45] on img at bounding box center [1310, 41] width 14 height 14
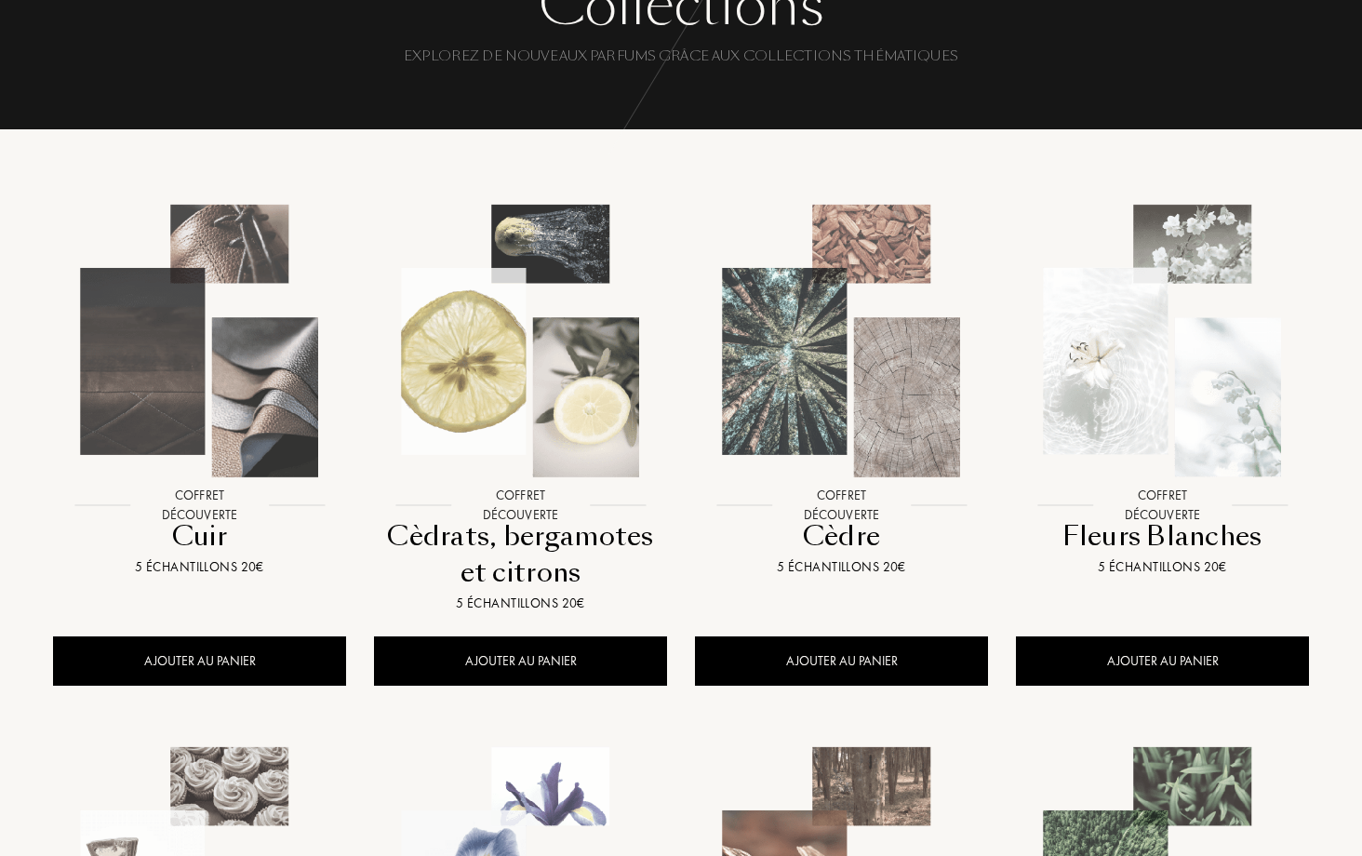
scroll to position [0, 0]
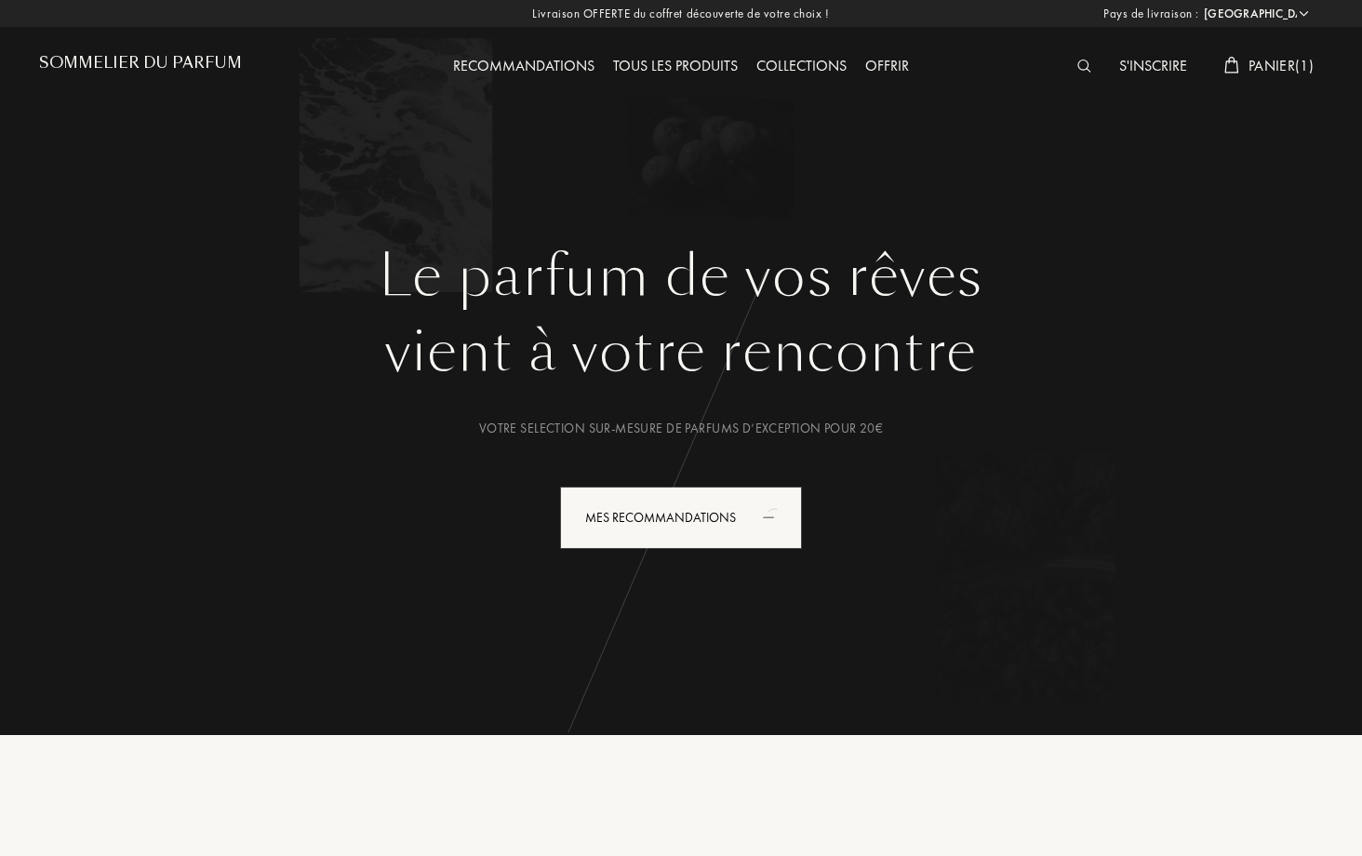
select select "FR"
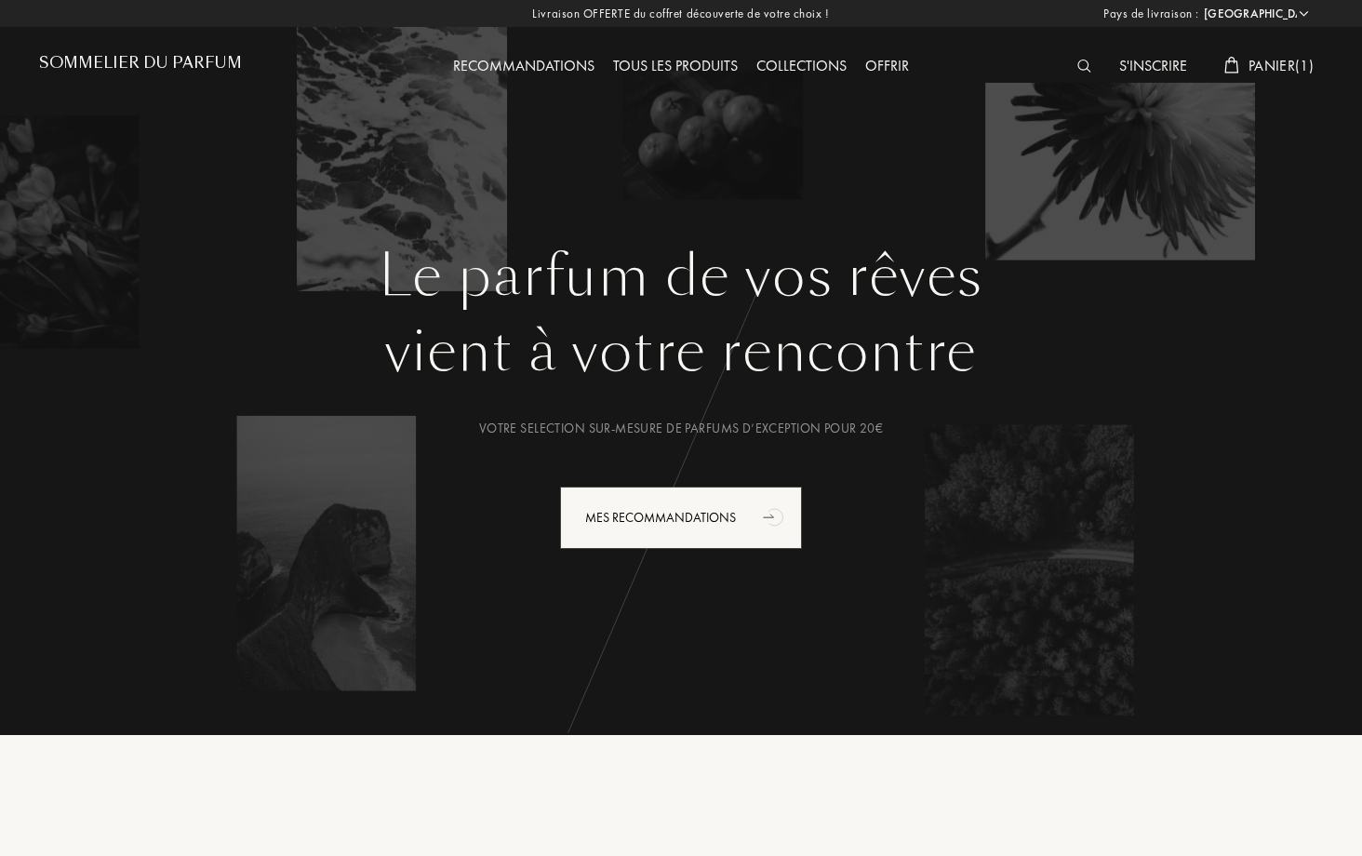
click at [747, 307] on h1 "Le parfum de vos rêves" at bounding box center [681, 276] width 1256 height 67
